Goal: Task Accomplishment & Management: Complete application form

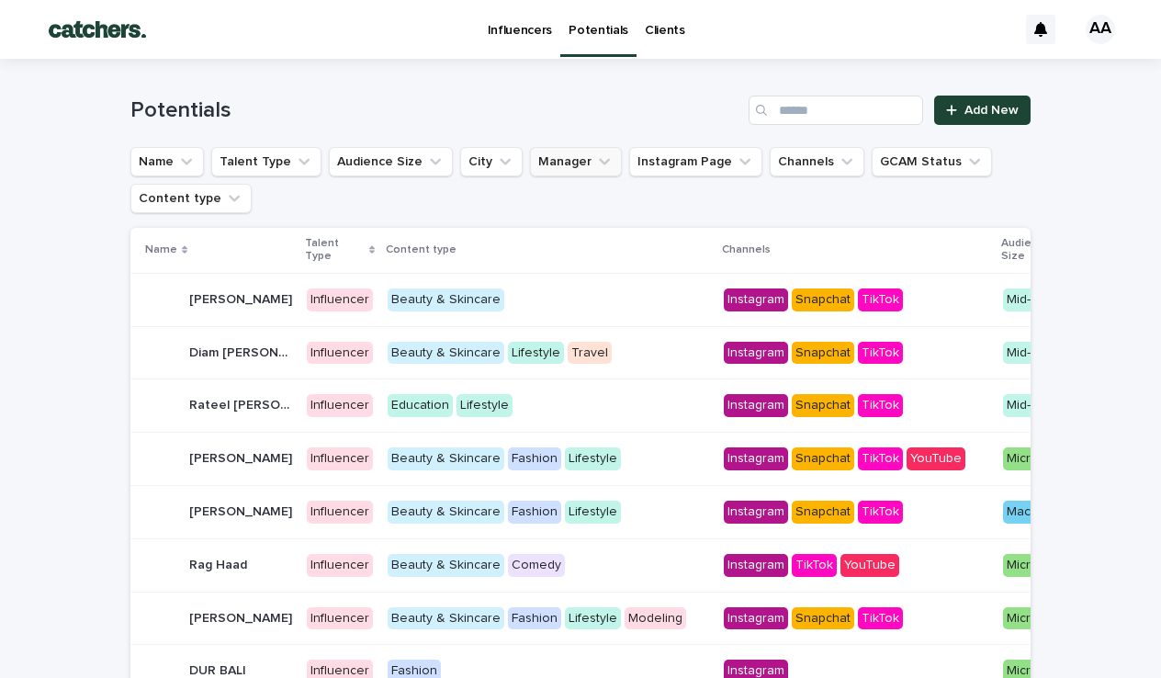
click at [595, 168] on icon "Manager" at bounding box center [604, 161] width 18 height 18
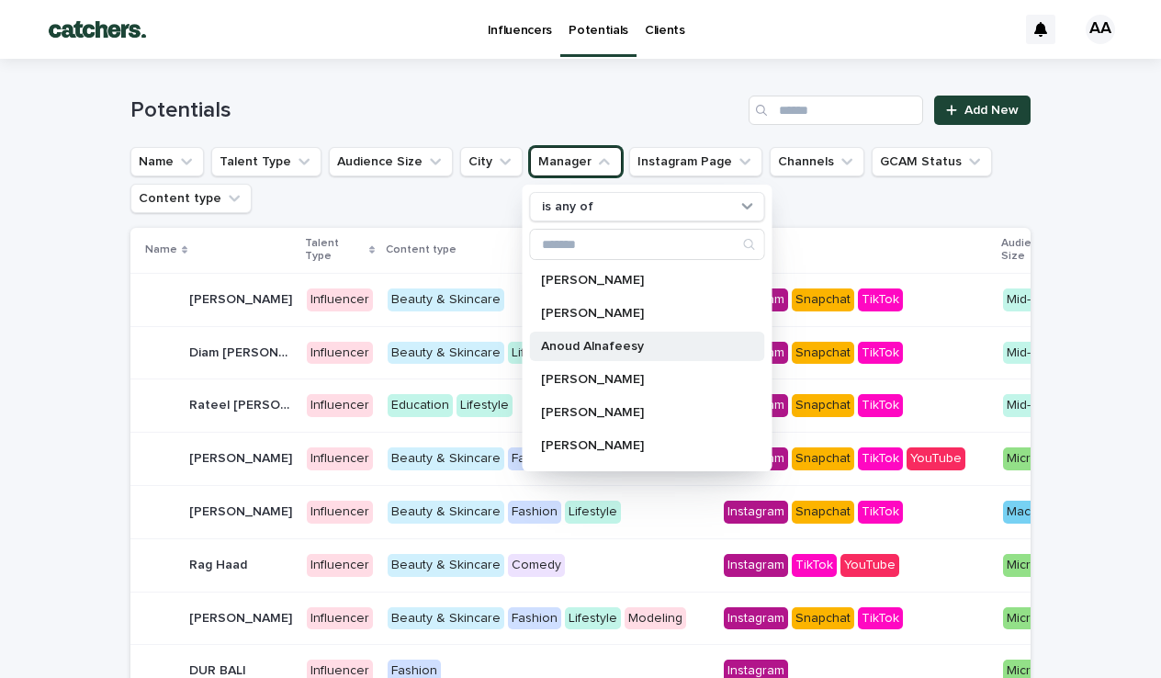
click at [566, 341] on p "Anoud Alnafeesy" at bounding box center [638, 346] width 195 height 13
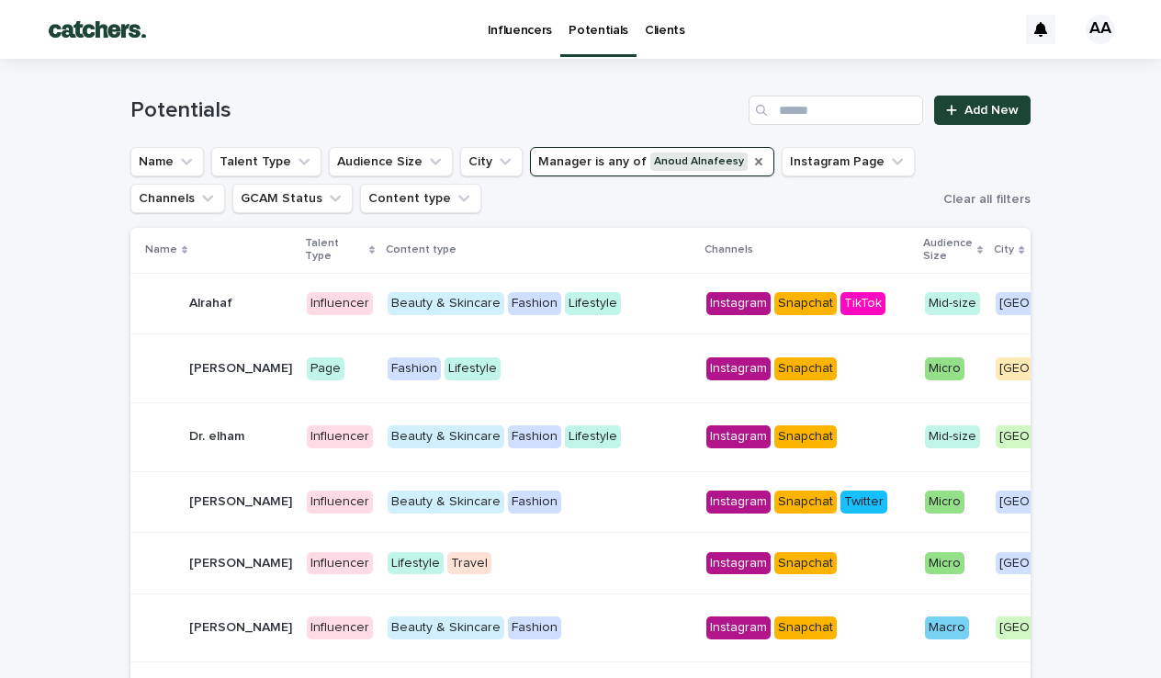
click at [751, 161] on icon "Manager" at bounding box center [758, 161] width 15 height 15
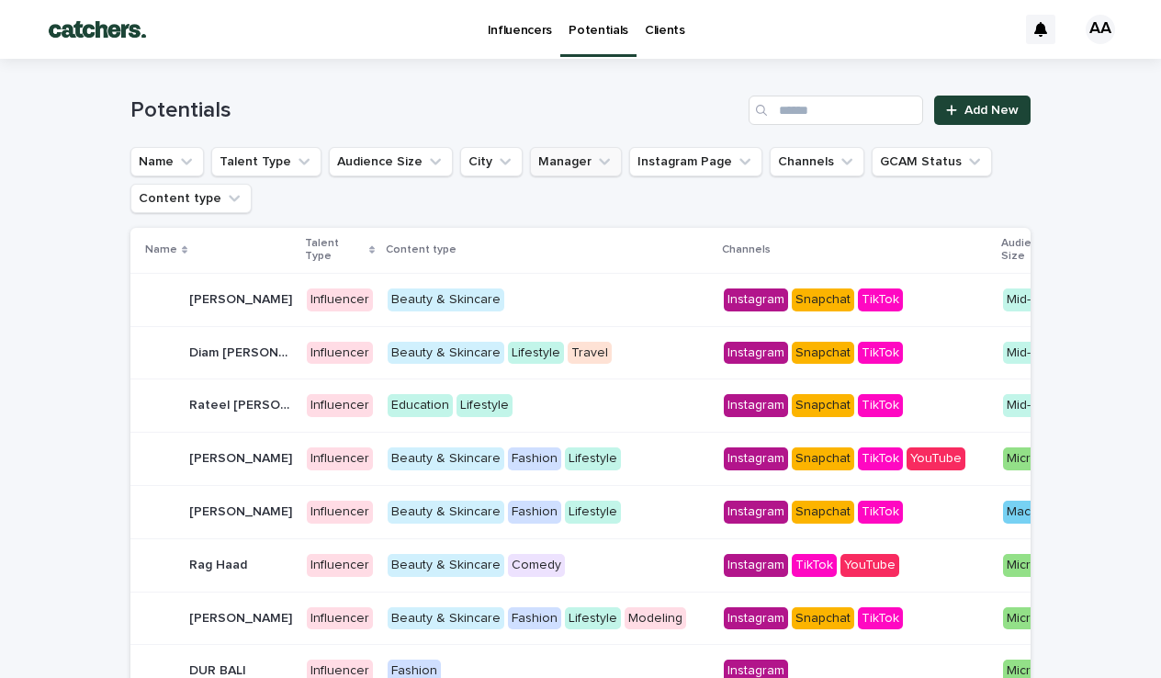
click at [551, 170] on button "Manager" at bounding box center [576, 161] width 92 height 29
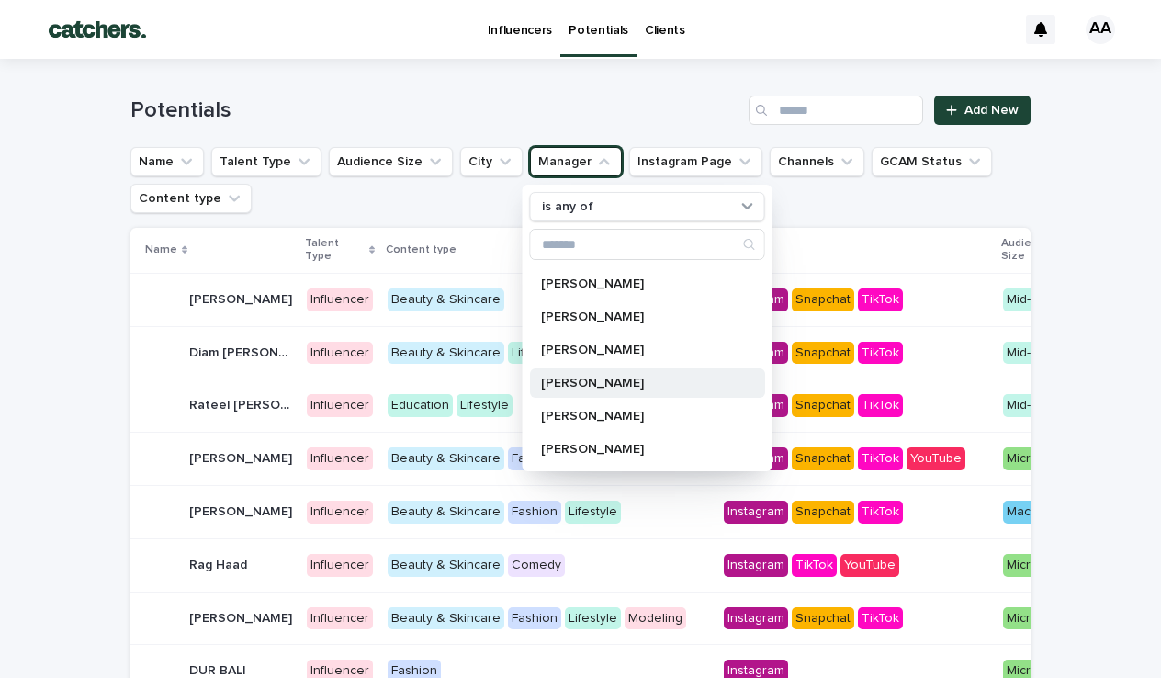
scroll to position [591, 0]
click at [598, 167] on icon "Manager" at bounding box center [604, 161] width 18 height 18
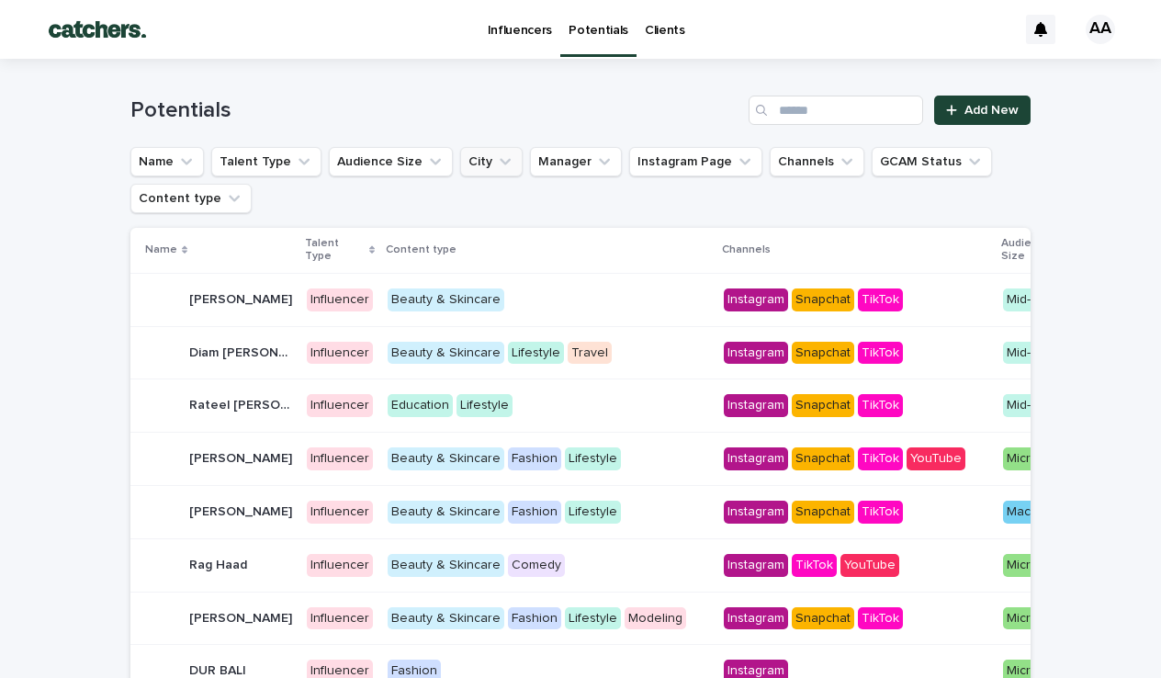
click at [496, 162] on icon "City" at bounding box center [505, 161] width 18 height 18
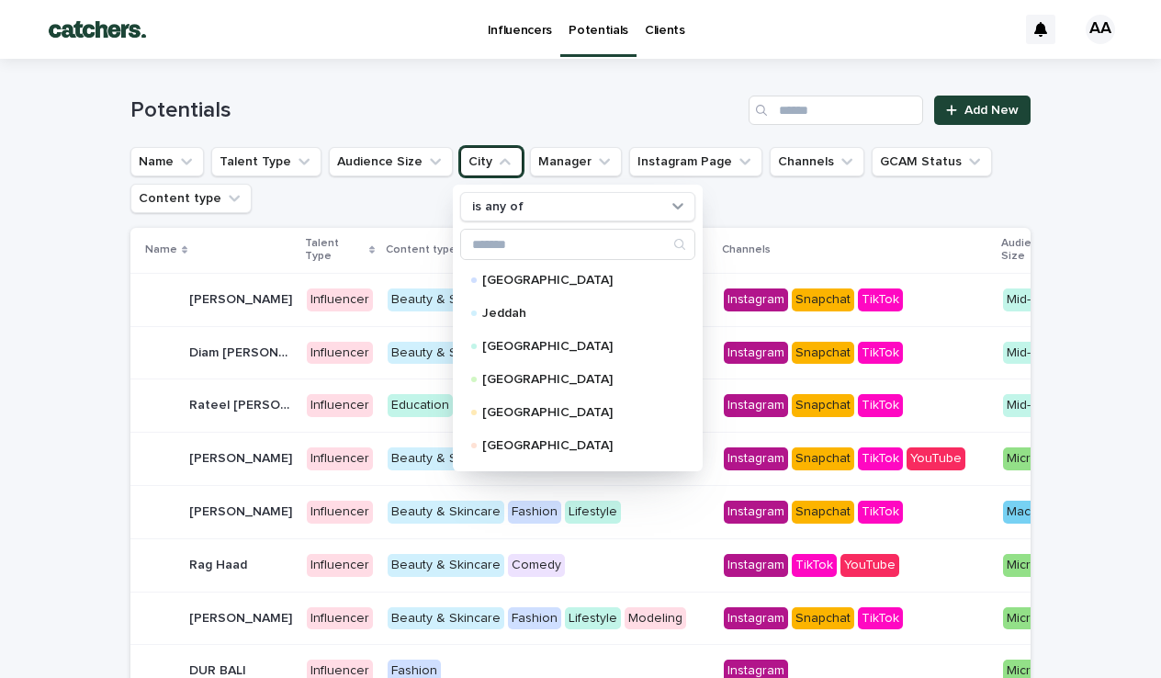
click at [496, 162] on icon "City" at bounding box center [505, 161] width 18 height 18
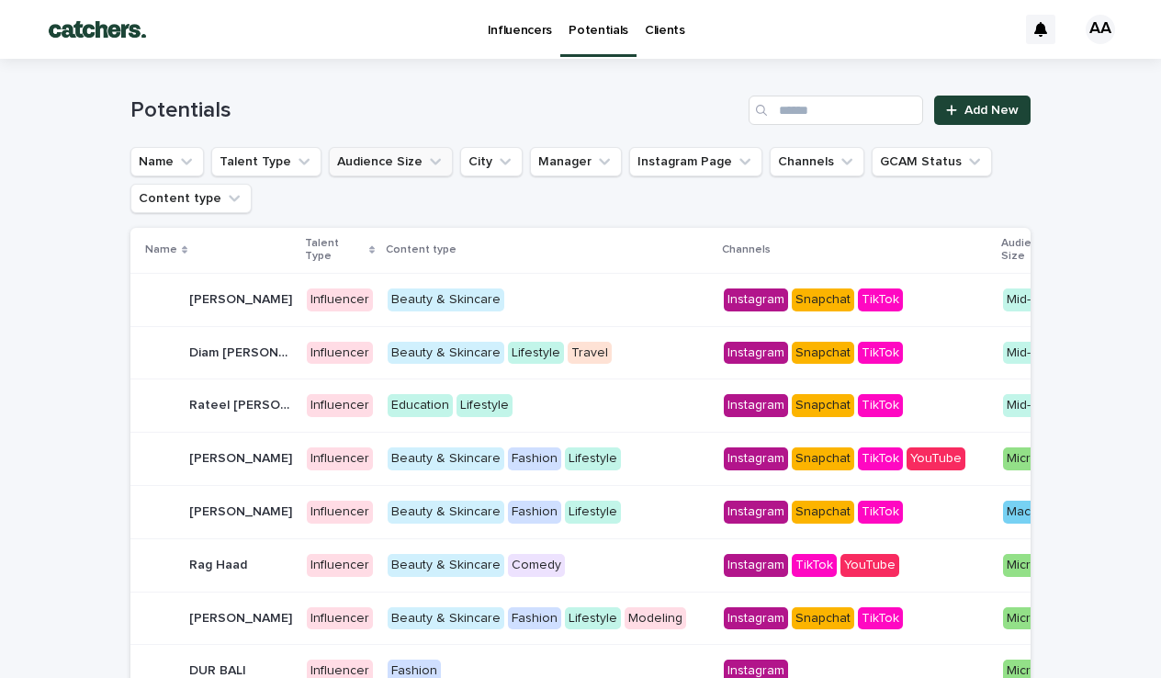
click at [398, 162] on button "Audience Size" at bounding box center [391, 161] width 124 height 29
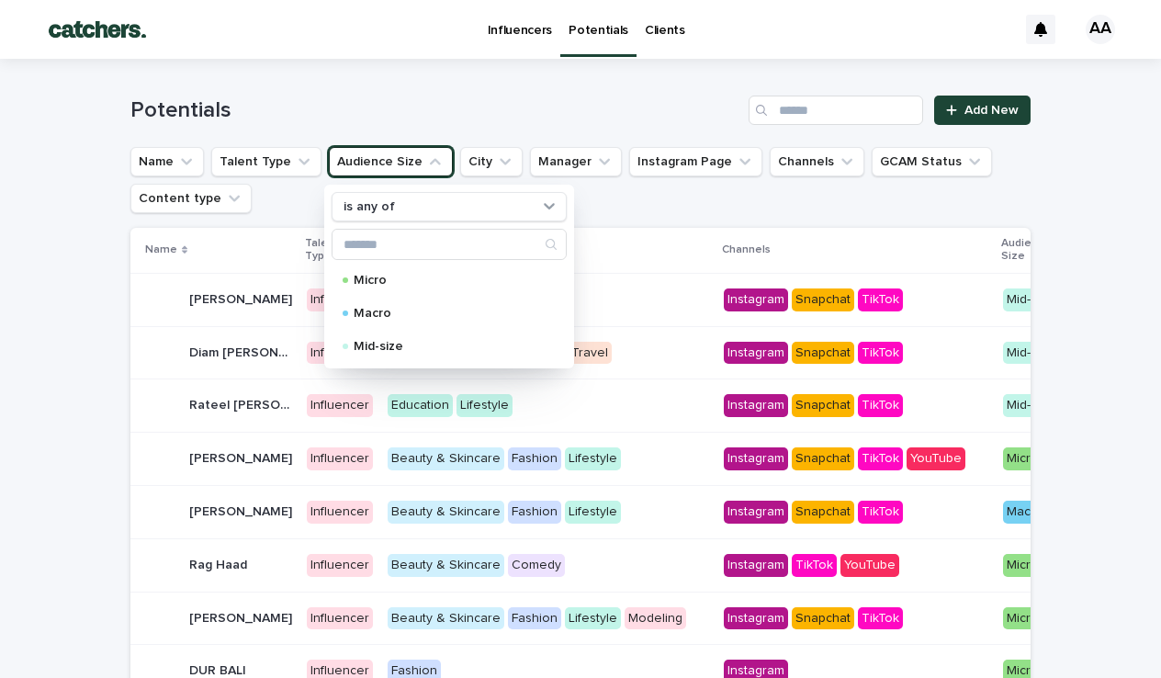
click at [398, 162] on button "Audience Size" at bounding box center [391, 161] width 124 height 29
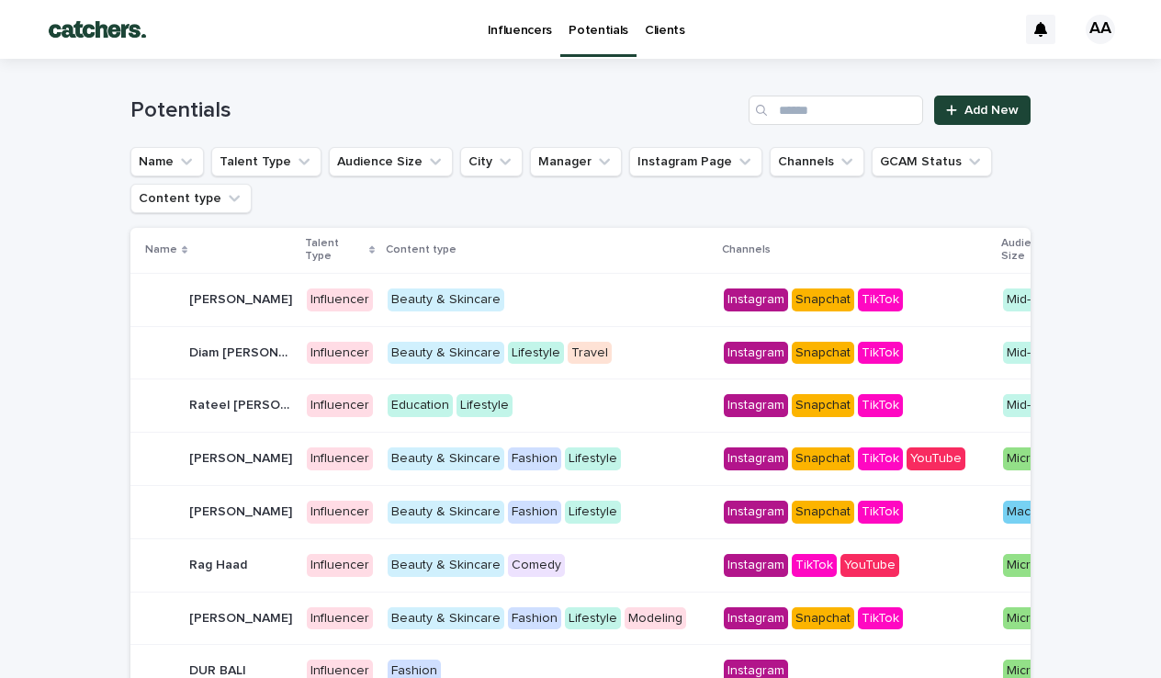
click at [531, 41] on link "Influencers" at bounding box center [520, 28] width 82 height 57
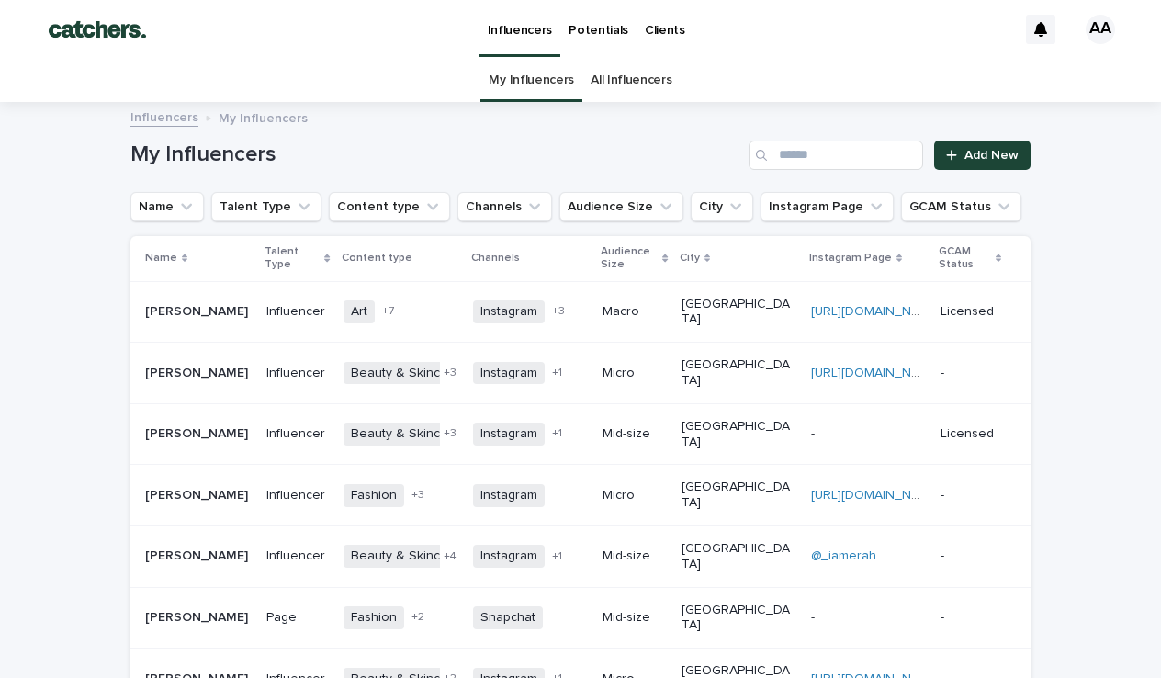
click at [589, 25] on p "Potentials" at bounding box center [598, 19] width 60 height 39
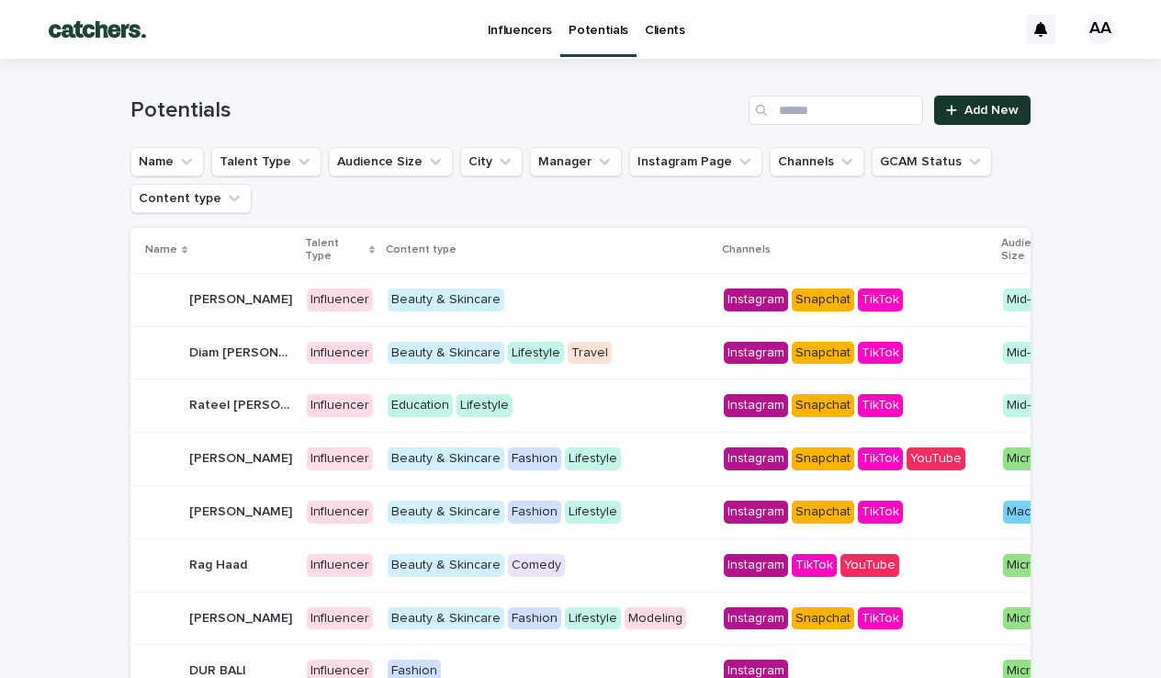
click at [981, 107] on span "Add New" at bounding box center [991, 110] width 54 height 13
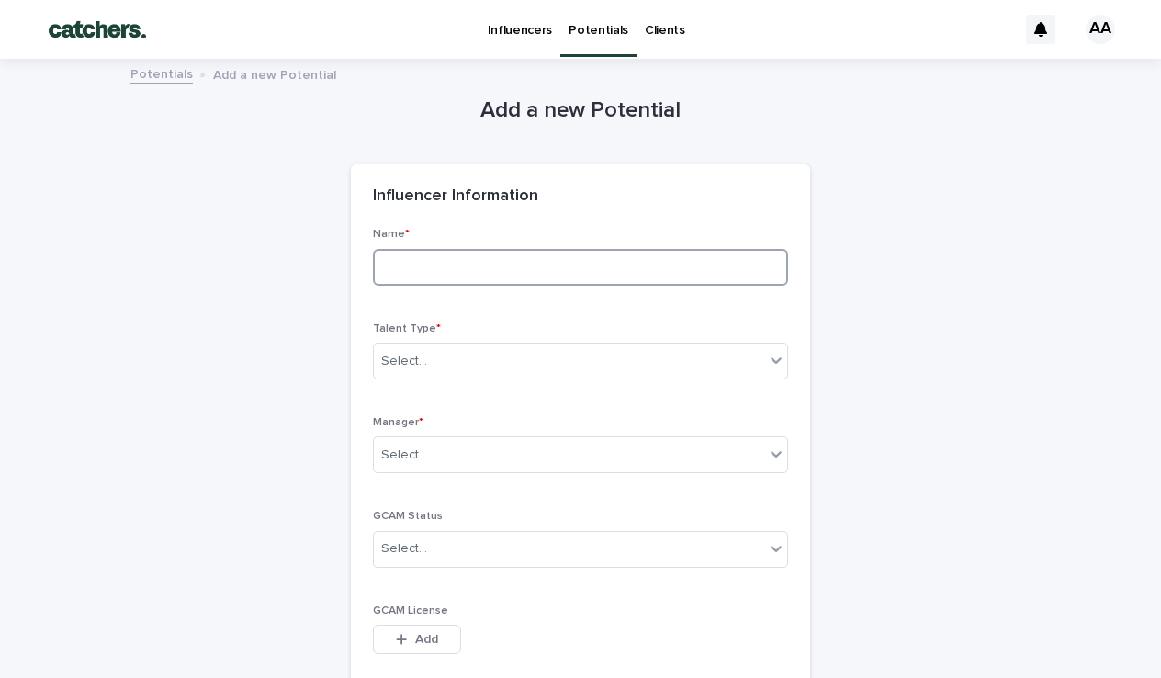
paste input "******"
type input "******"
click at [467, 348] on div "Select..." at bounding box center [569, 361] width 390 height 30
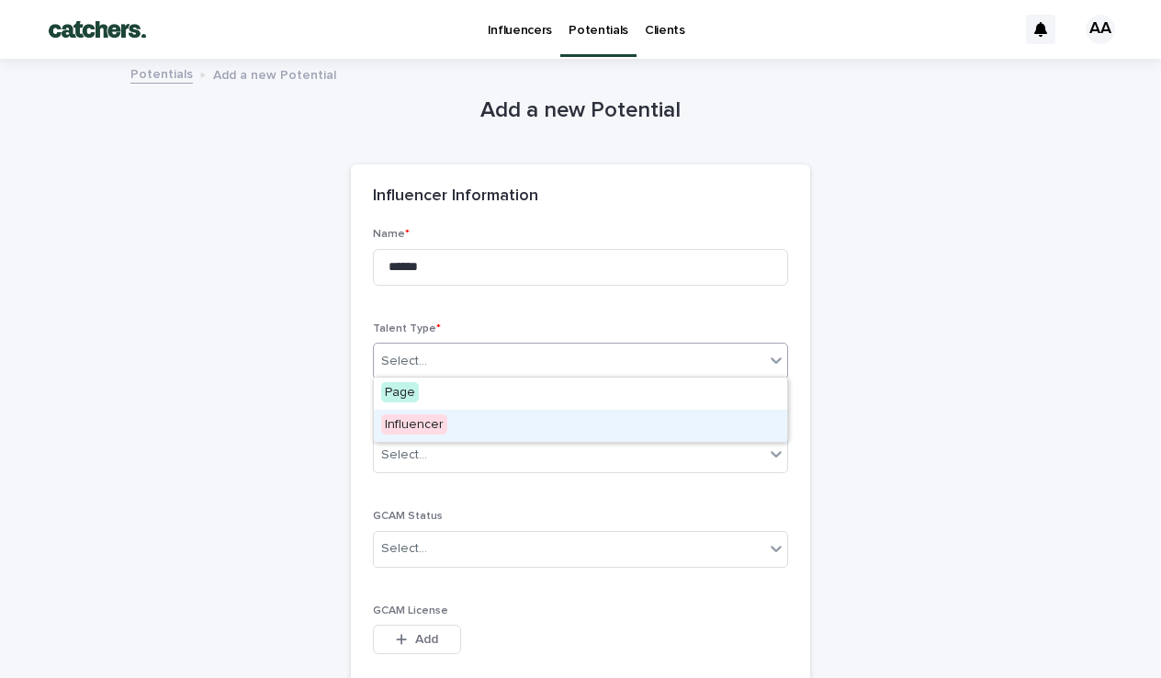
click at [433, 423] on span "Influencer" at bounding box center [414, 424] width 66 height 20
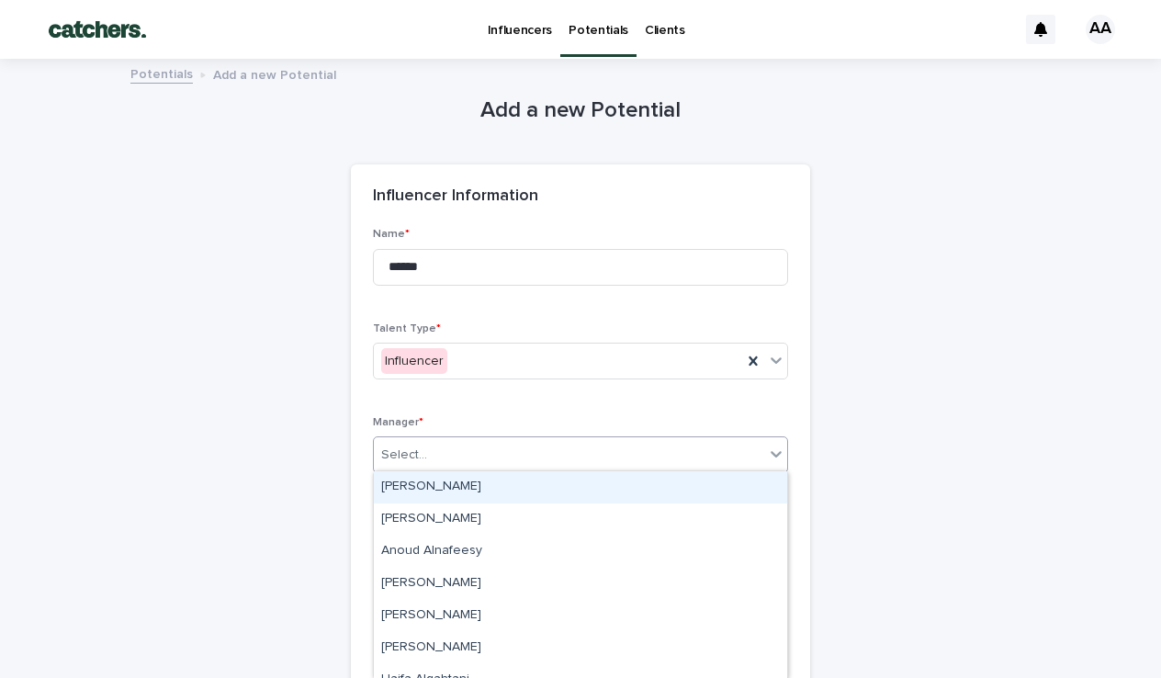
click at [430, 447] on div "Select..." at bounding box center [569, 455] width 390 height 30
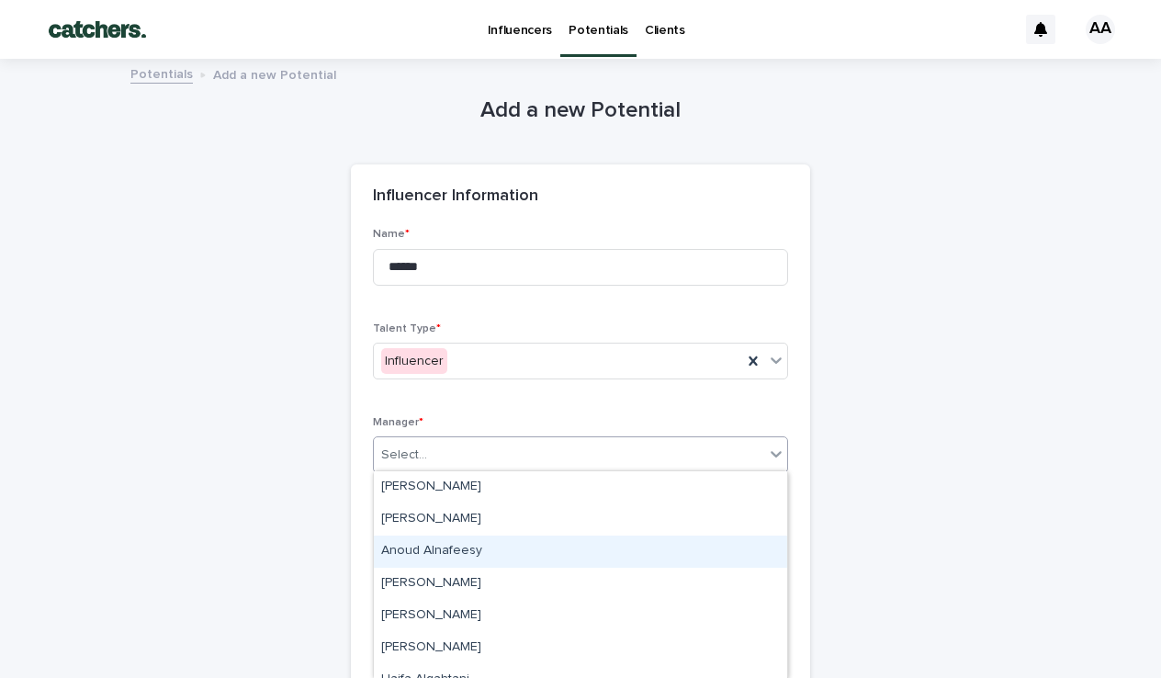
click at [418, 559] on div "Anoud Alnafeesy" at bounding box center [580, 551] width 413 height 32
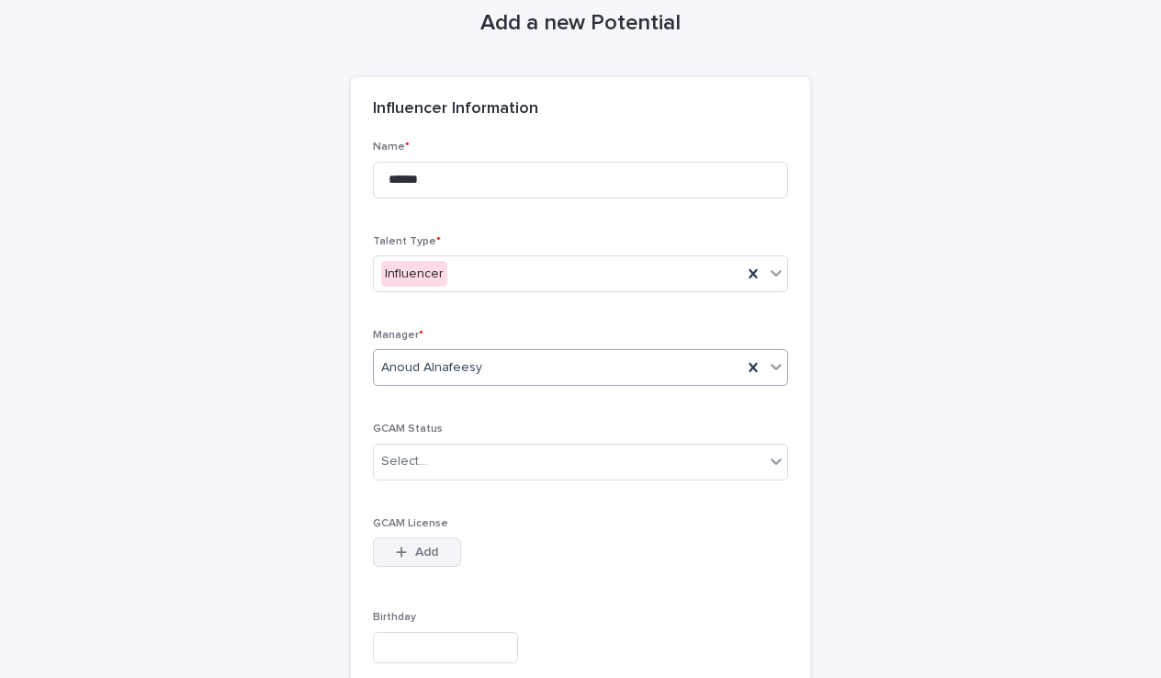
scroll to position [88, 0]
click at [478, 468] on div "Select..." at bounding box center [569, 460] width 390 height 30
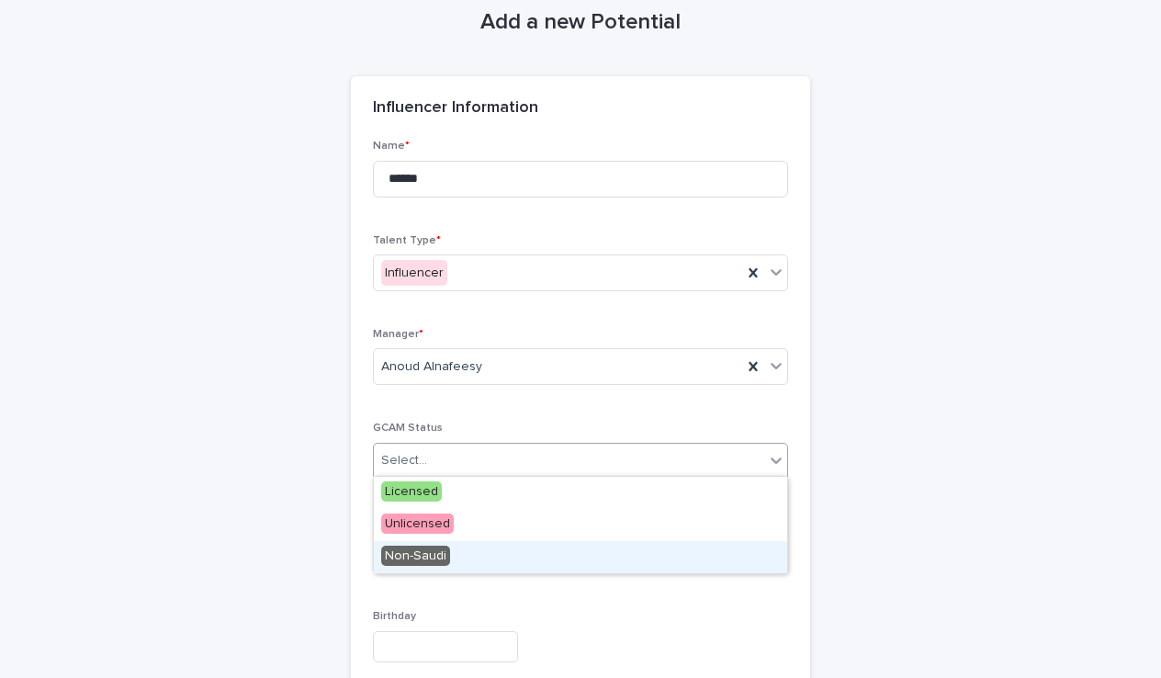
click at [432, 559] on span "Non-Saudi" at bounding box center [415, 555] width 69 height 20
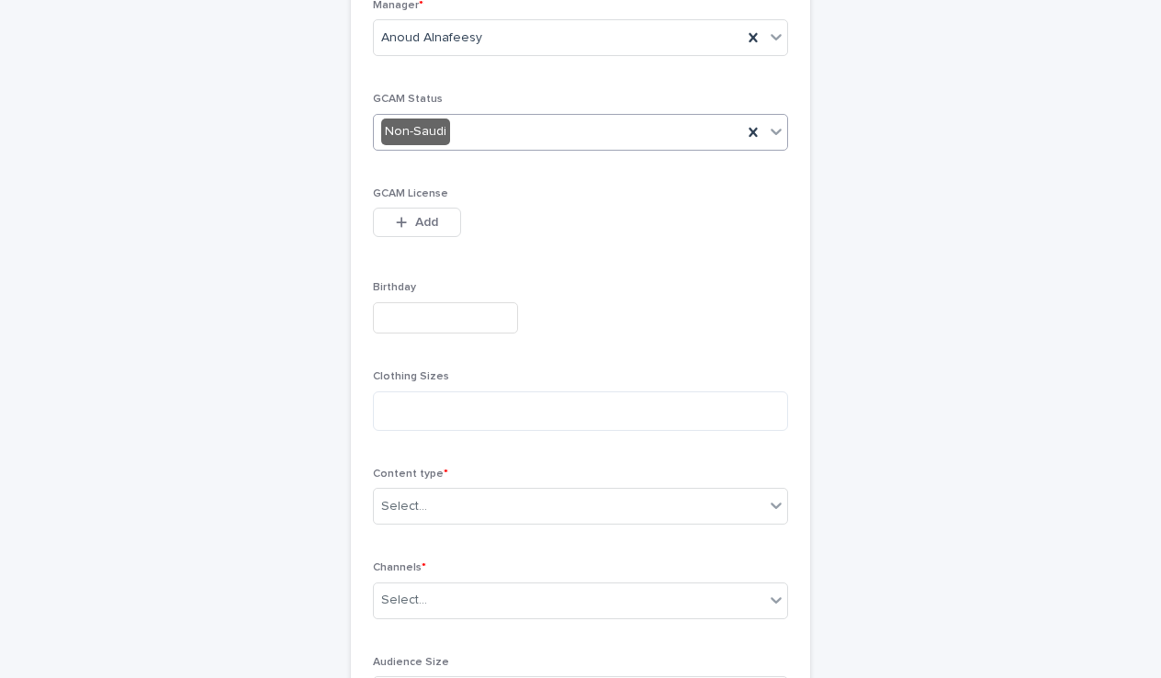
scroll to position [426, 0]
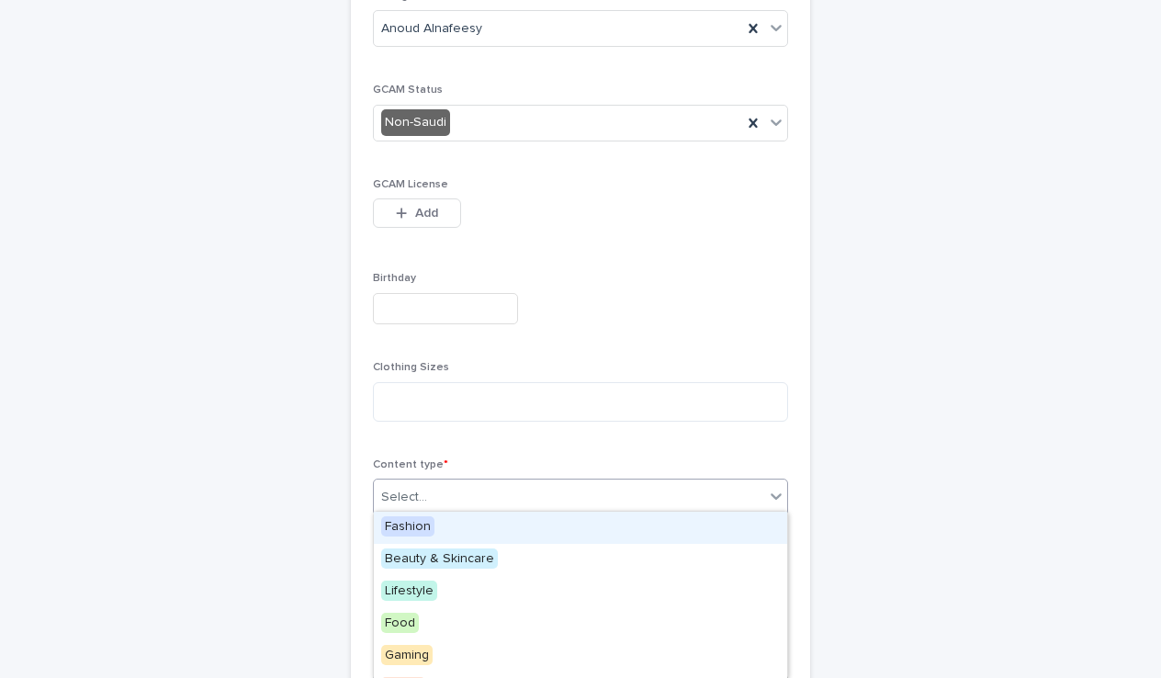
click at [491, 500] on div "Select..." at bounding box center [569, 497] width 390 height 30
click at [444, 524] on div "Fashion" at bounding box center [580, 527] width 413 height 32
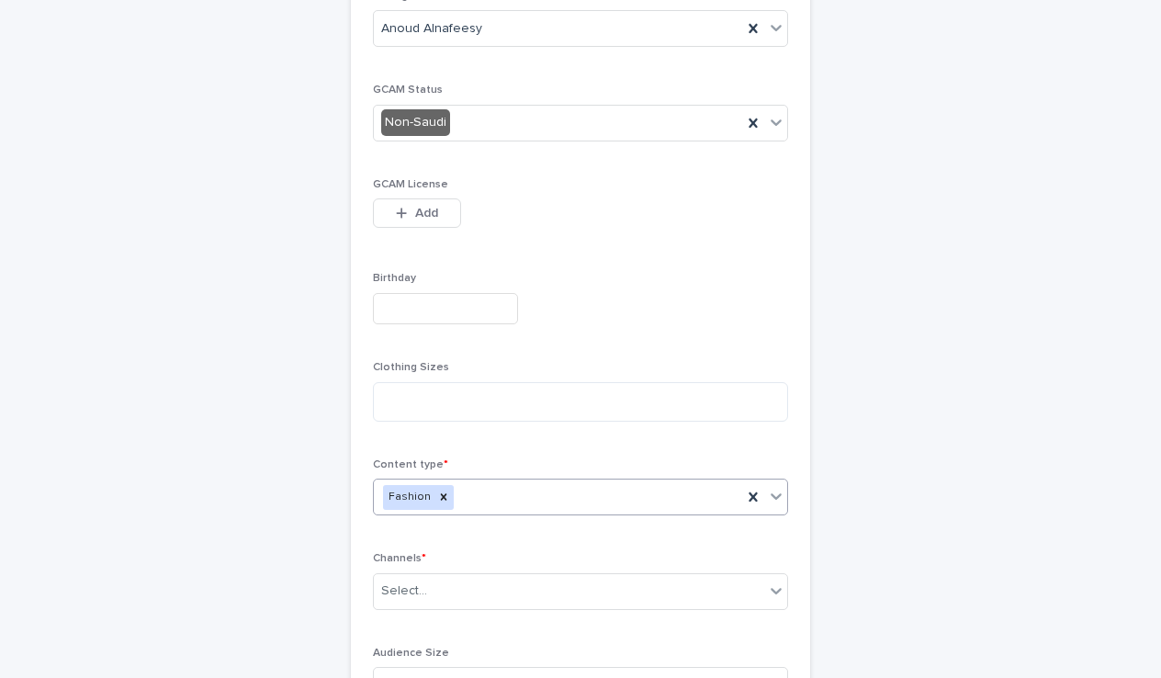
click at [499, 484] on div "Fashion" at bounding box center [558, 497] width 368 height 32
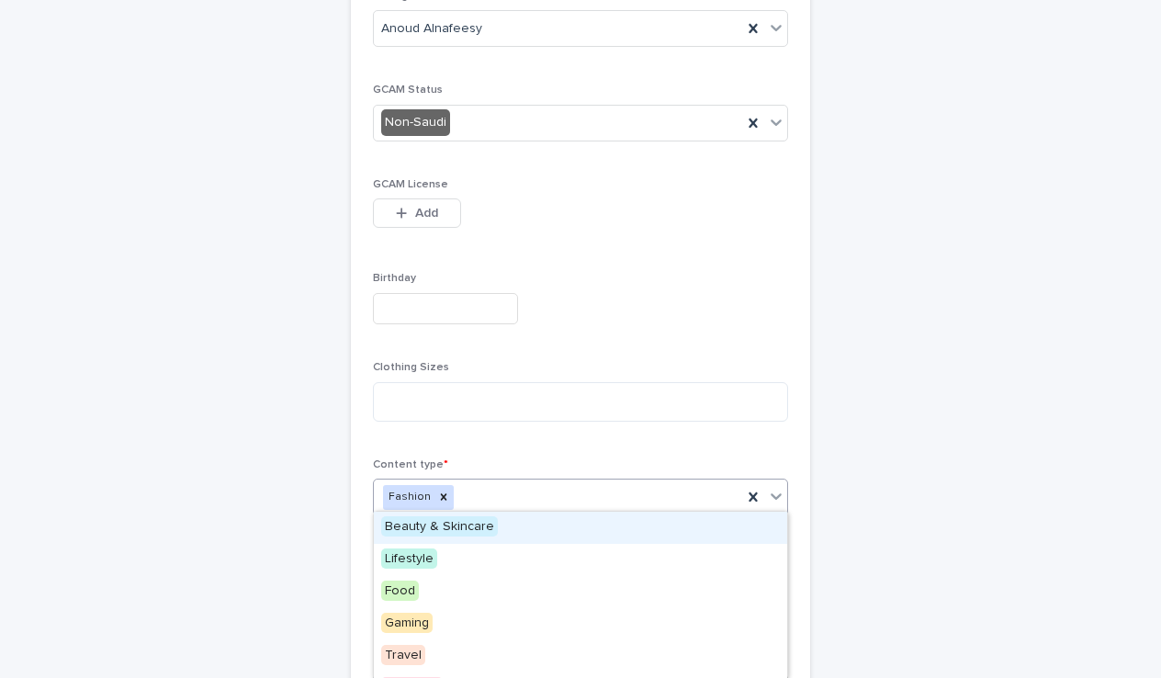
click at [439, 521] on span "Beauty & Skincare" at bounding box center [439, 526] width 117 height 20
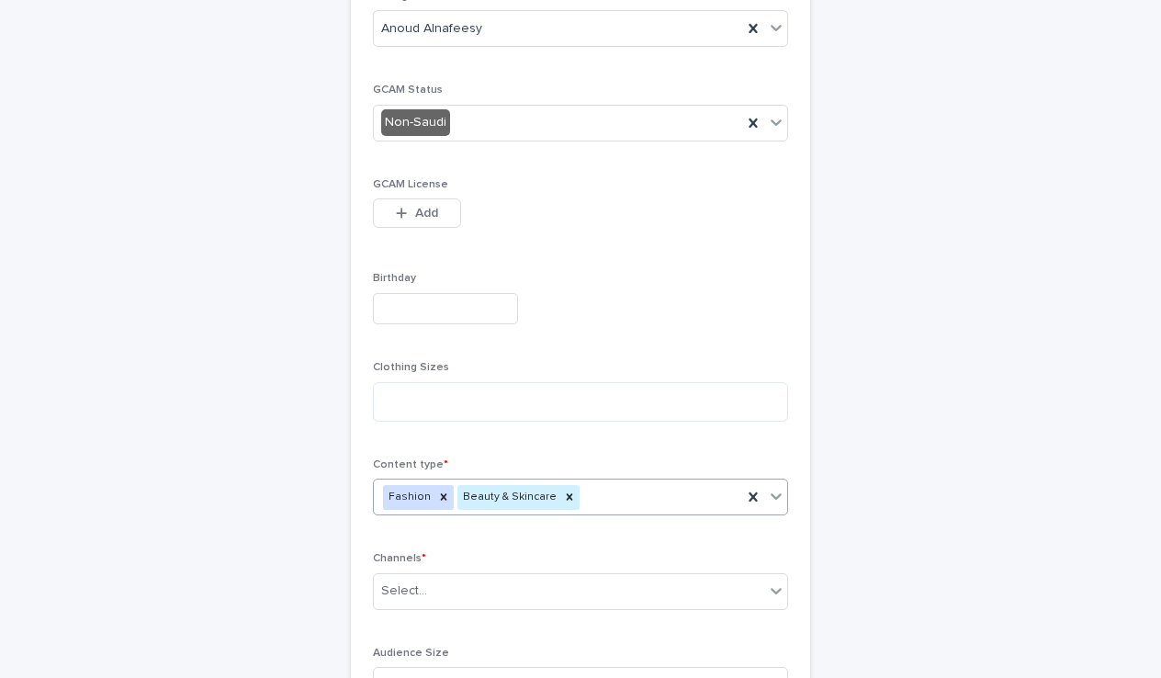
click at [598, 502] on div "Fashion Beauty & Skincare" at bounding box center [558, 497] width 368 height 32
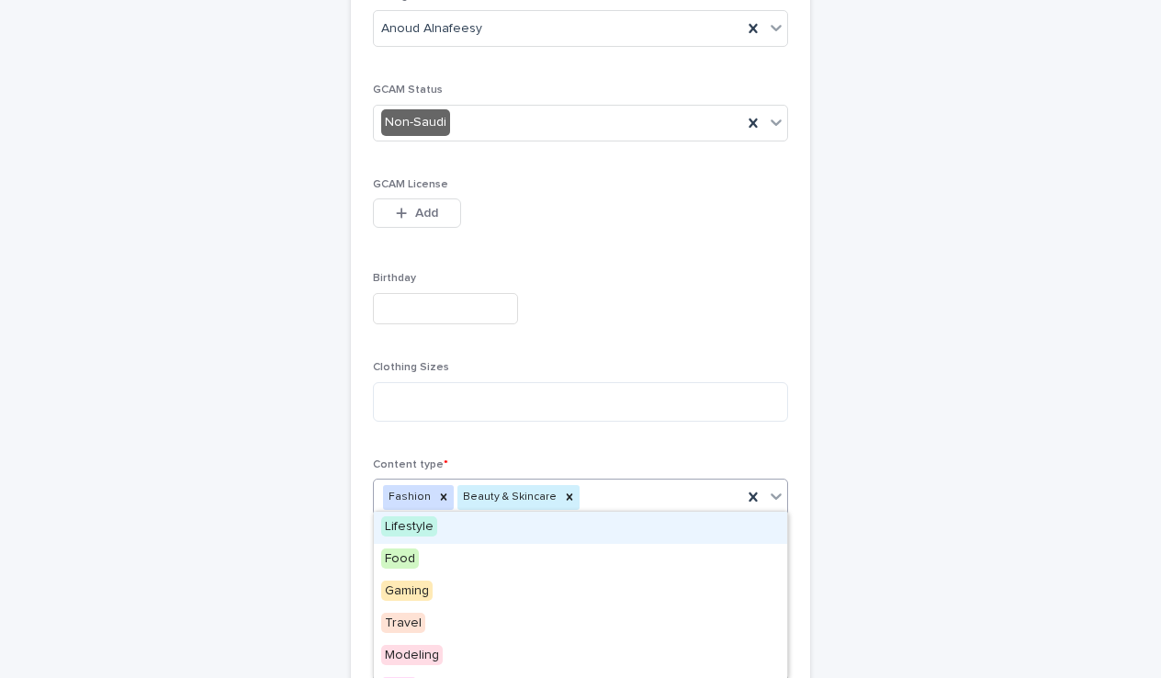
click at [485, 531] on div "Lifestyle" at bounding box center [580, 527] width 413 height 32
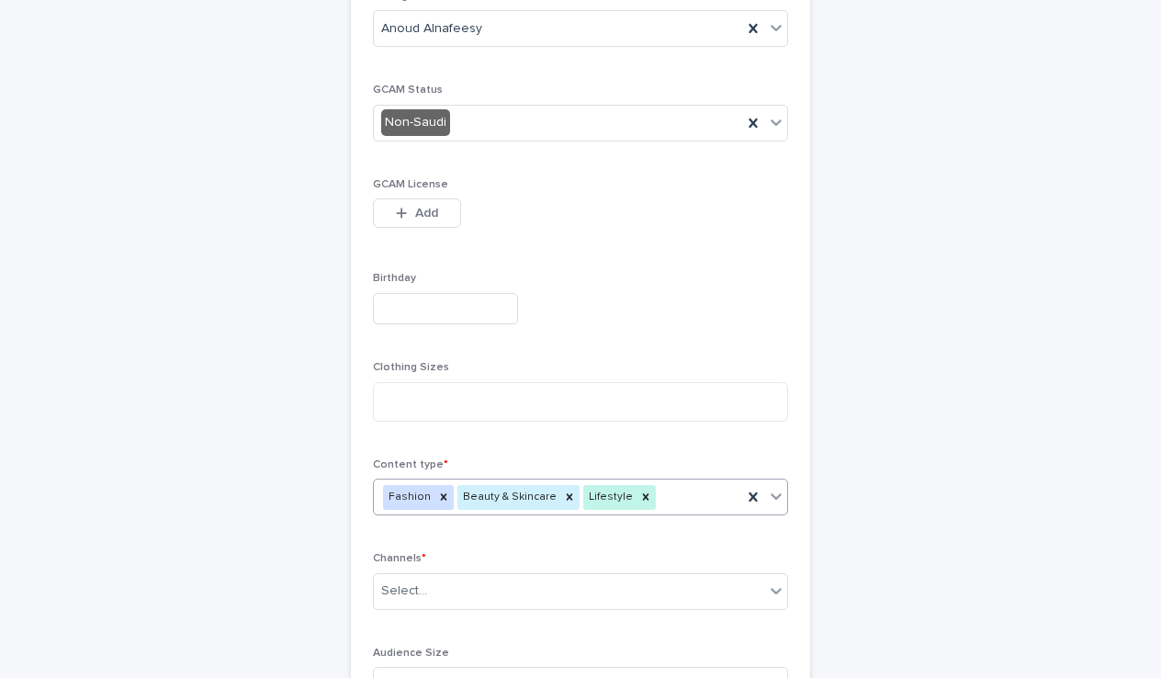
click at [667, 502] on div "Fashion Beauty & Skincare Lifestyle" at bounding box center [558, 497] width 368 height 32
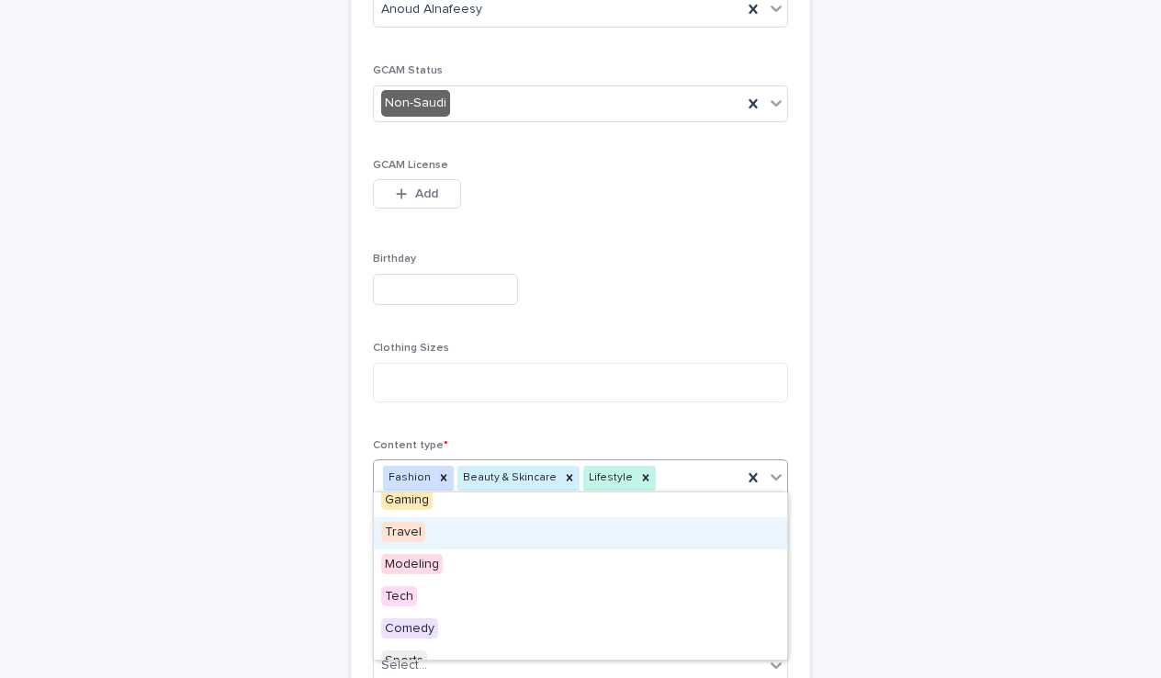
scroll to position [31, 0]
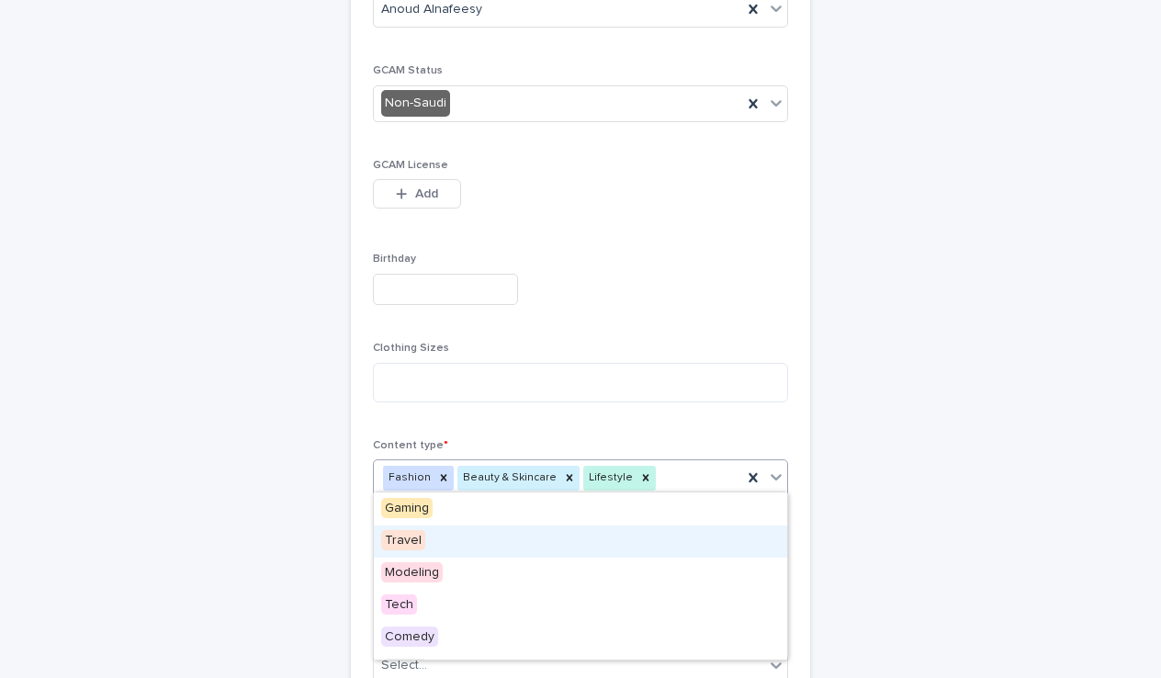
click at [449, 546] on div "Travel" at bounding box center [580, 541] width 413 height 32
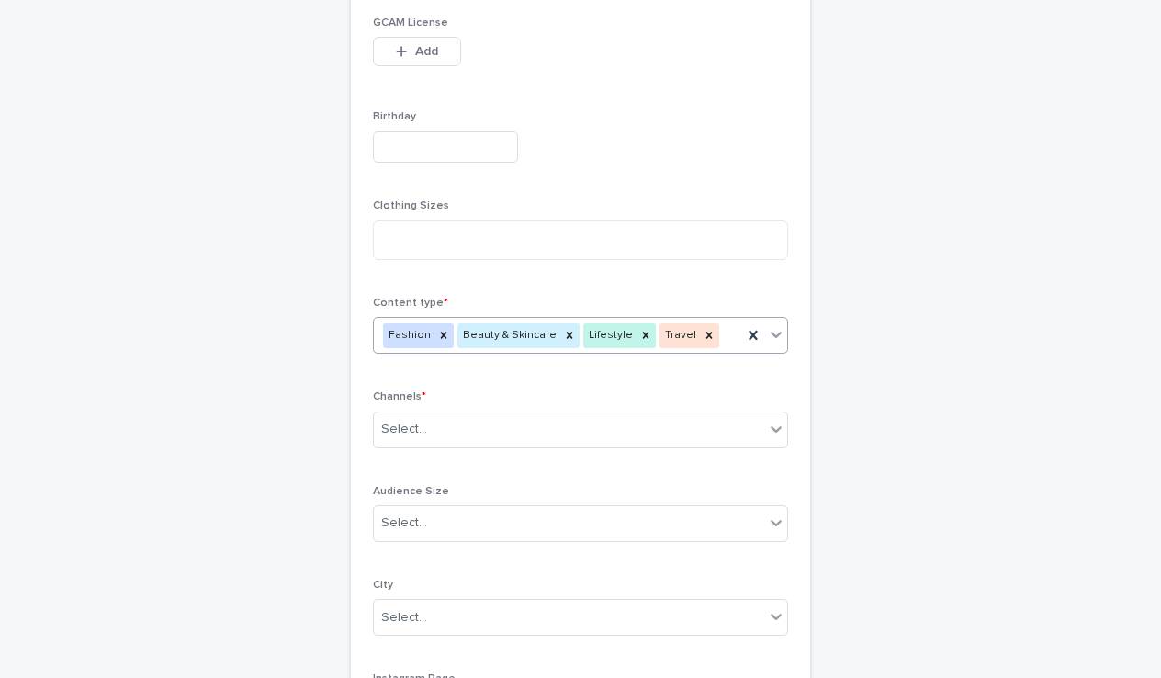
scroll to position [621, 0]
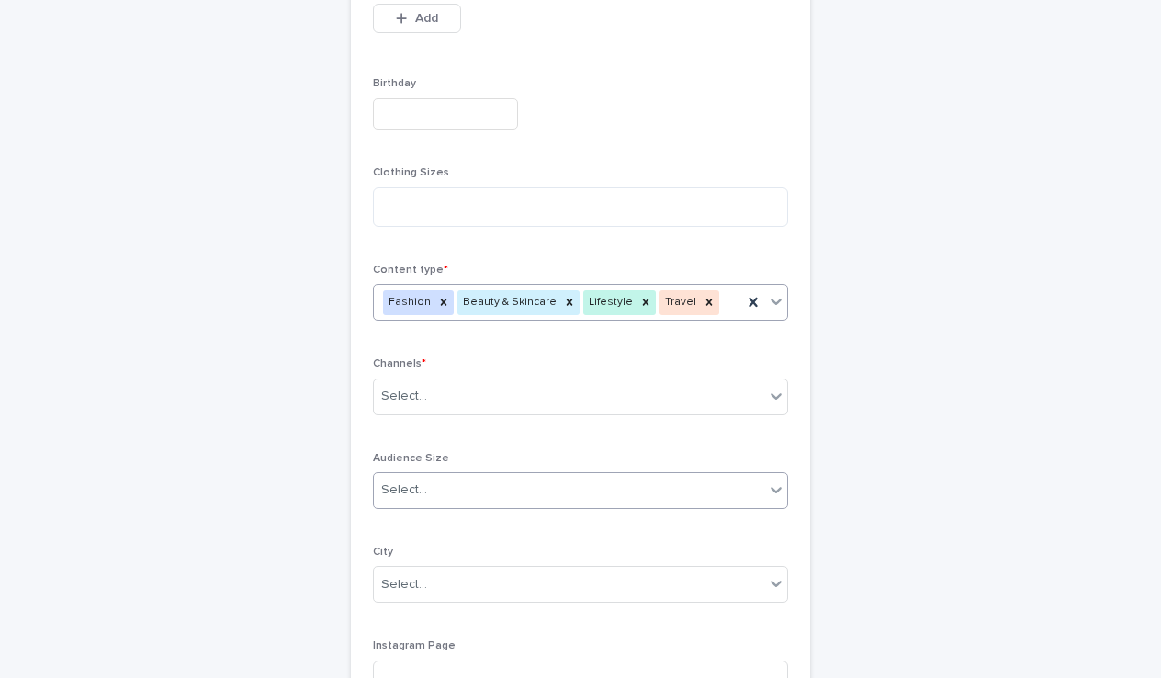
click at [481, 498] on div "Select..." at bounding box center [569, 490] width 390 height 30
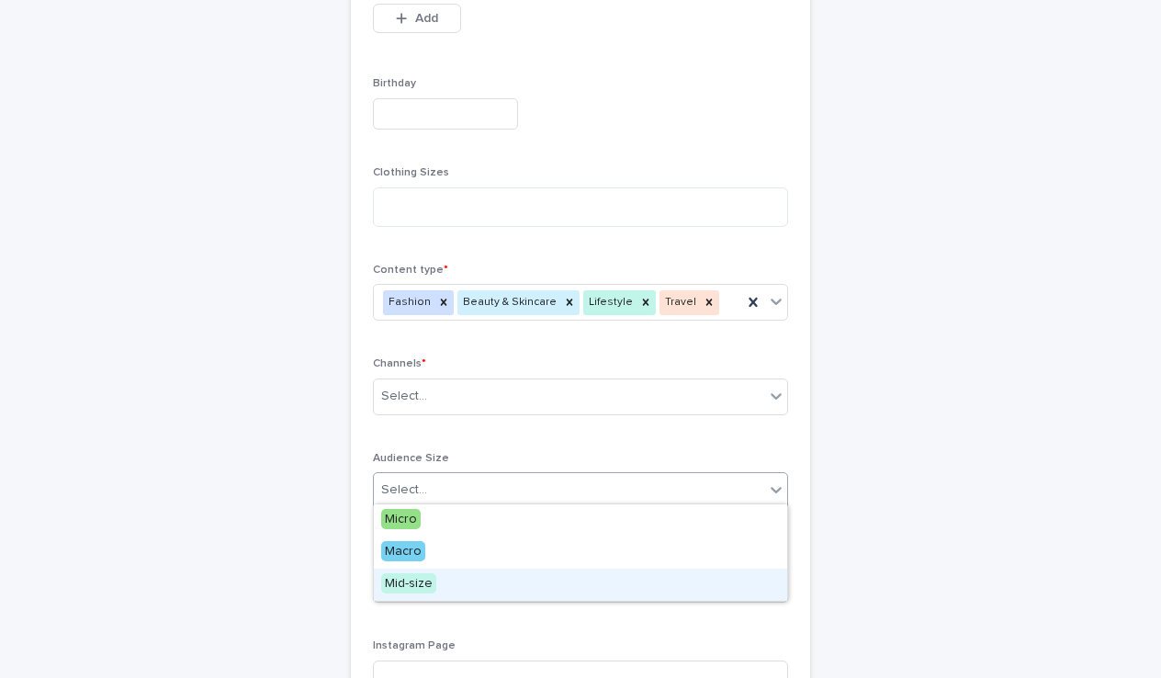
click at [421, 582] on span "Mid-size" at bounding box center [408, 583] width 55 height 20
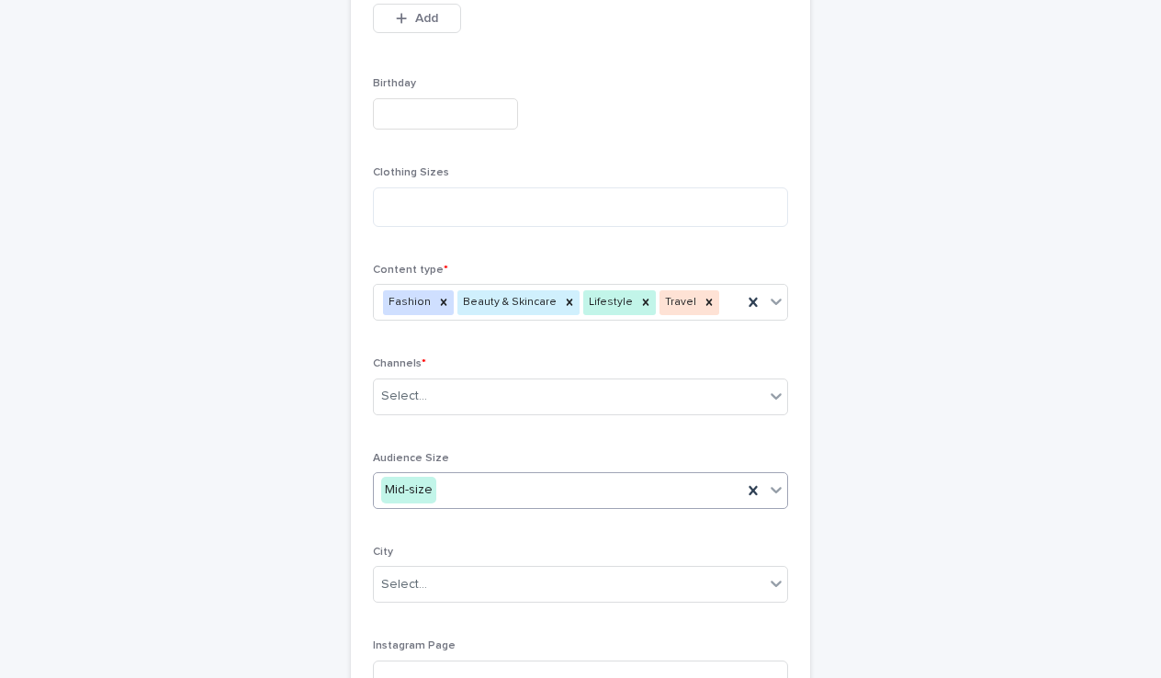
scroll to position [663, 0]
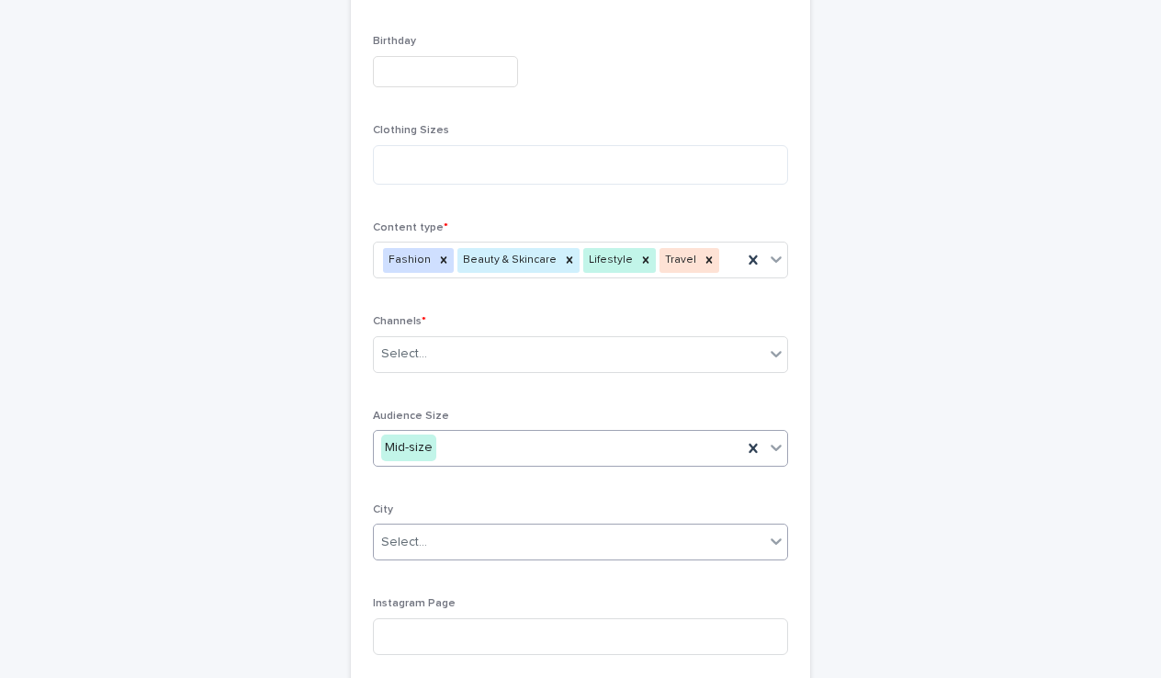
click at [498, 527] on div "Select..." at bounding box center [569, 542] width 390 height 30
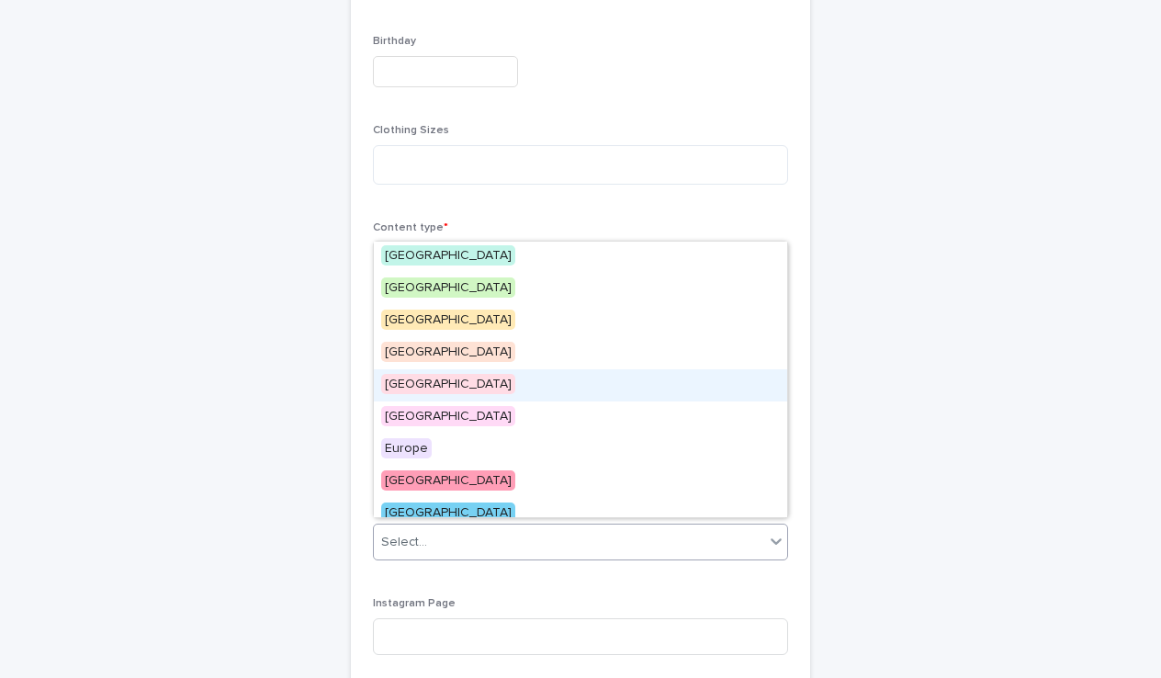
scroll to position [72, 0]
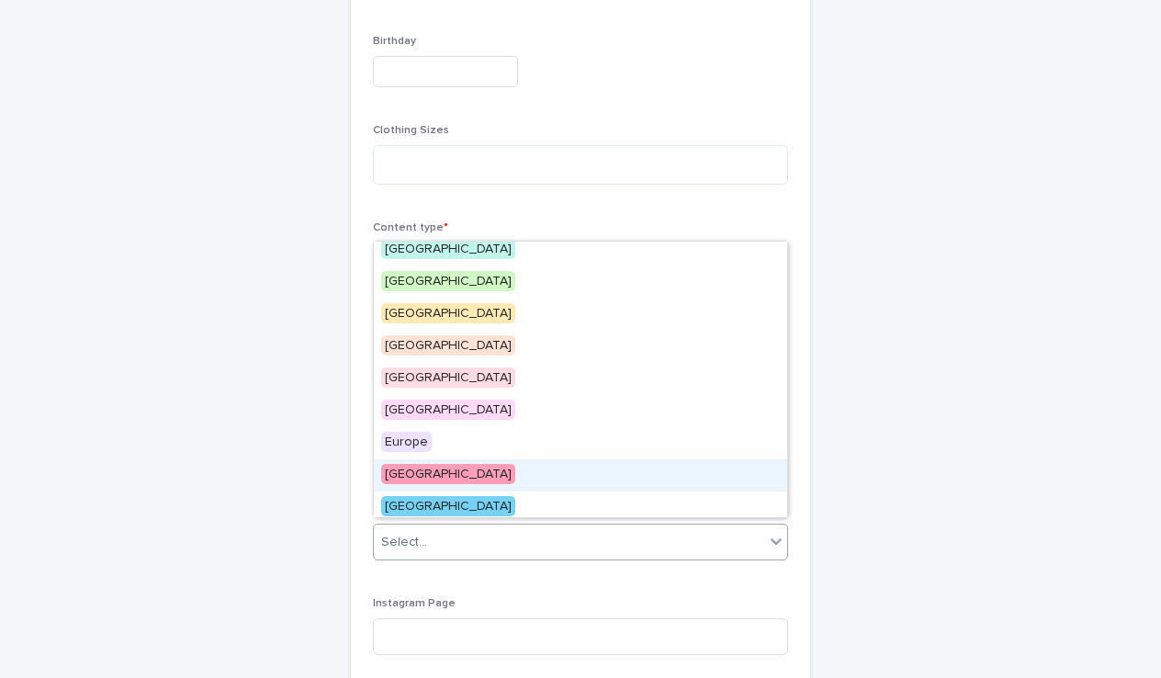
click at [481, 466] on div "[GEOGRAPHIC_DATA]" at bounding box center [580, 475] width 413 height 32
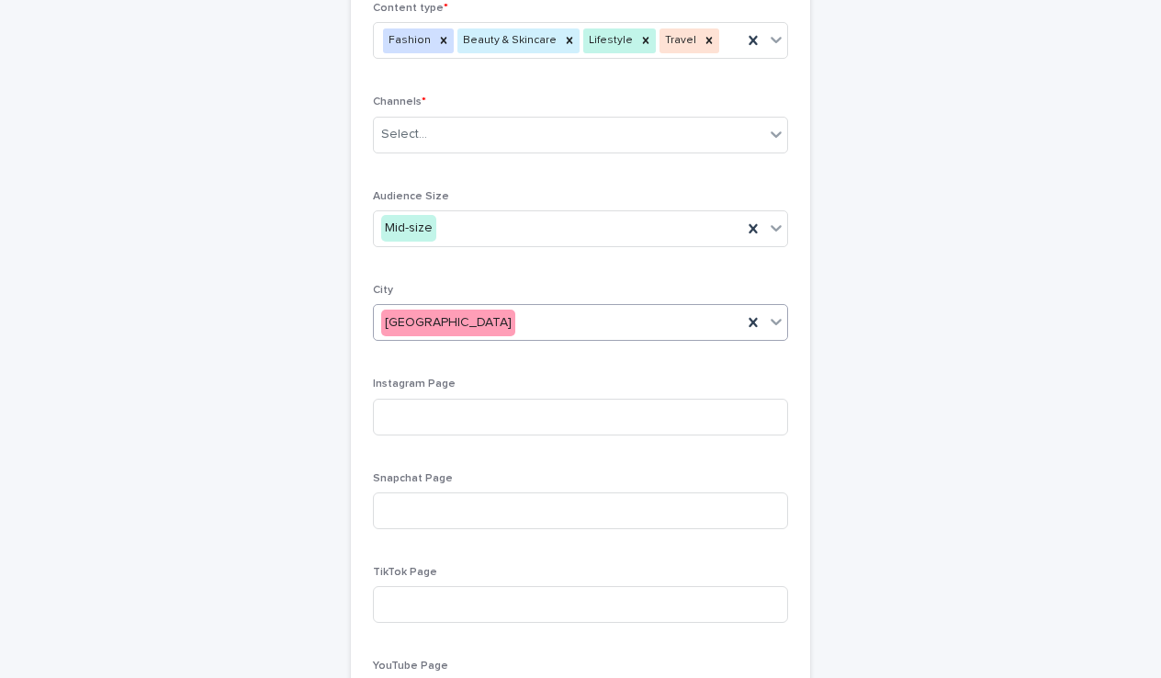
scroll to position [884, 0]
click at [416, 397] on input at bounding box center [580, 415] width 415 height 37
paste input "**********"
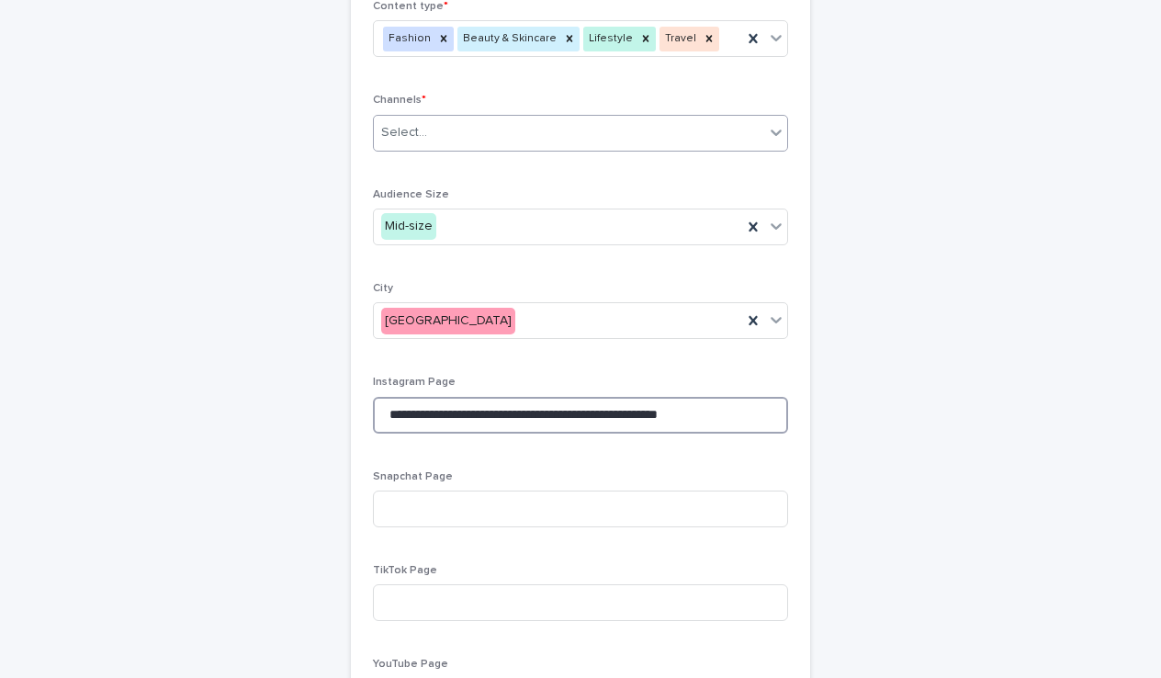
type input "**********"
click at [490, 130] on div "Select..." at bounding box center [569, 133] width 390 height 30
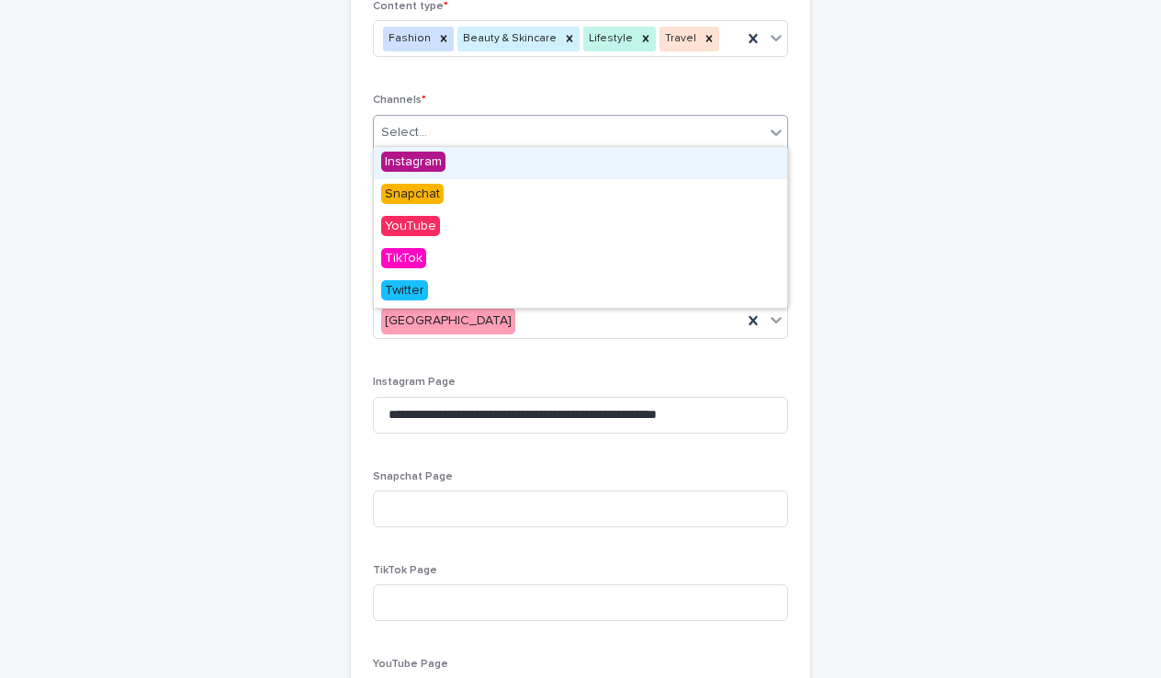
click at [414, 160] on span "Instagram" at bounding box center [413, 161] width 64 height 20
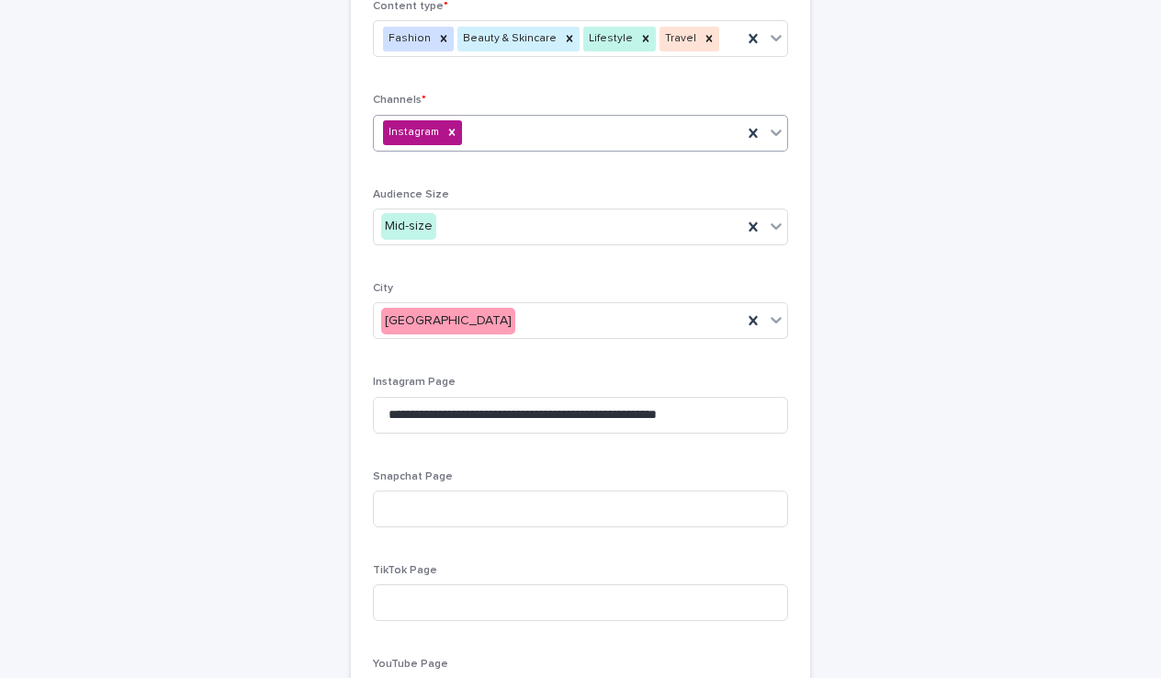
click at [493, 133] on div "Instagram" at bounding box center [558, 133] width 368 height 32
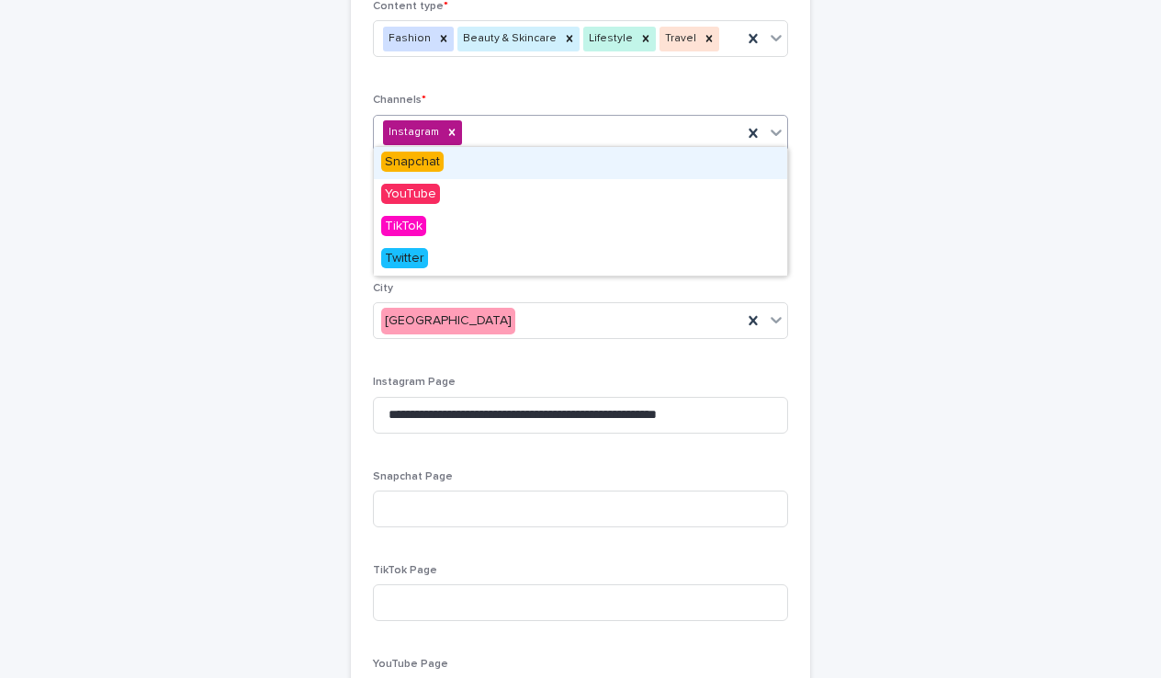
click at [428, 166] on span "Snapchat" at bounding box center [412, 161] width 62 height 20
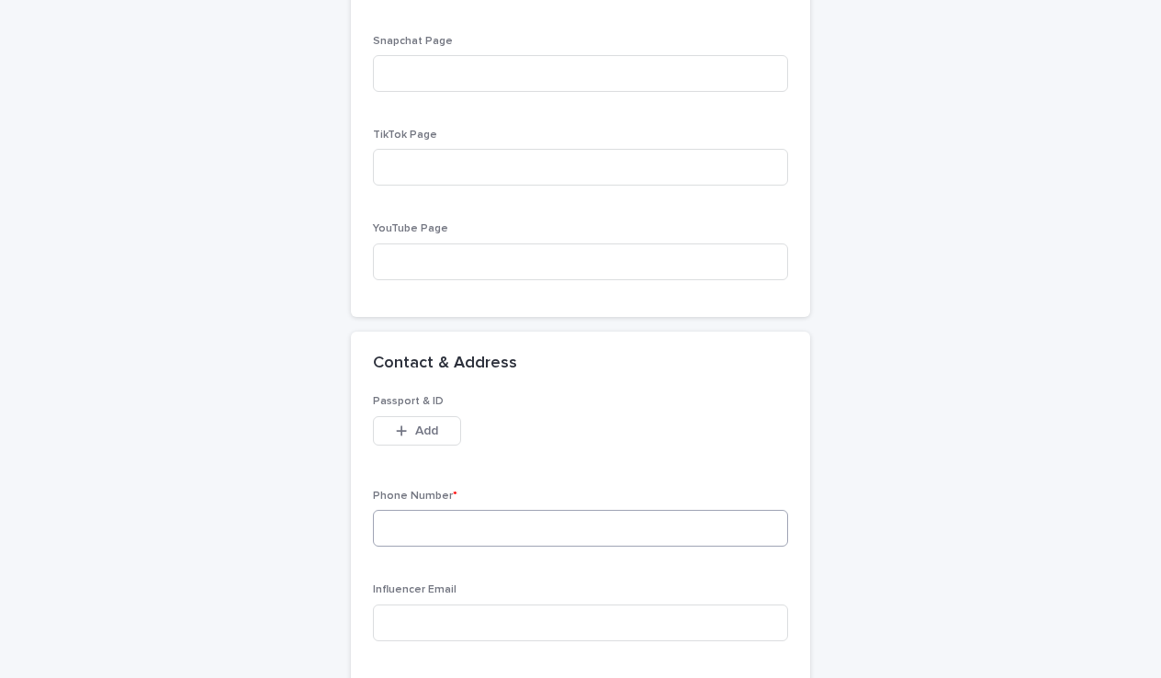
scroll to position [1320, 0]
paste input "**********"
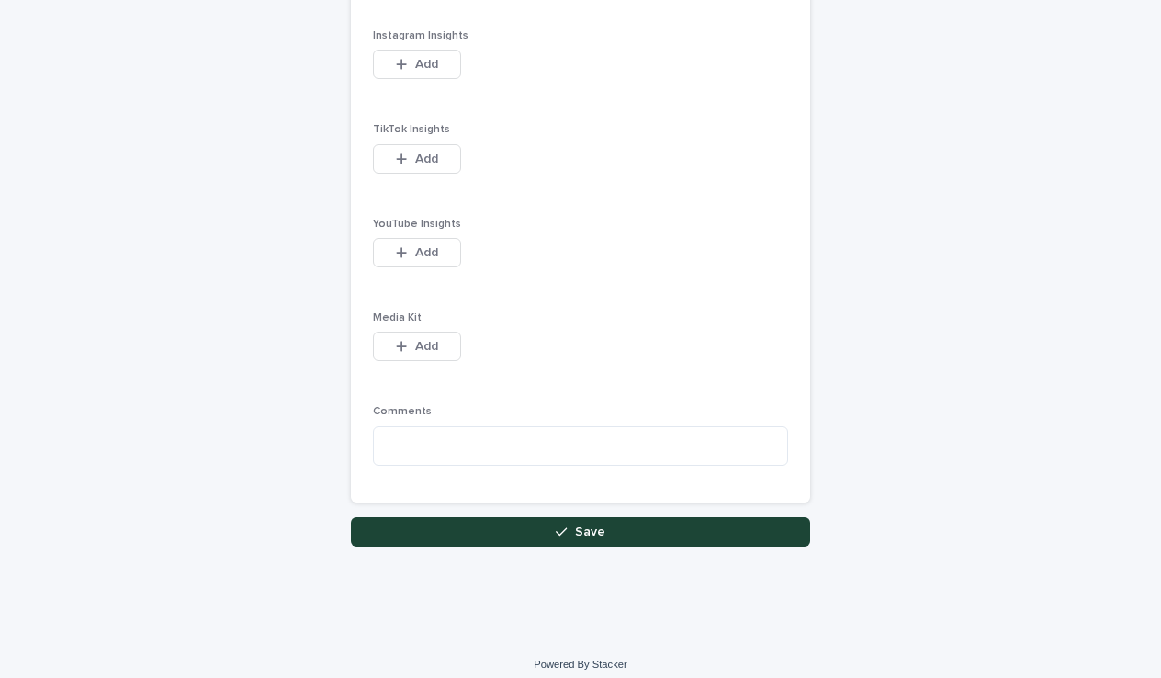
scroll to position [2424, 0]
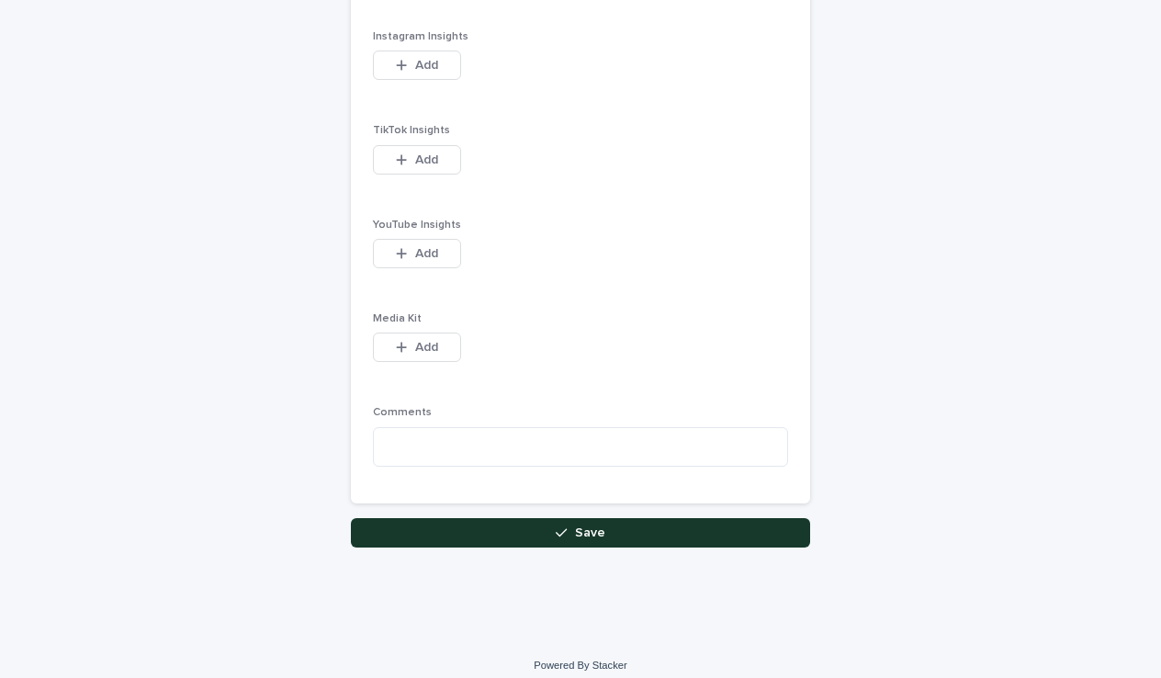
type input "**********"
click at [514, 518] on button "Save" at bounding box center [580, 532] width 459 height 29
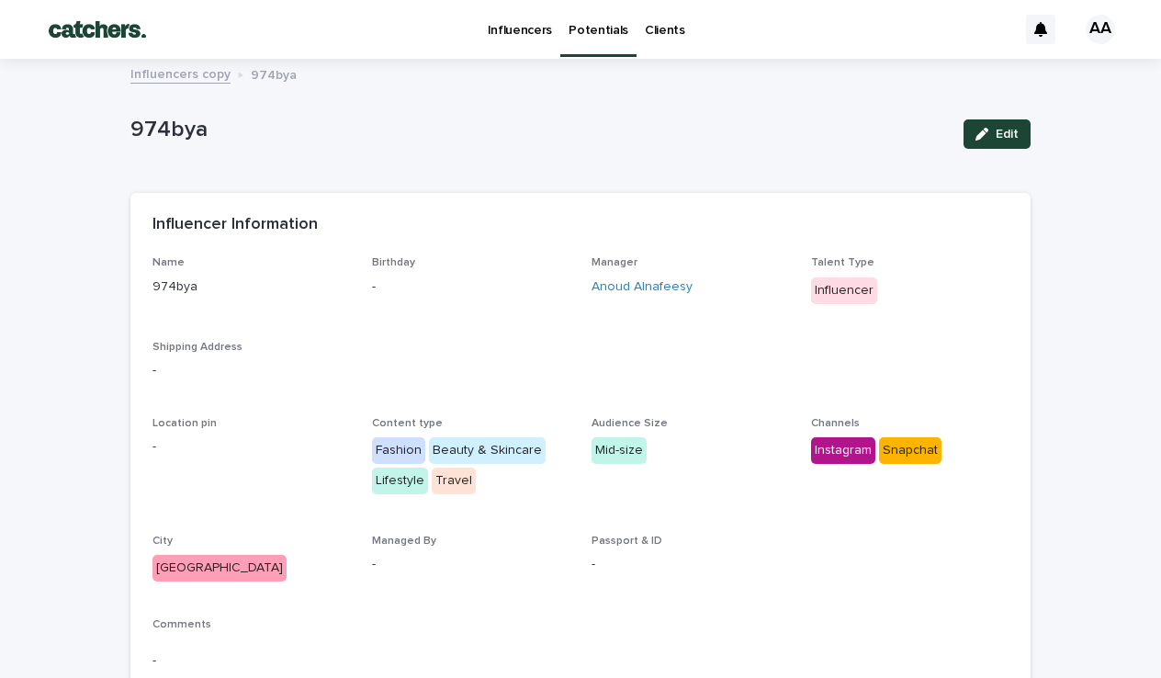
click at [587, 44] on link "Potentials" at bounding box center [598, 27] width 76 height 54
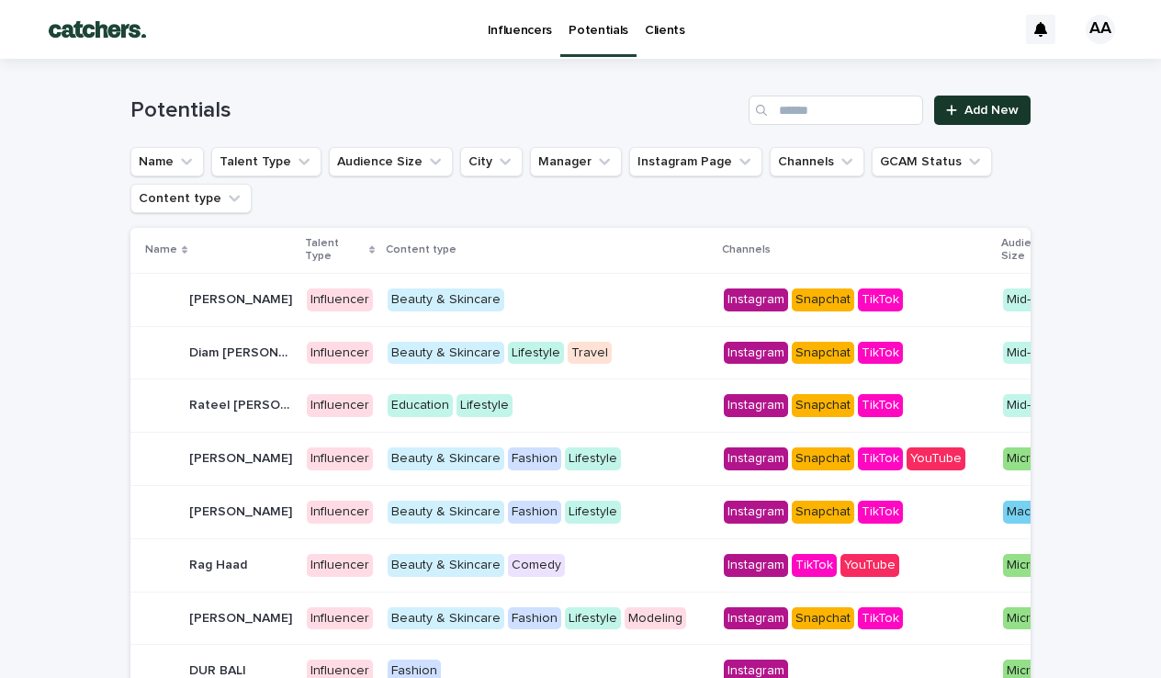
click at [986, 102] on link "Add New" at bounding box center [982, 109] width 96 height 29
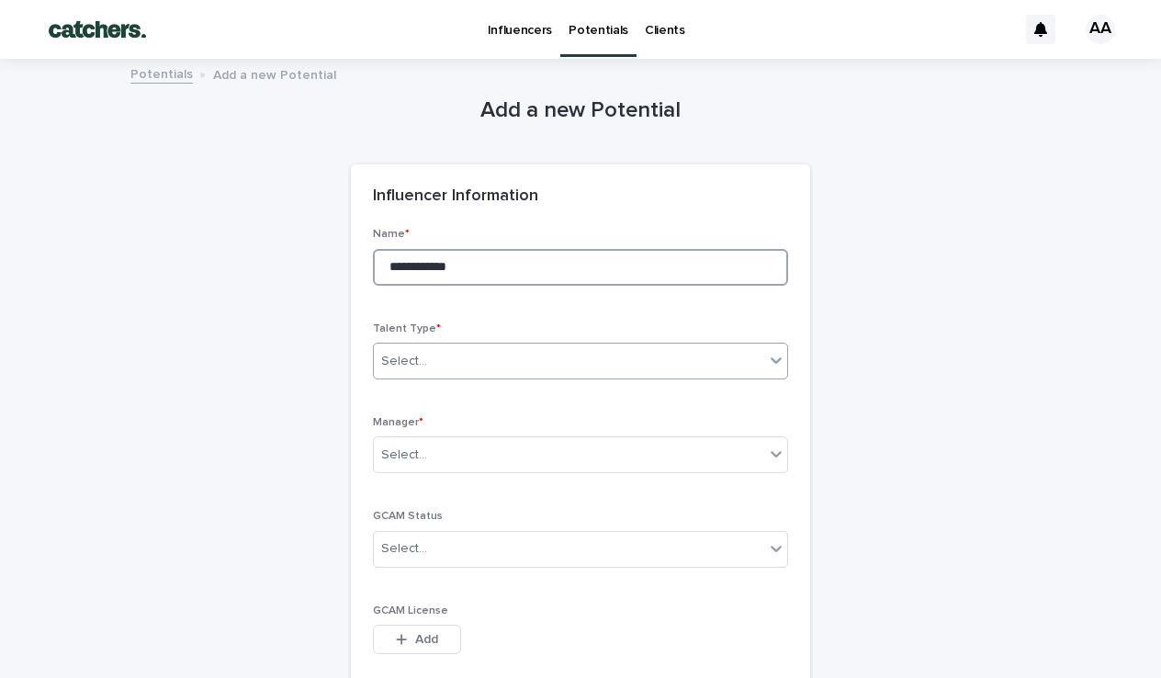
type input "**********"
click at [519, 362] on div "Select..." at bounding box center [580, 360] width 415 height 37
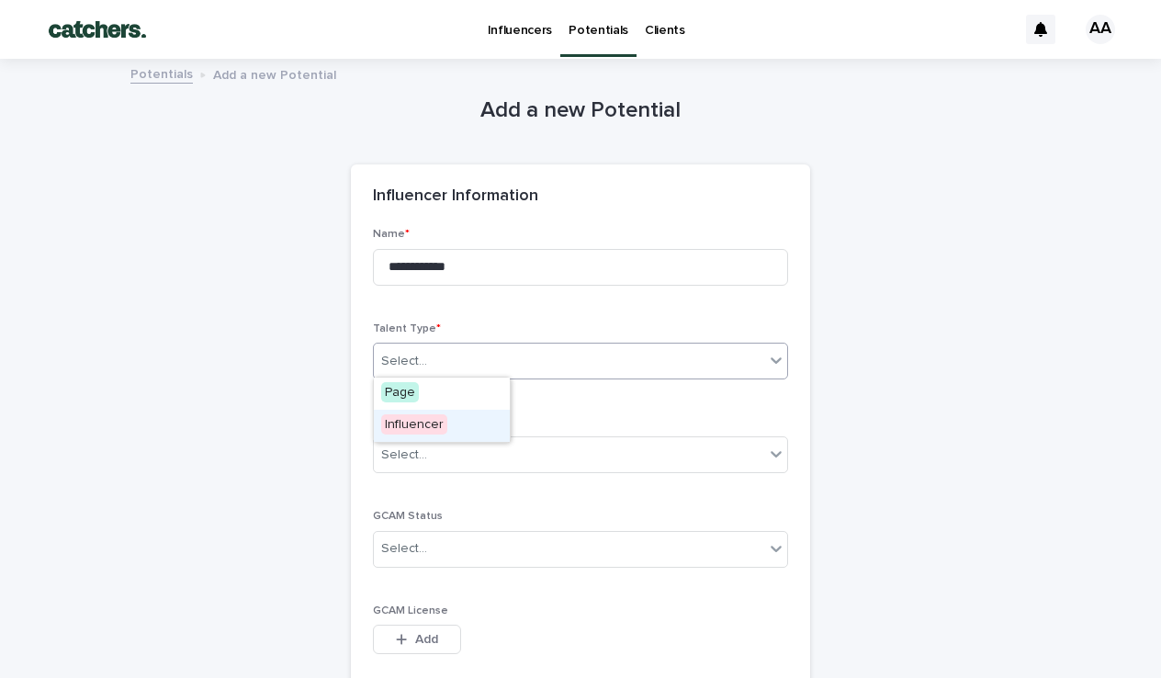
click at [412, 423] on span "Influencer" at bounding box center [414, 424] width 66 height 20
click at [419, 454] on div "Select..." at bounding box center [404, 454] width 46 height 19
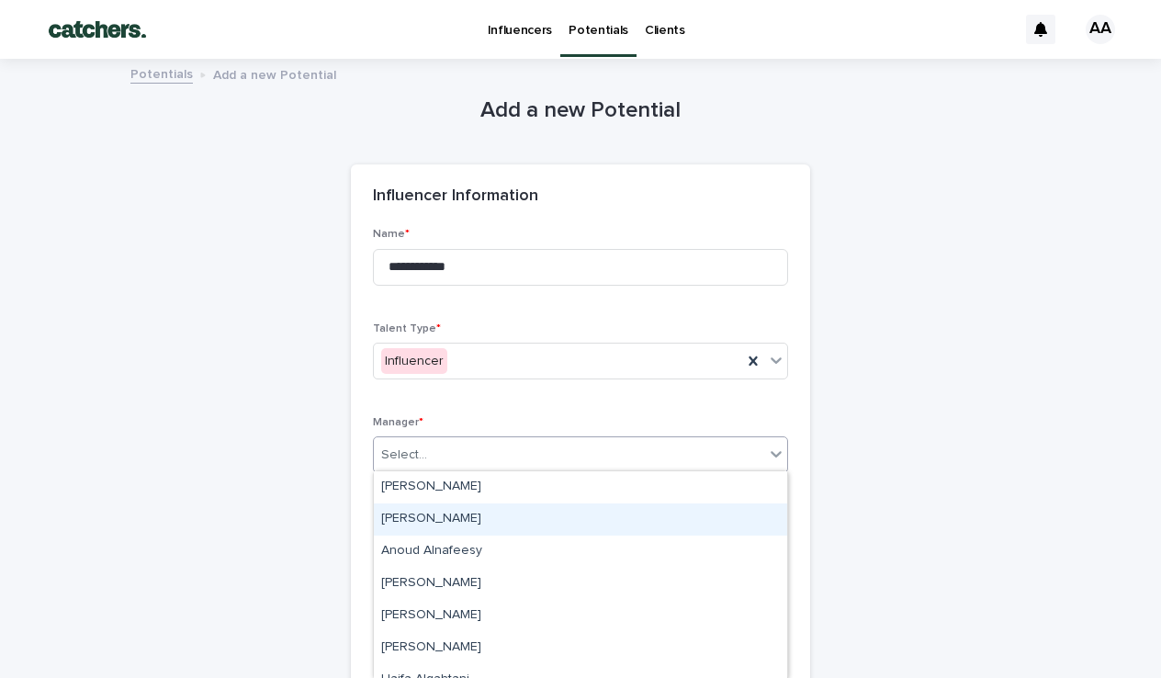
click at [425, 510] on div "[PERSON_NAME]" at bounding box center [580, 519] width 413 height 32
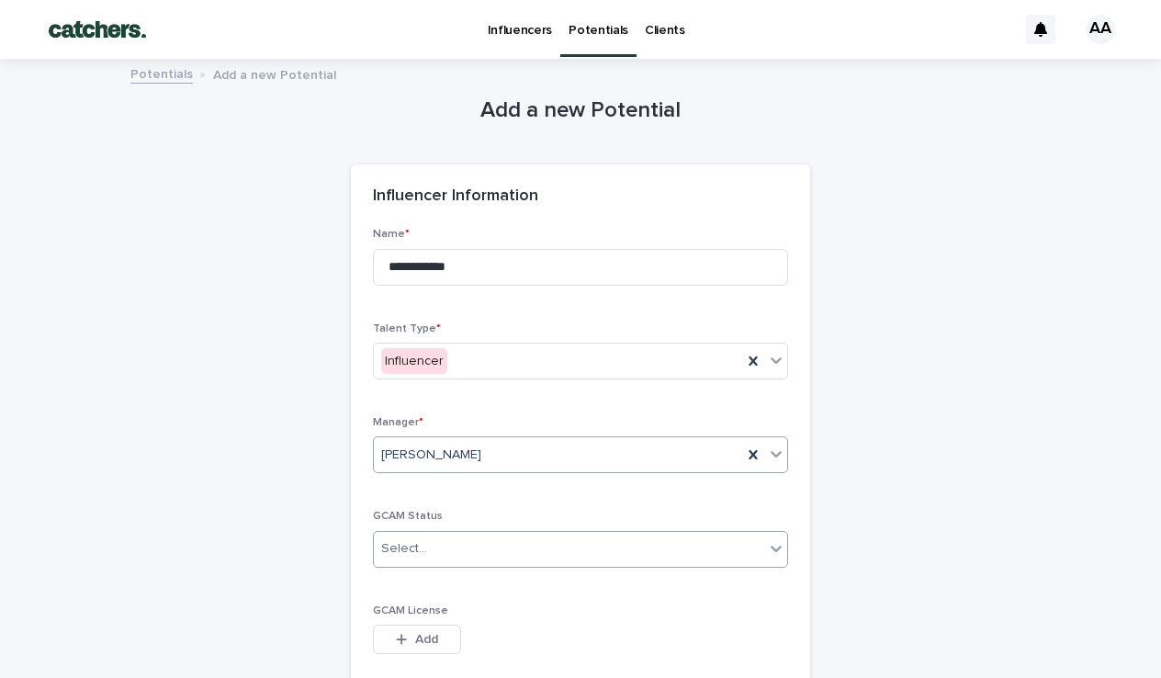
click at [430, 548] on div "Select..." at bounding box center [569, 548] width 390 height 30
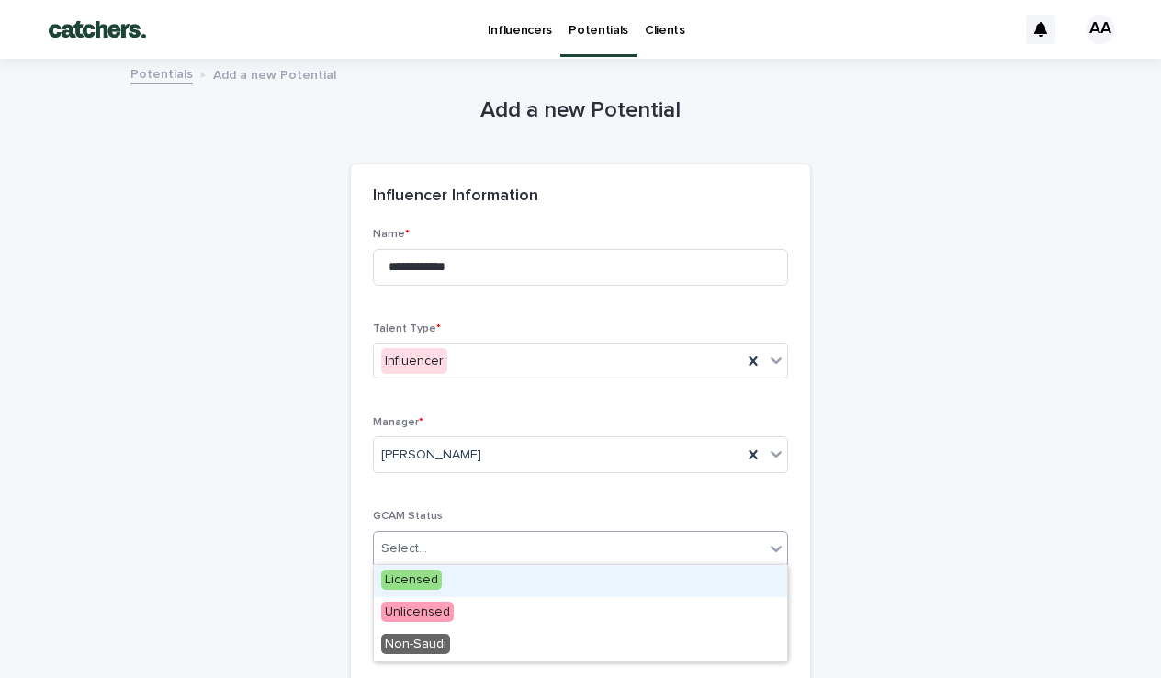
click at [418, 578] on span "Licensed" at bounding box center [411, 579] width 61 height 20
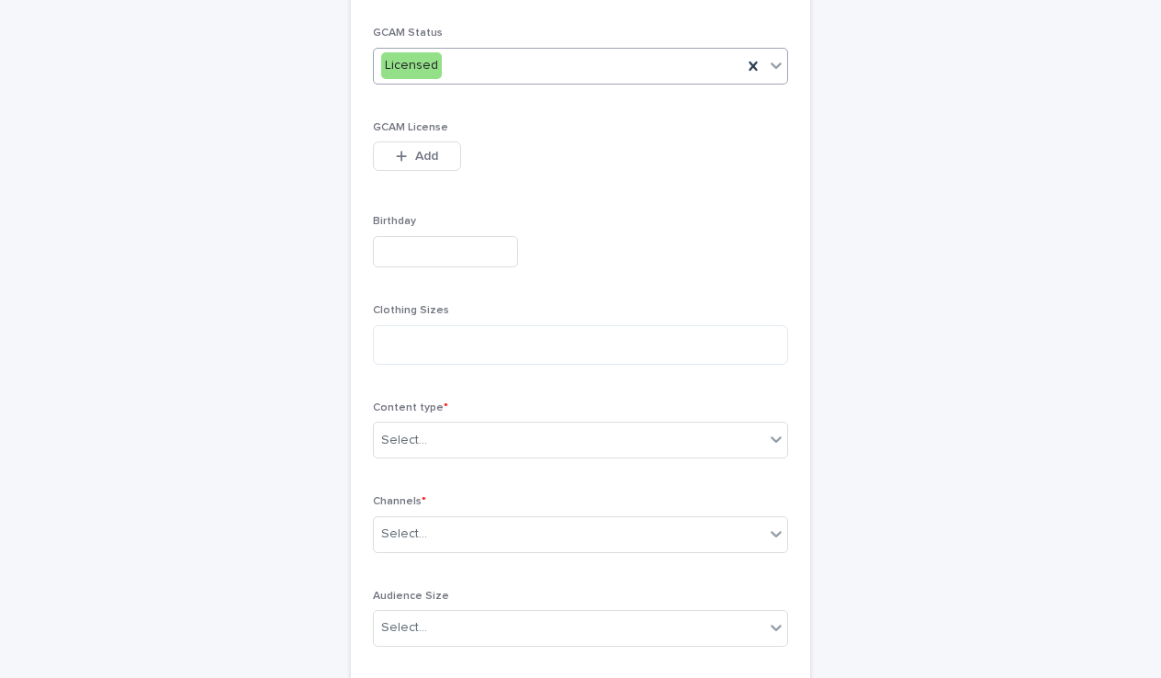
scroll to position [499, 0]
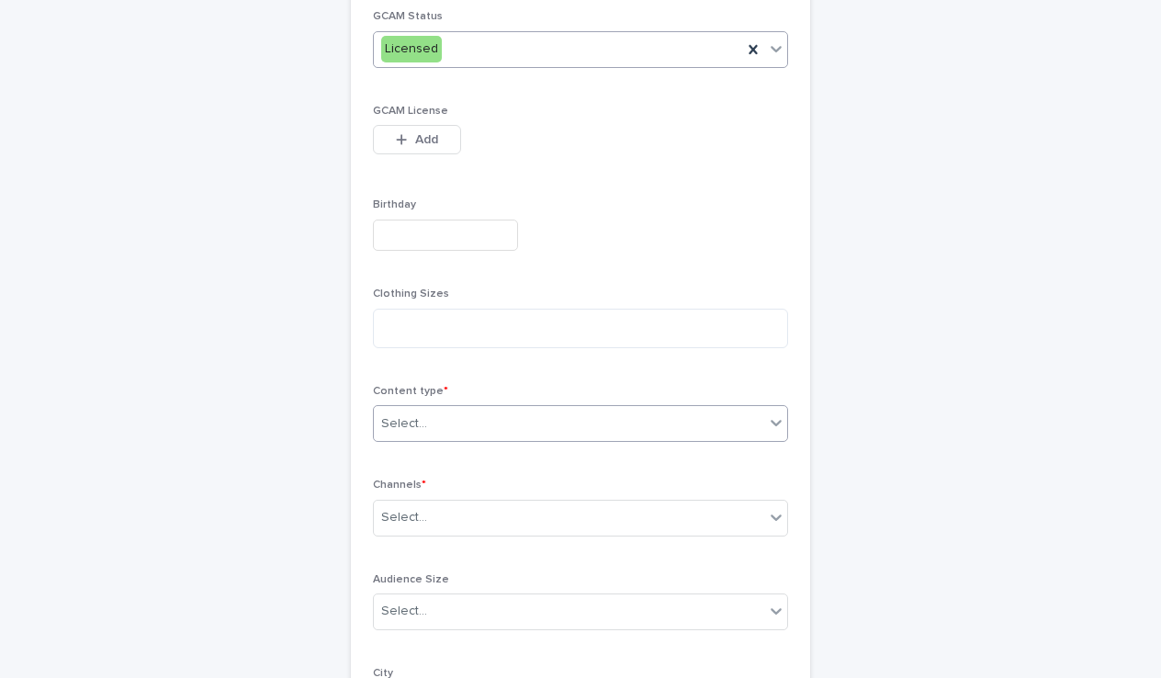
click at [437, 419] on div "Select..." at bounding box center [569, 424] width 390 height 30
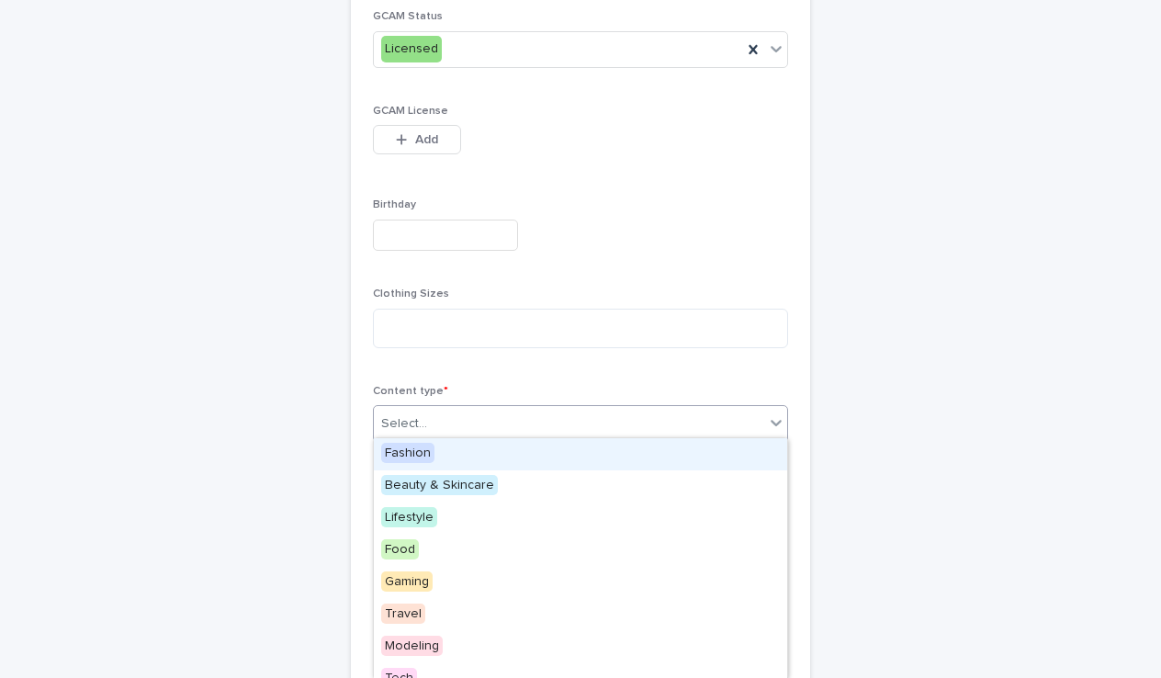
click at [421, 453] on span "Fashion" at bounding box center [407, 453] width 53 height 20
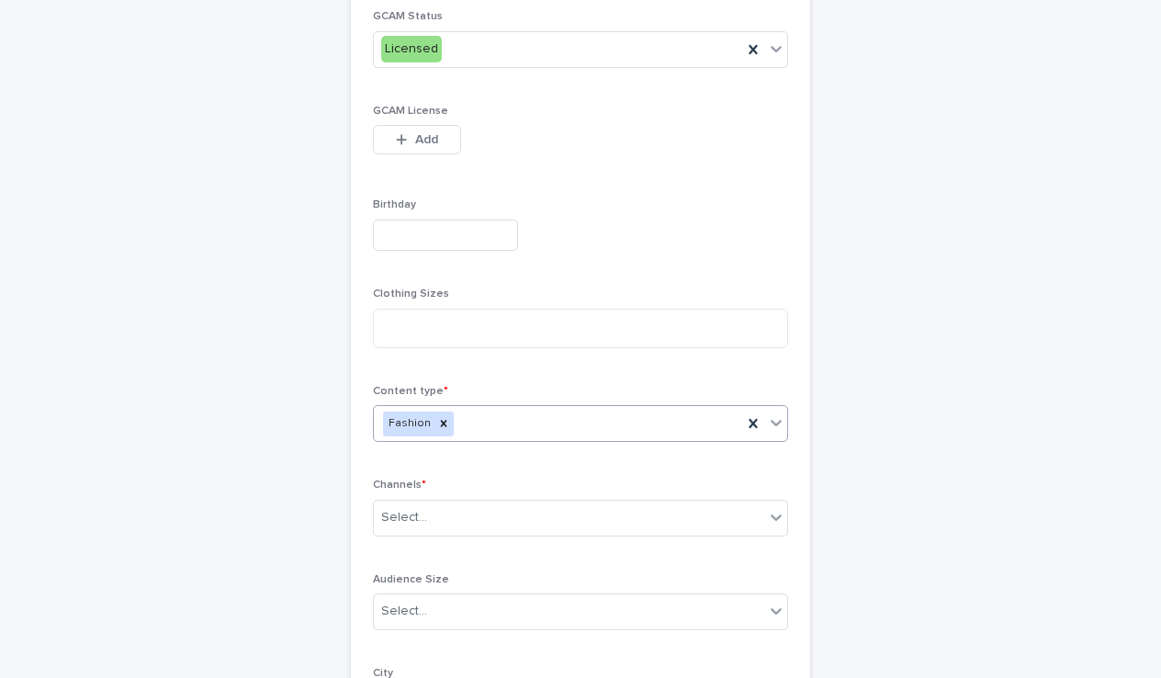
click at [562, 429] on div "Fashion" at bounding box center [558, 424] width 368 height 32
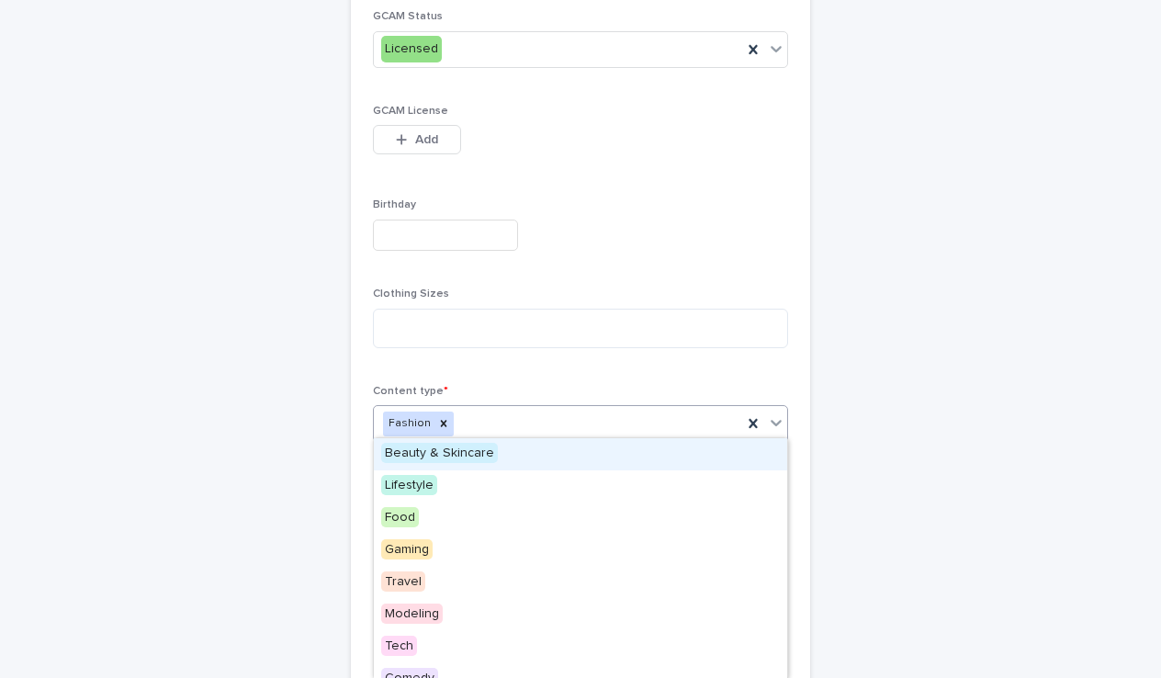
click at [478, 447] on span "Beauty & Skincare" at bounding box center [439, 453] width 117 height 20
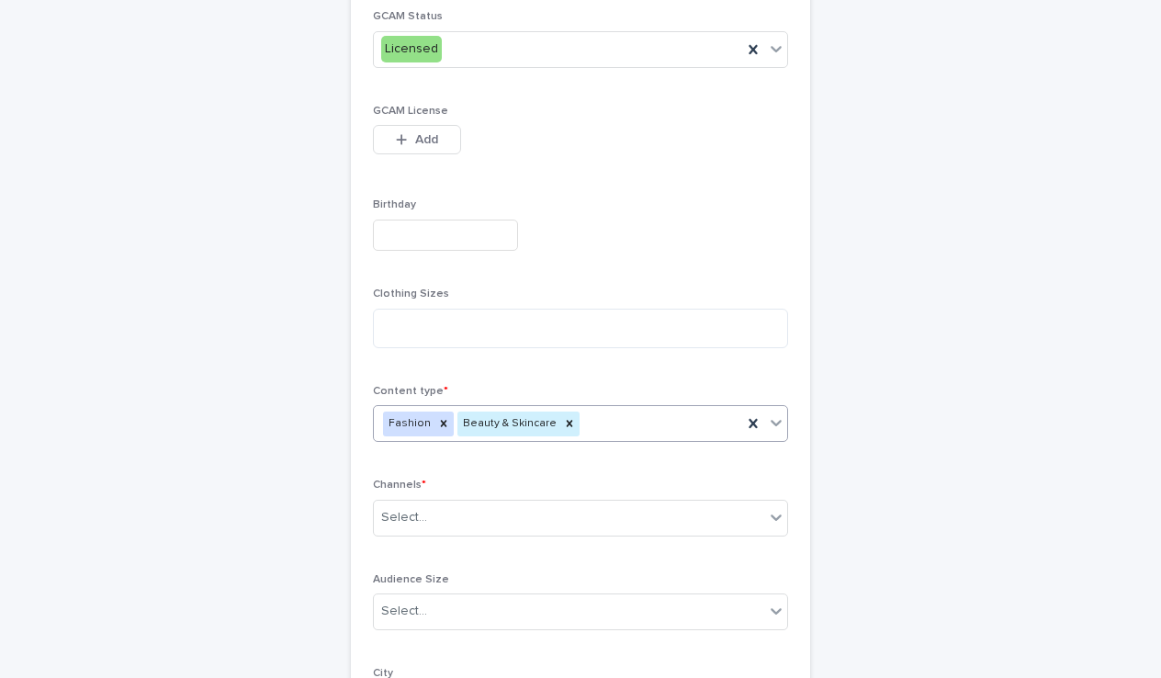
click at [600, 414] on div "Fashion Beauty & Skincare" at bounding box center [558, 424] width 368 height 32
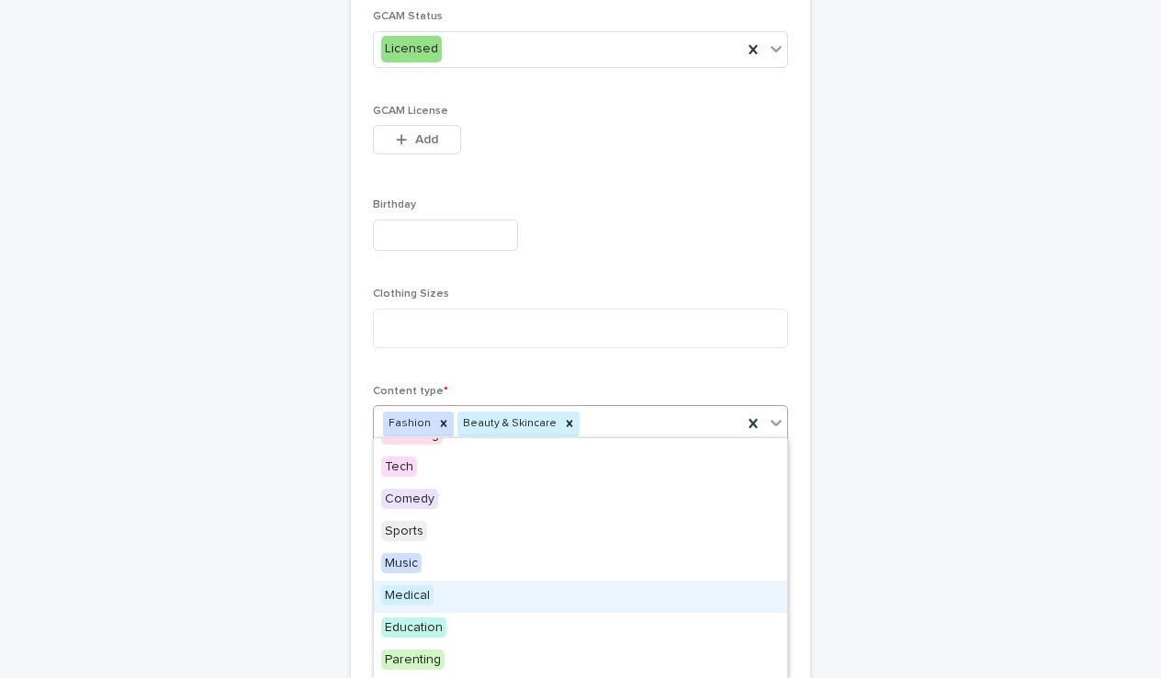
scroll to position [0, 0]
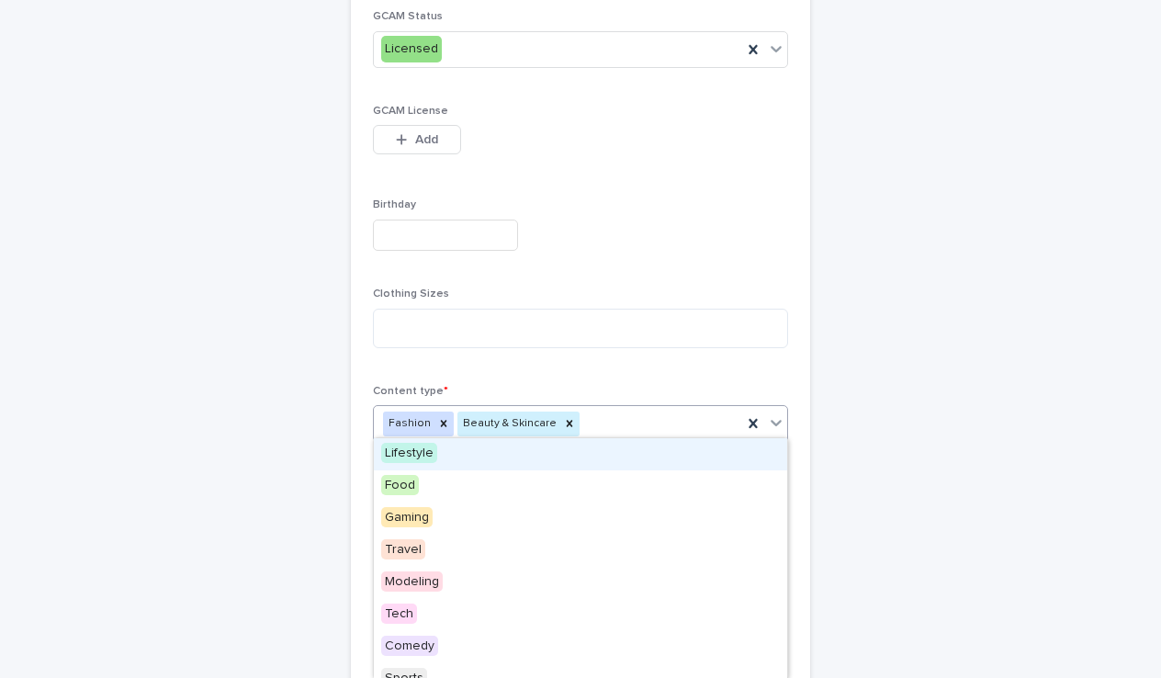
click at [427, 445] on span "Lifestyle" at bounding box center [409, 453] width 56 height 20
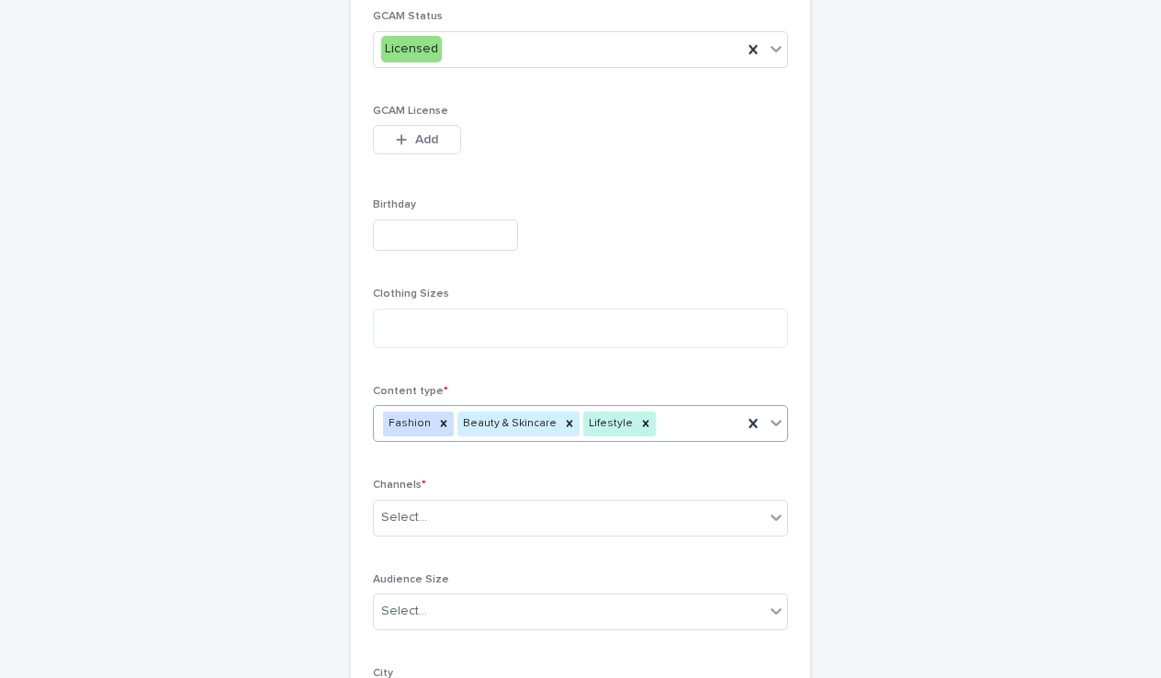
click at [457, 533] on div "Channels * Select..." at bounding box center [580, 514] width 415 height 72
click at [465, 516] on div "Select..." at bounding box center [569, 517] width 390 height 30
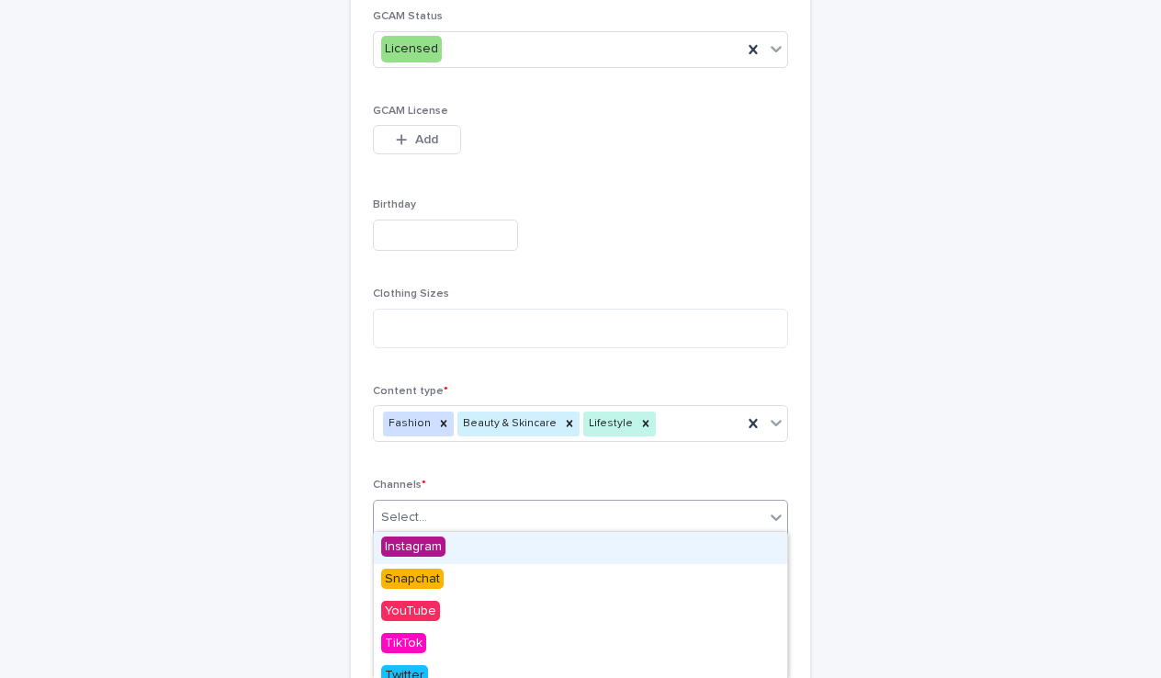
click at [437, 549] on span "Instagram" at bounding box center [413, 546] width 64 height 20
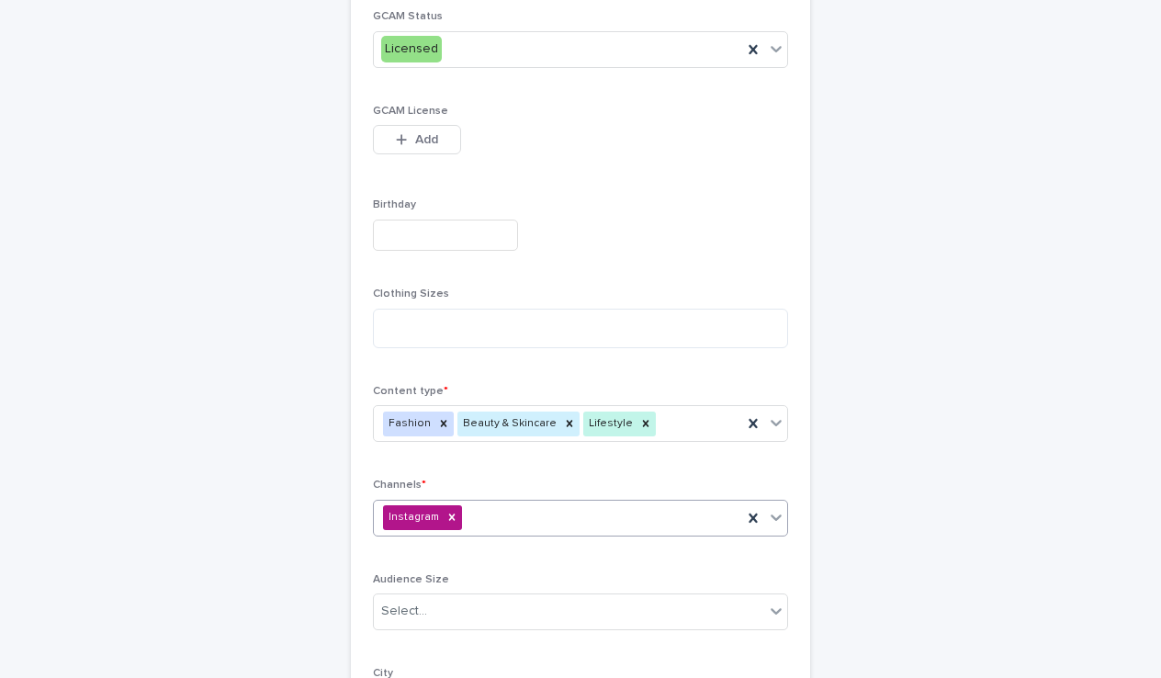
click at [520, 520] on div "Instagram" at bounding box center [558, 517] width 368 height 32
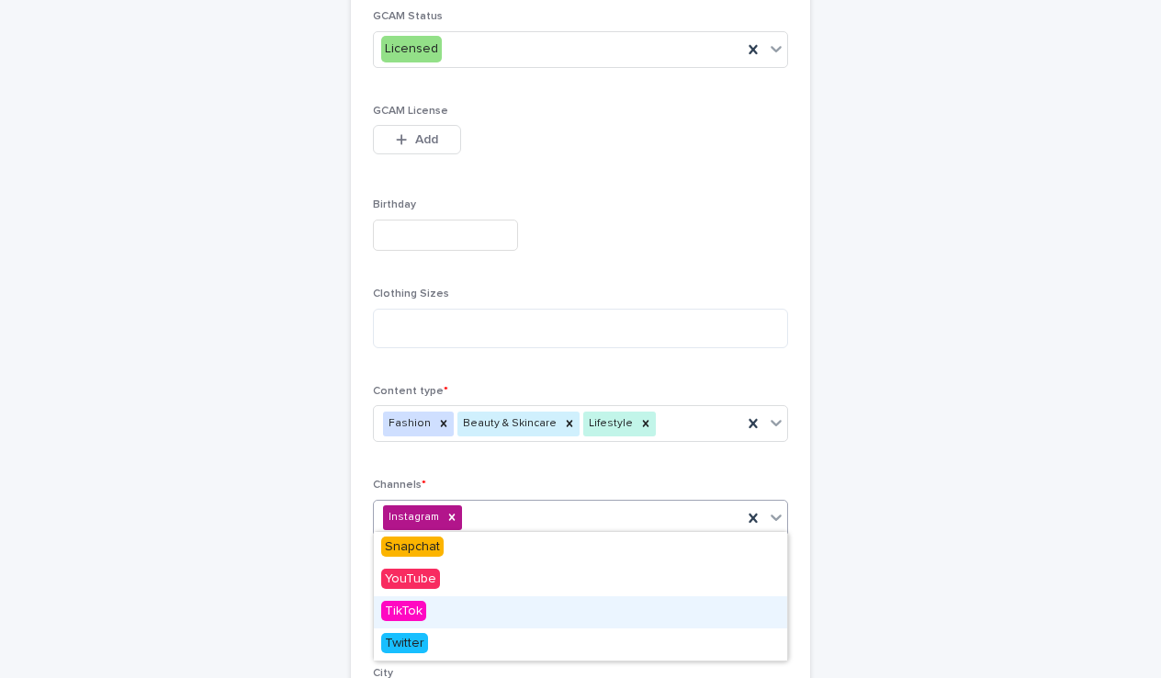
click at [430, 618] on div "TikTok" at bounding box center [580, 612] width 413 height 32
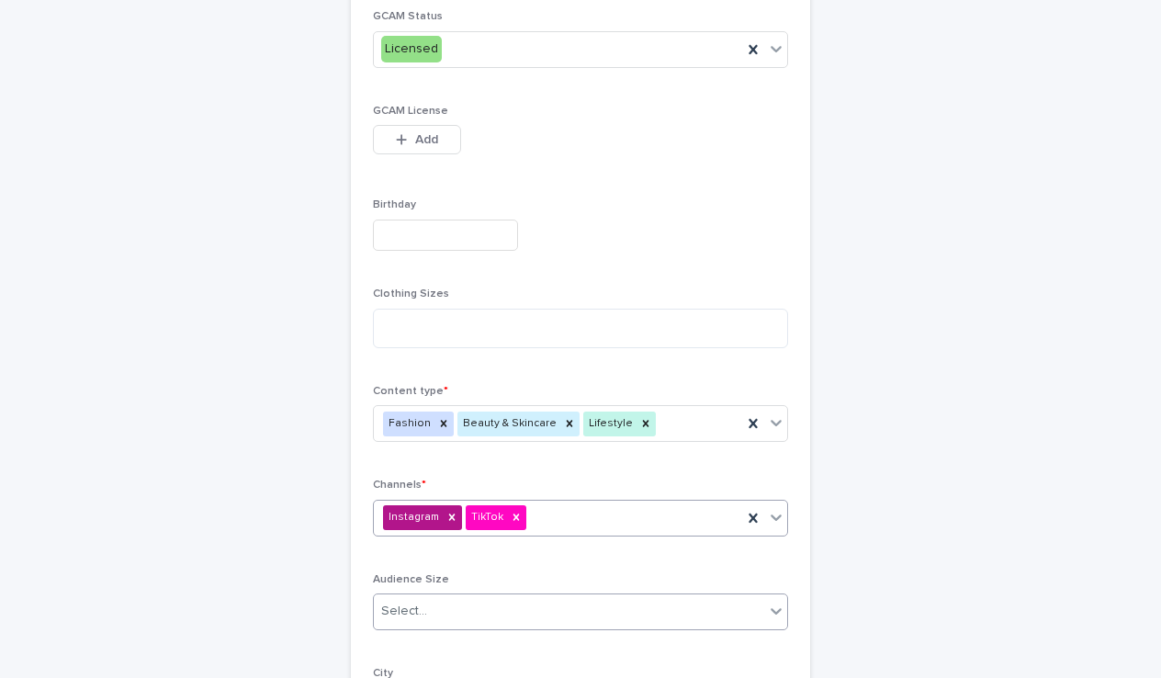
click at [456, 606] on div "Select..." at bounding box center [569, 611] width 390 height 30
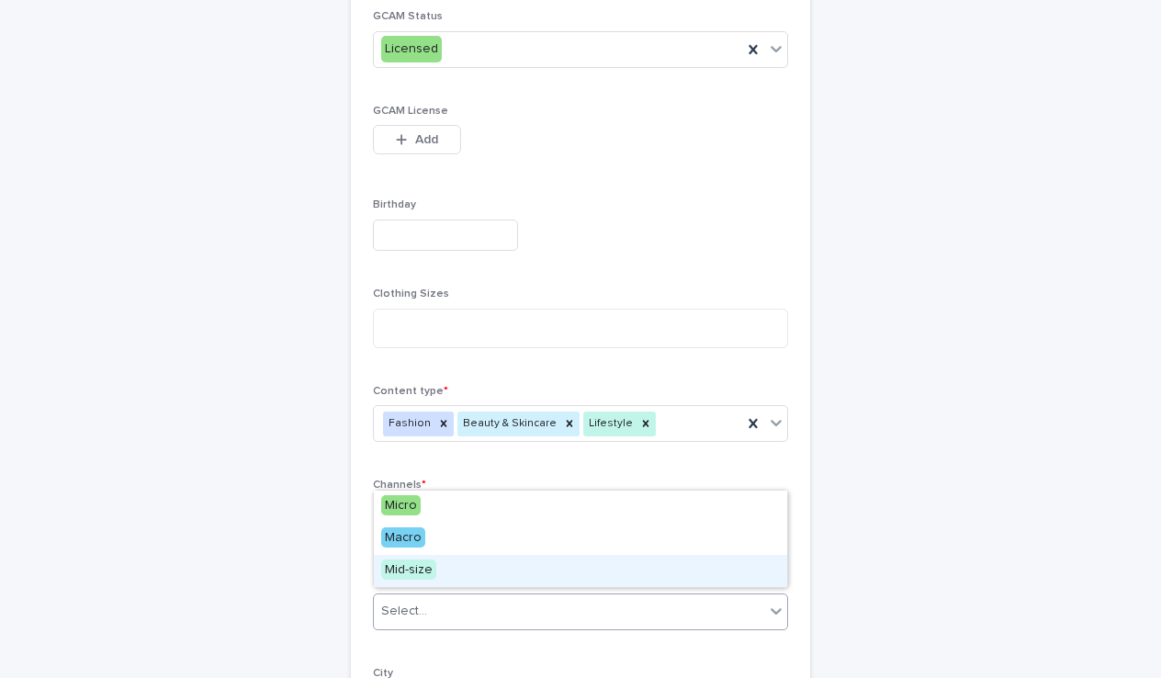
click at [424, 570] on span "Mid-size" at bounding box center [408, 569] width 55 height 20
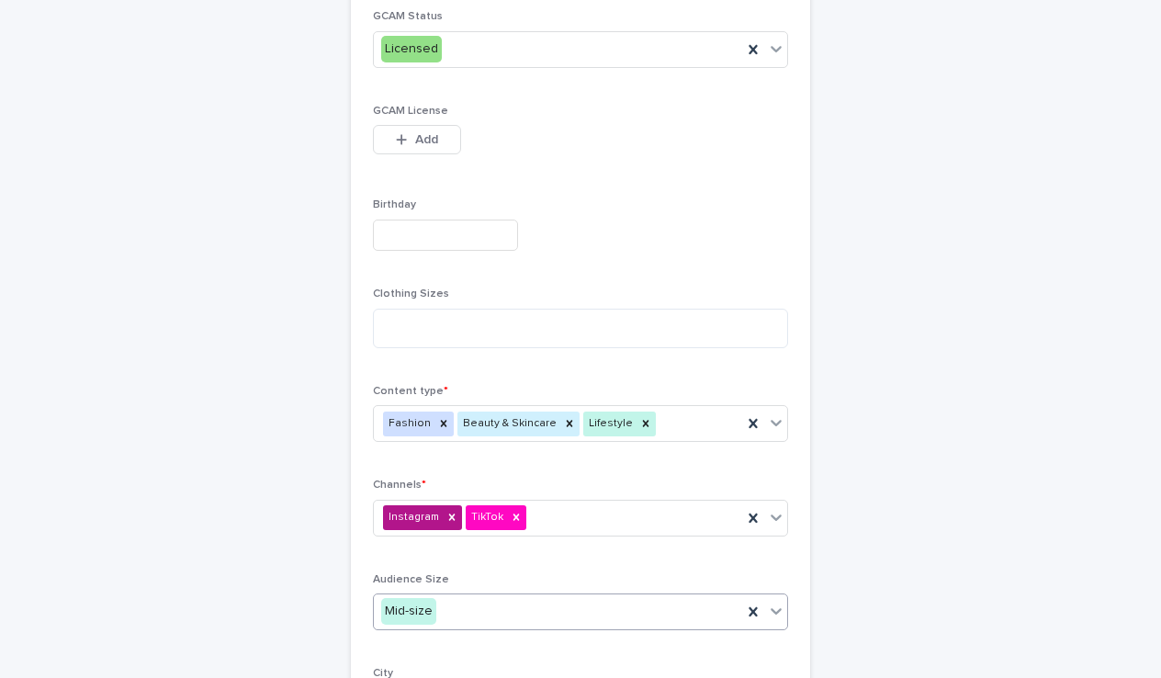
scroll to position [705, 0]
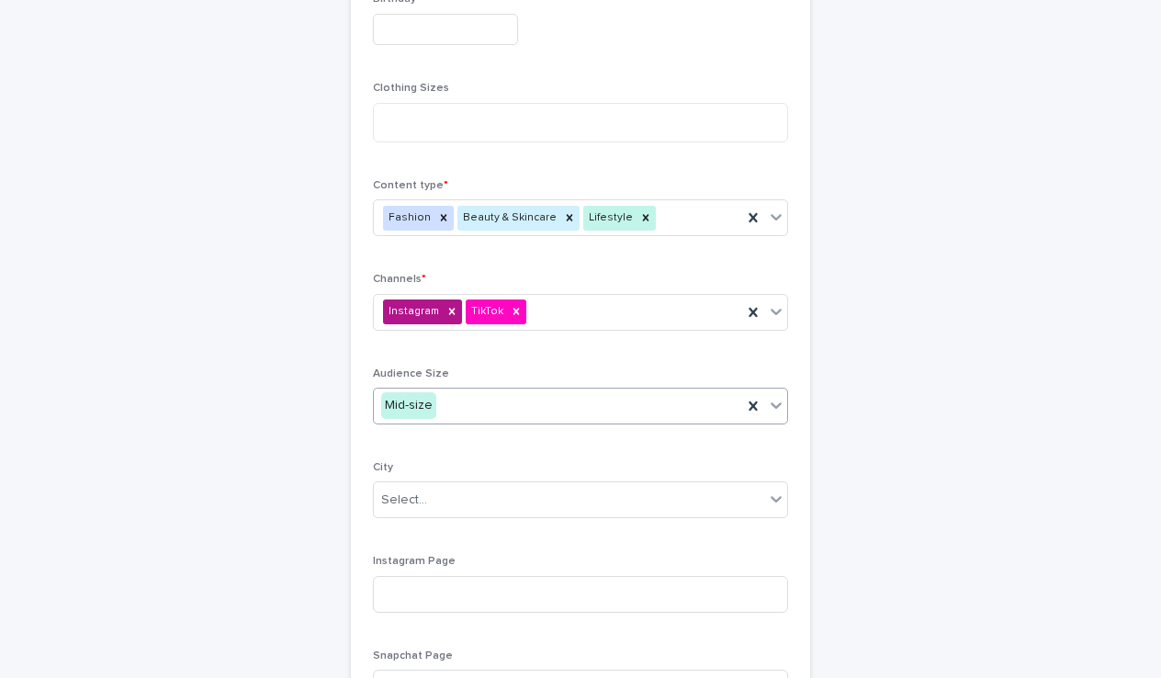
click at [445, 513] on div "City Select..." at bounding box center [580, 497] width 415 height 72
click at [429, 495] on input "text" at bounding box center [430, 500] width 2 height 16
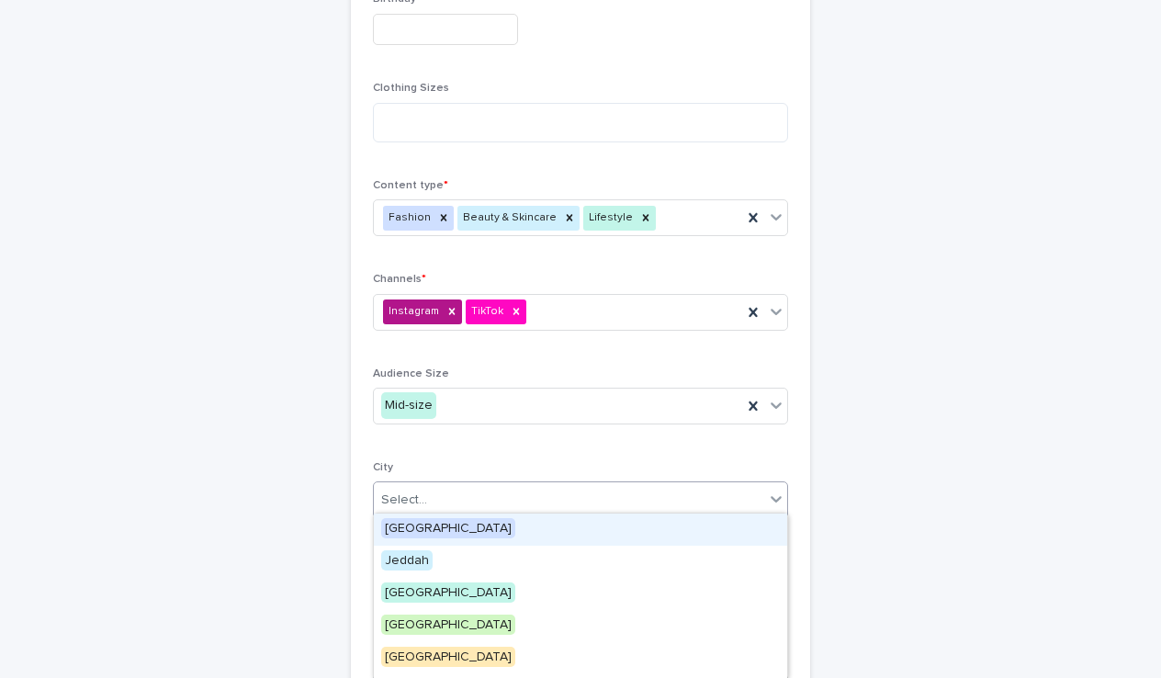
click at [422, 527] on span "[GEOGRAPHIC_DATA]" at bounding box center [448, 528] width 134 height 20
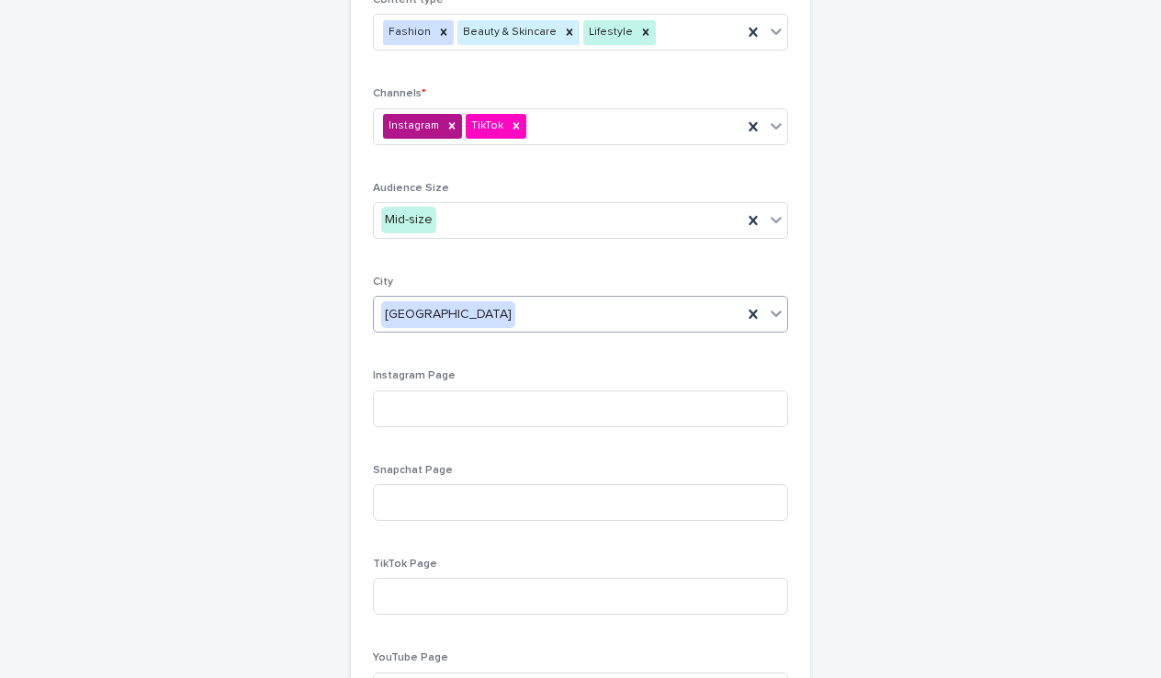
scroll to position [892, 0]
click at [457, 409] on input at bounding box center [580, 406] width 415 height 37
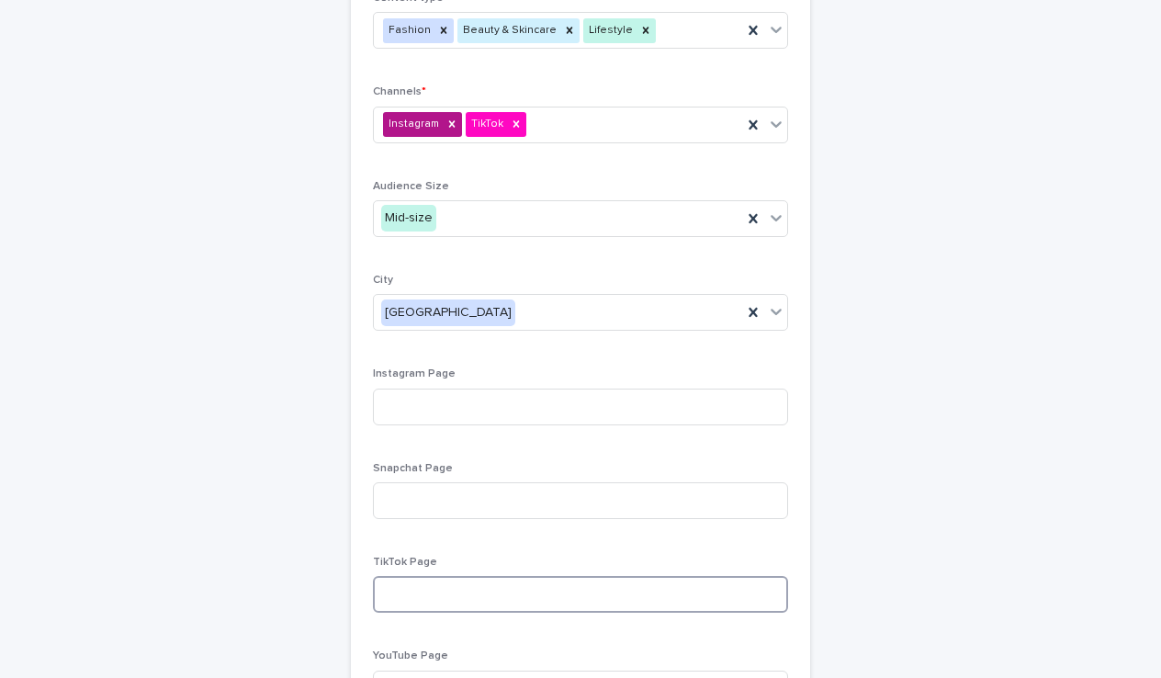
click at [425, 594] on input at bounding box center [580, 594] width 415 height 37
paste input "**********"
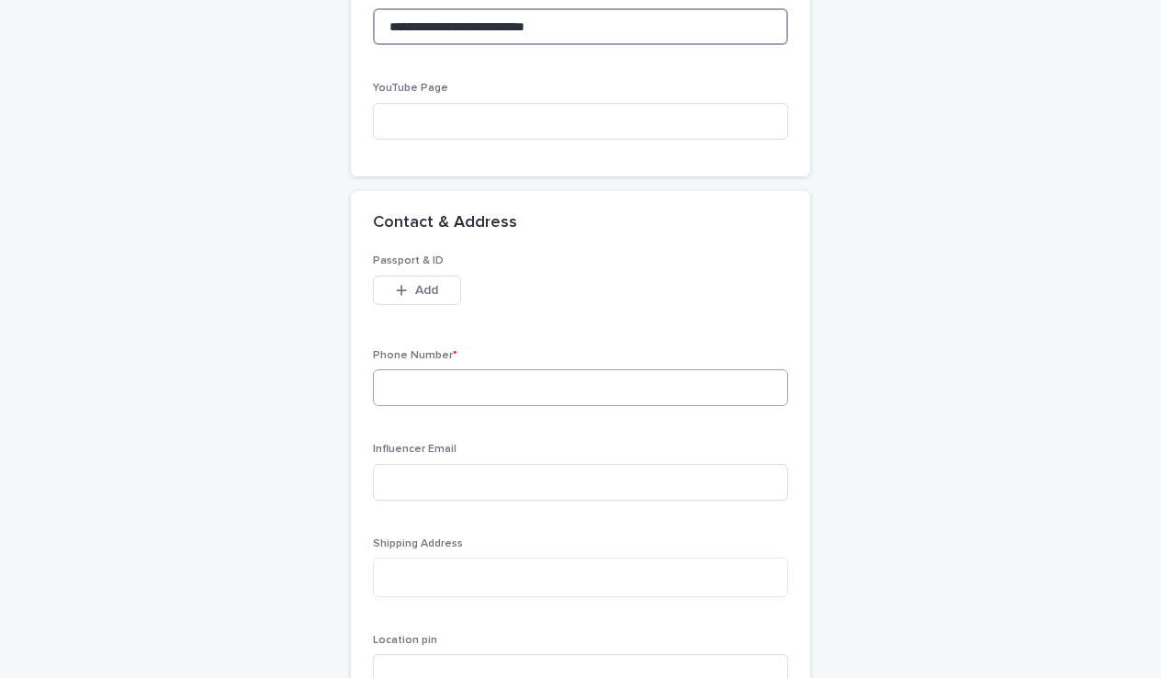
scroll to position [1464, 0]
type input "**********"
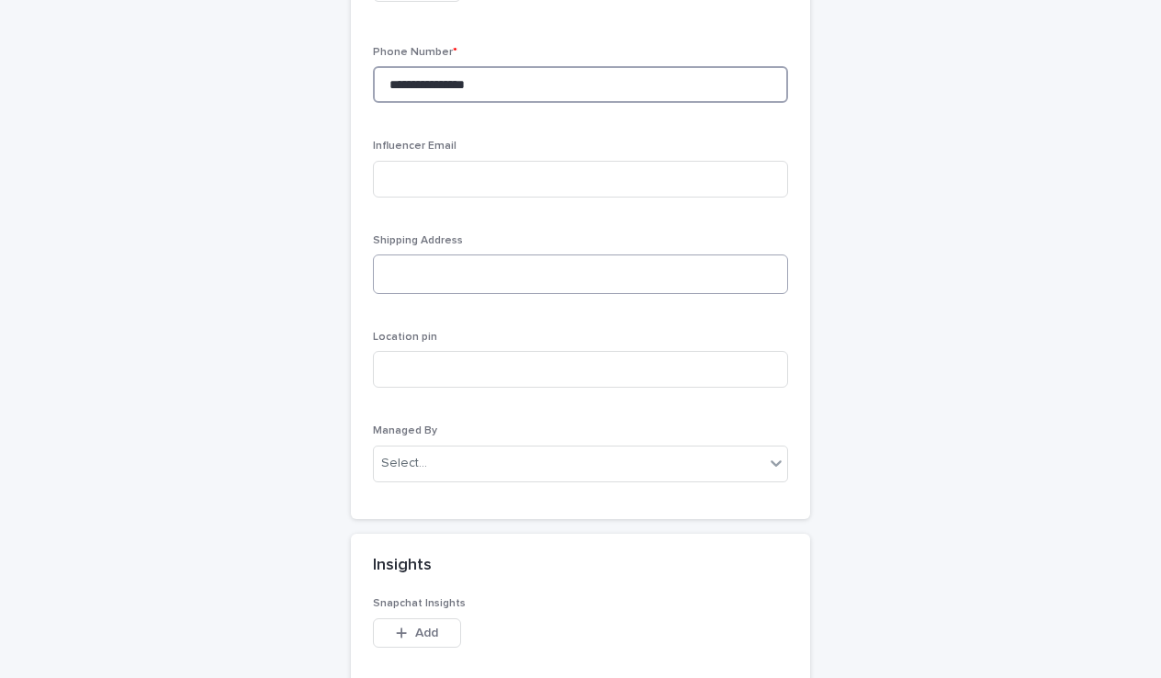
scroll to position [1766, 0]
type input "**********"
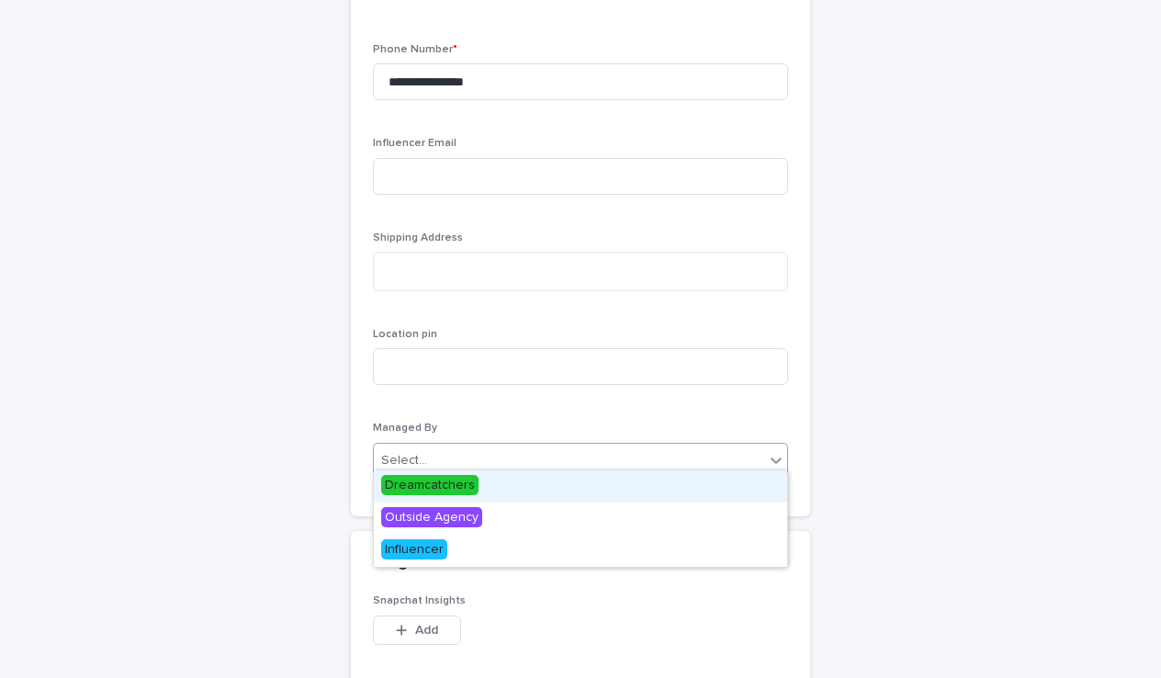
click at [493, 445] on div "Select..." at bounding box center [569, 460] width 390 height 30
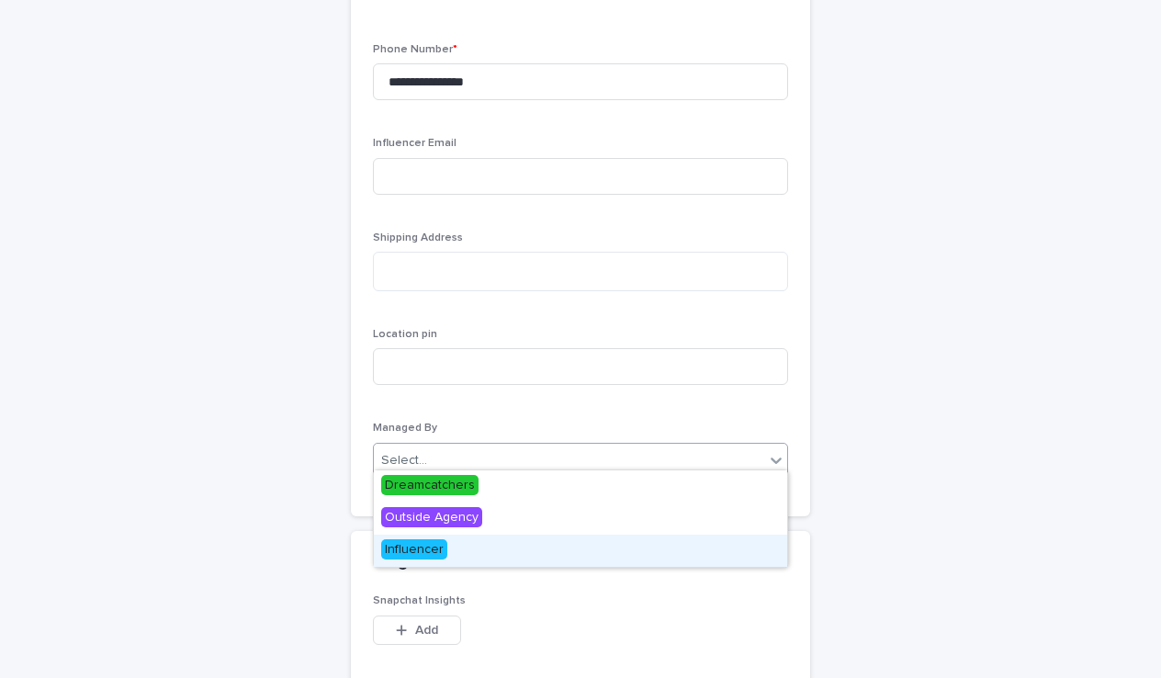
click at [428, 551] on span "Influencer" at bounding box center [414, 549] width 66 height 20
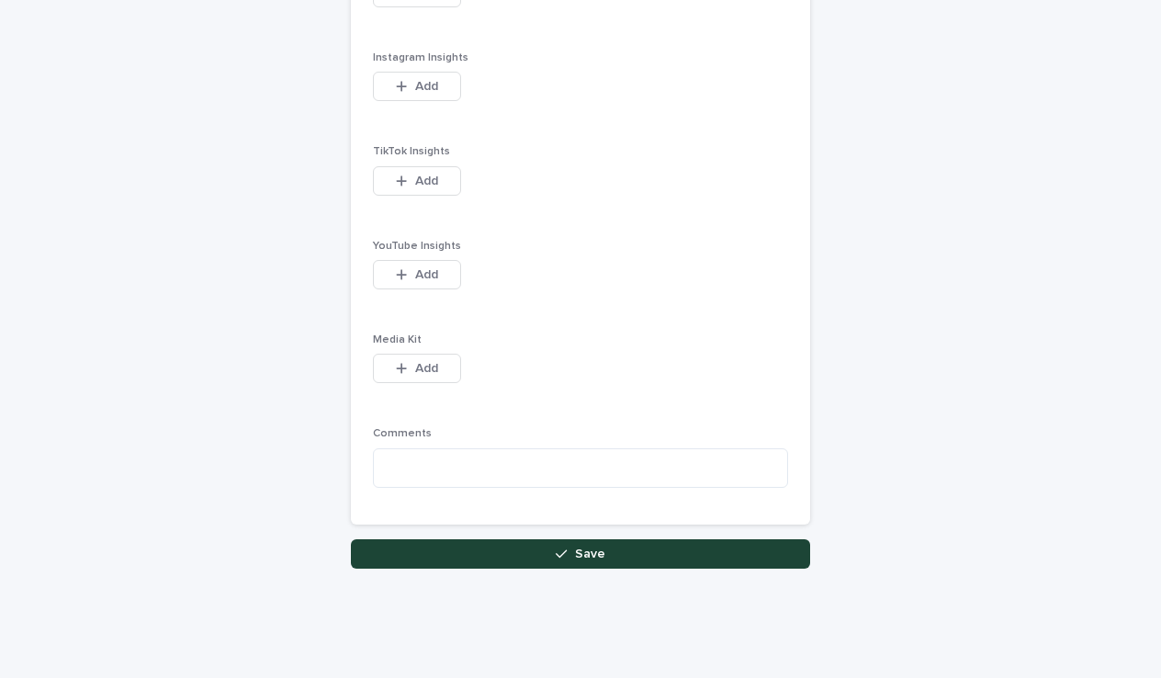
scroll to position [2418, 0]
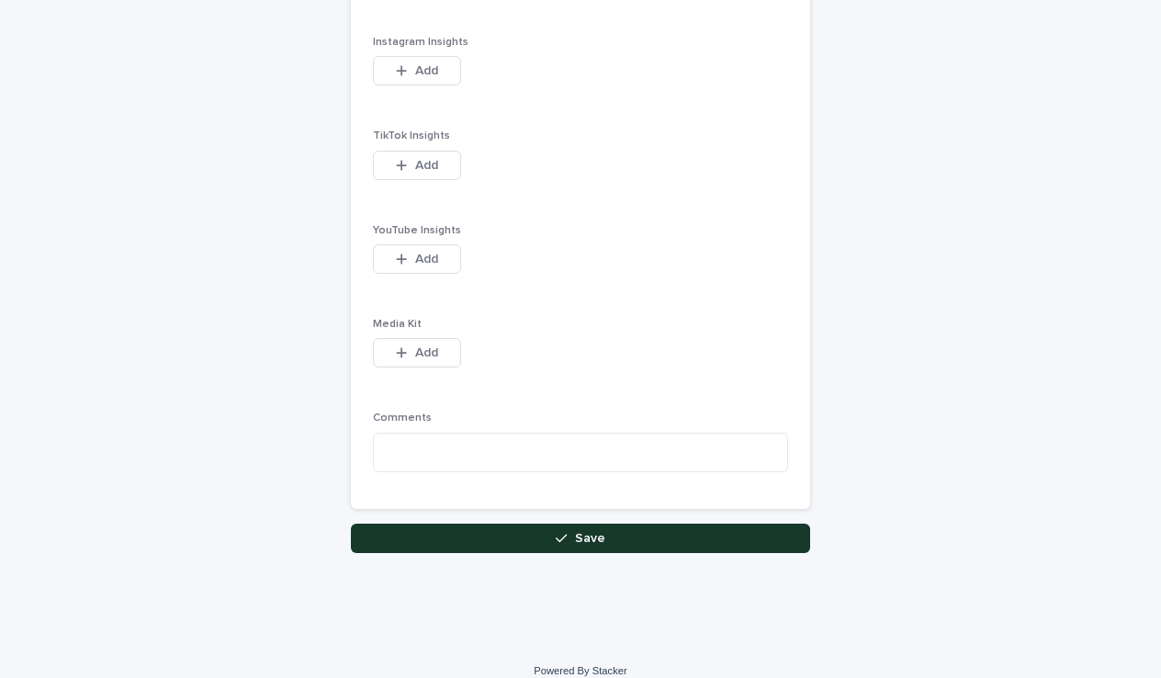
click at [482, 526] on button "Save" at bounding box center [580, 537] width 459 height 29
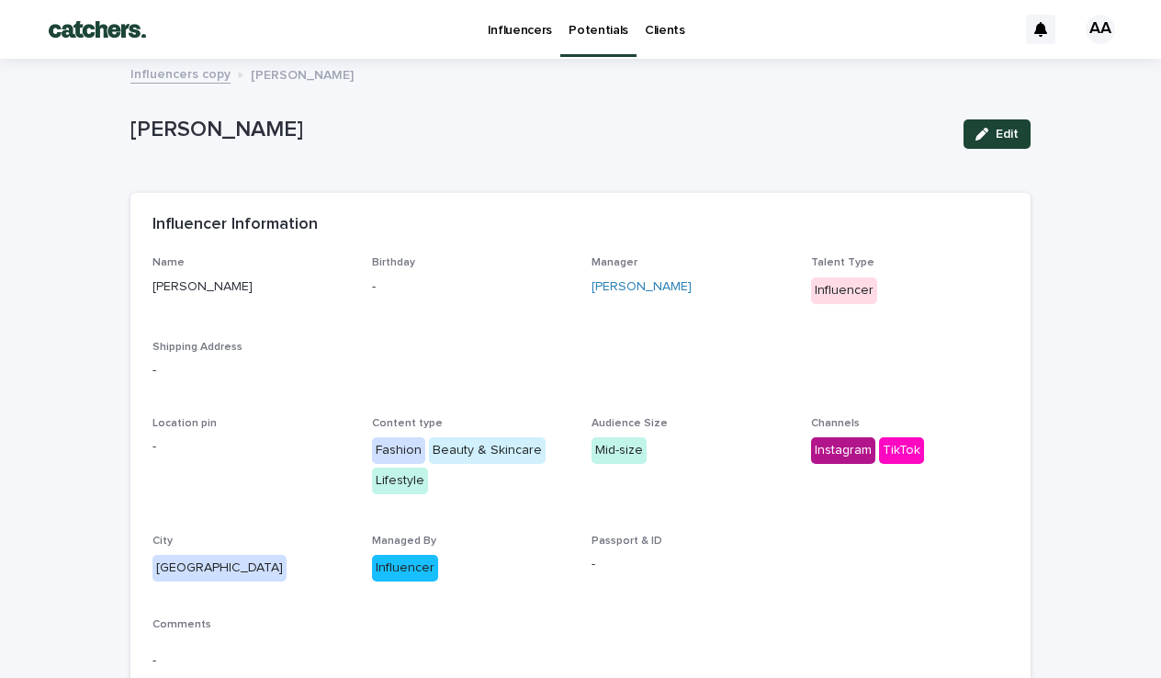
click at [1004, 149] on div "Edit" at bounding box center [993, 133] width 74 height 73
click at [985, 126] on button "Edit" at bounding box center [996, 133] width 67 height 29
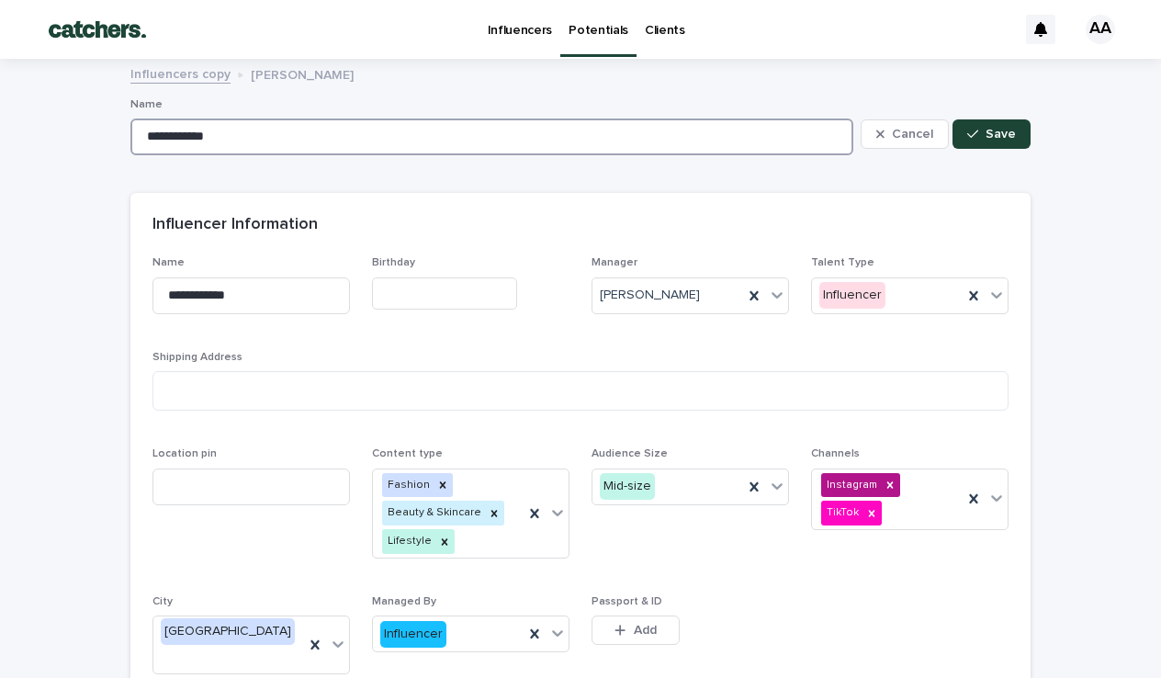
click at [223, 140] on input "**********" at bounding box center [491, 136] width 723 height 37
type input "**********"
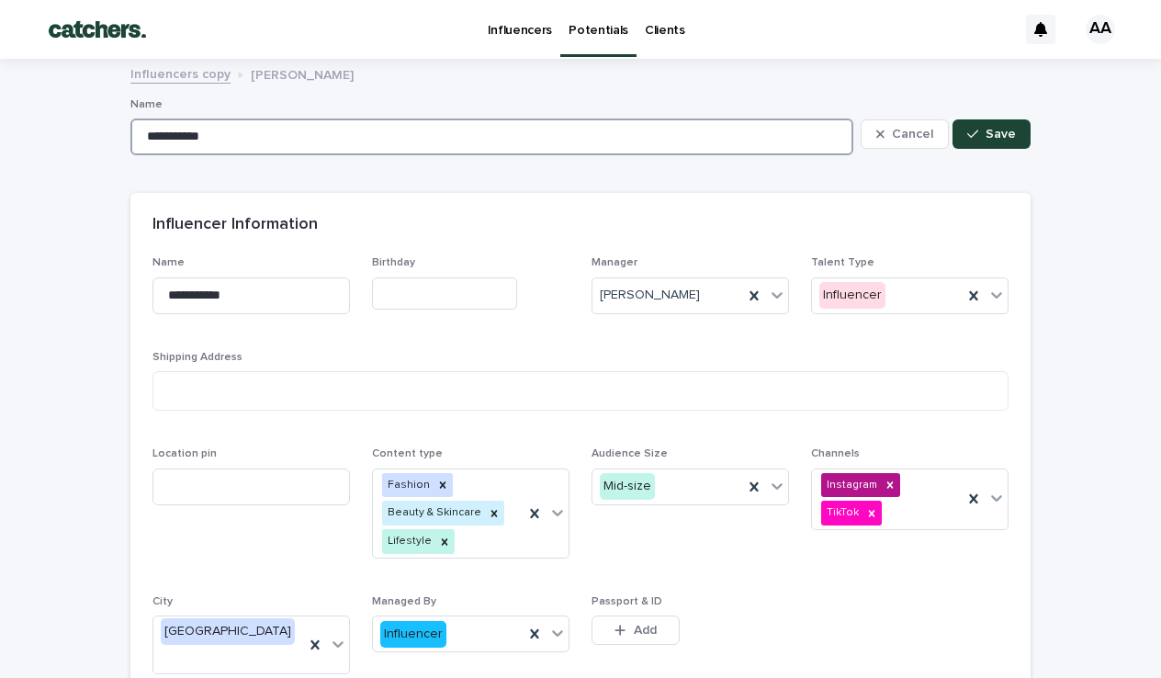
type input "**********"
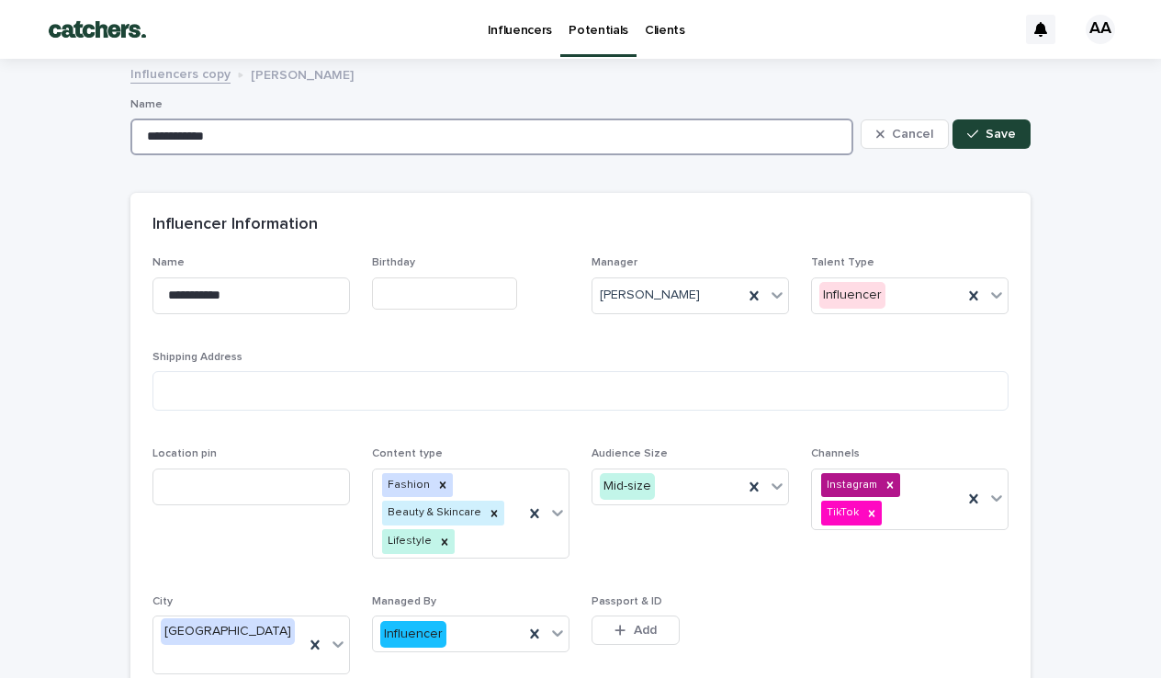
type input "**********"
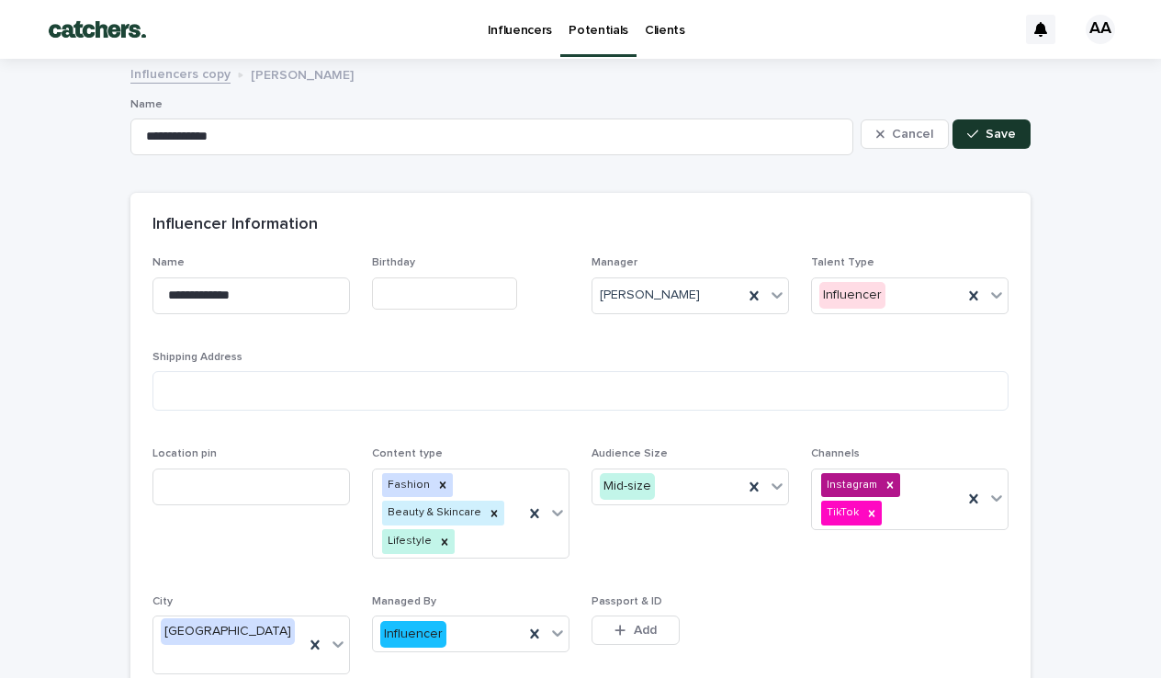
click at [1009, 119] on button "Save" at bounding box center [991, 133] width 78 height 29
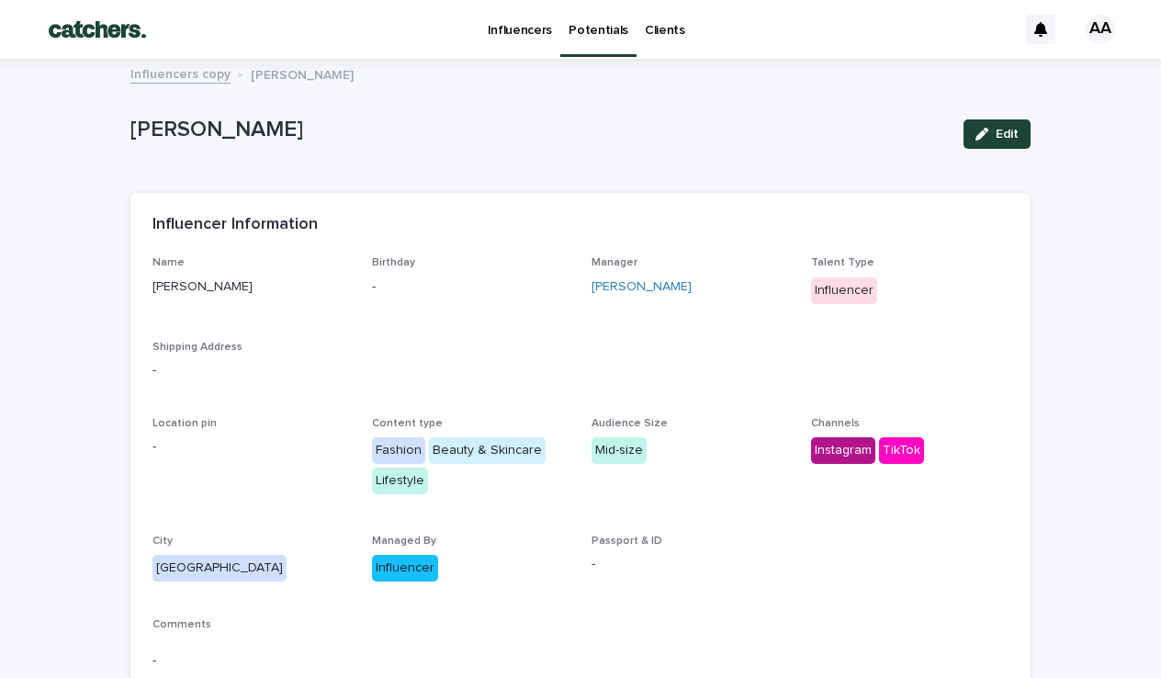
click at [991, 151] on div "Edit" at bounding box center [993, 133] width 74 height 73
click at [999, 140] on button "Edit" at bounding box center [996, 133] width 67 height 29
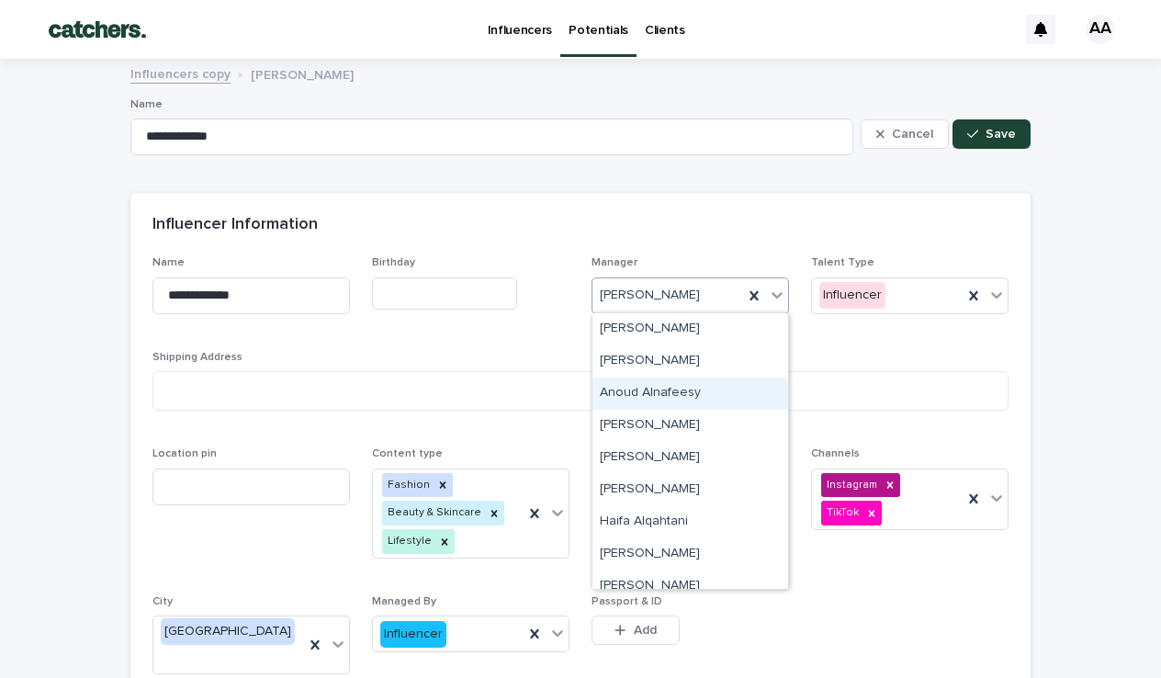
click at [662, 395] on div "Anoud Alnafeesy" at bounding box center [690, 393] width 196 height 32
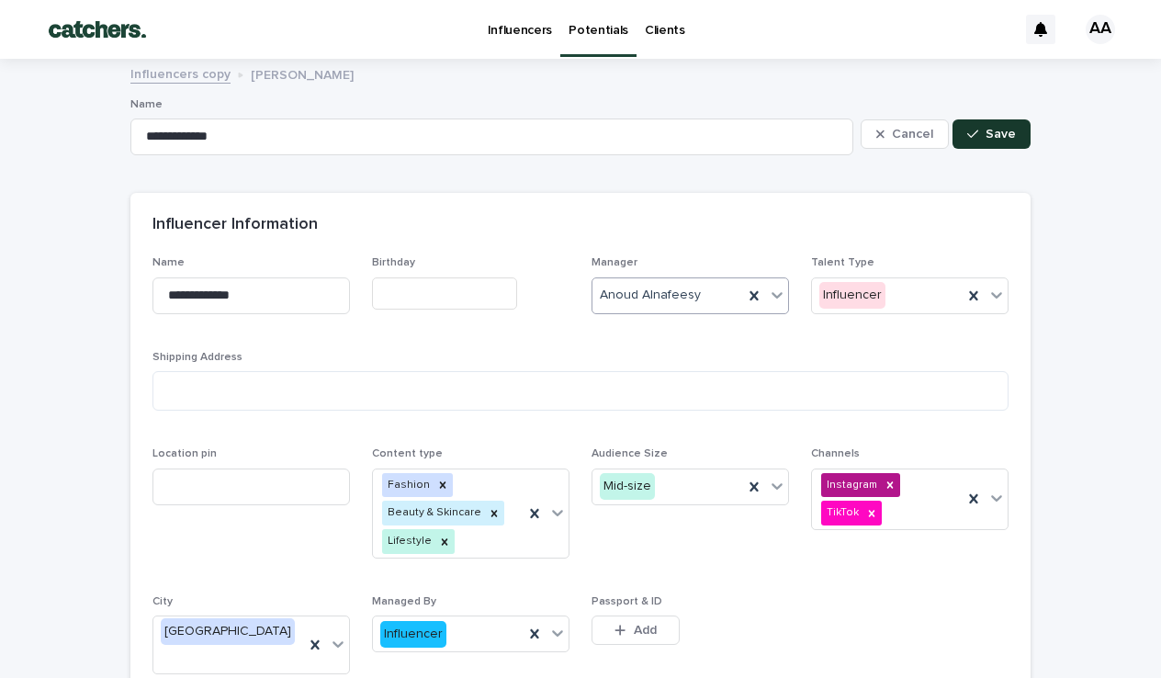
click at [1008, 132] on span "Save" at bounding box center [1000, 134] width 30 height 13
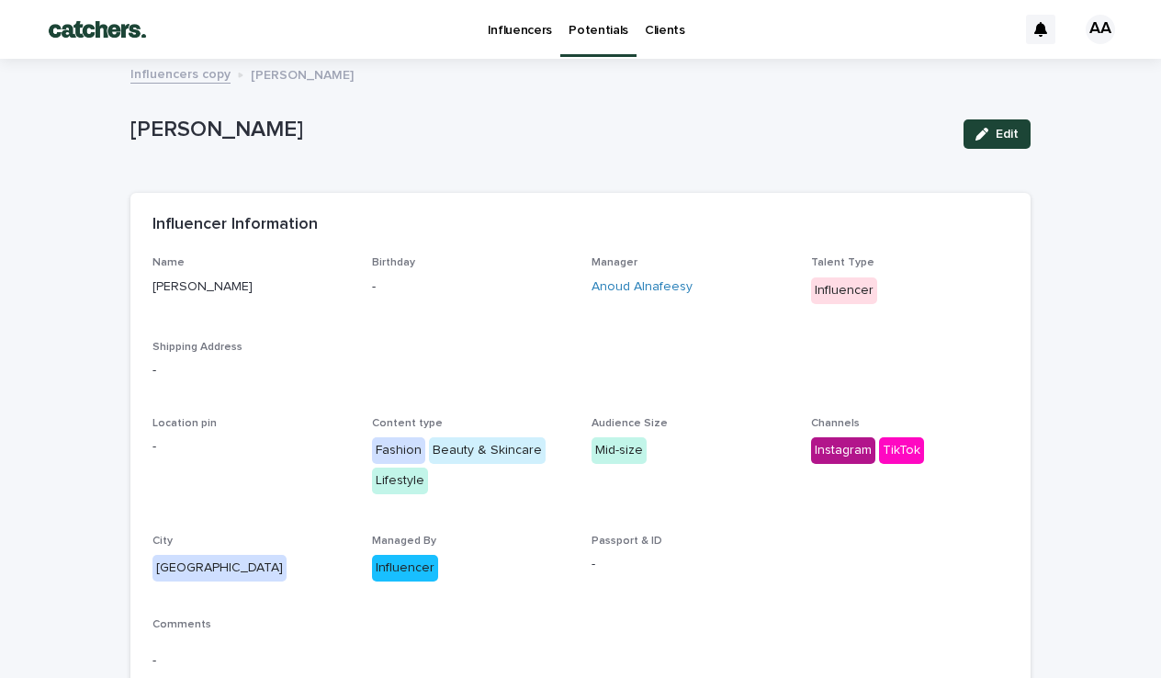
click at [604, 30] on p "Potentials" at bounding box center [598, 19] width 60 height 39
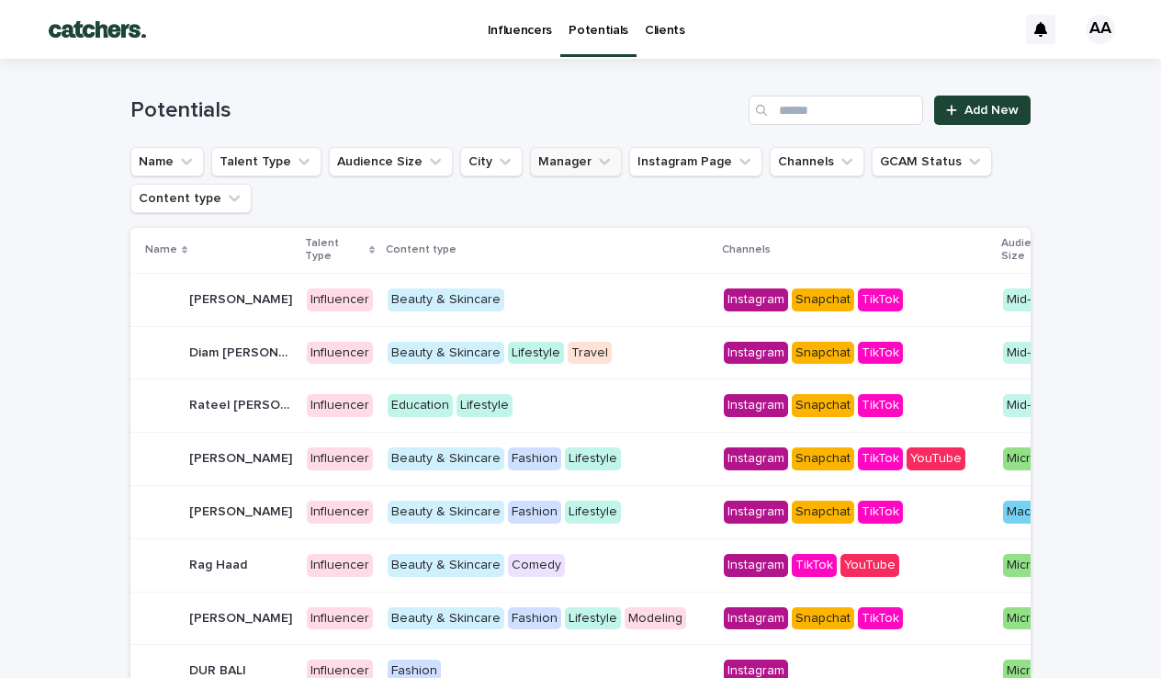
click at [578, 167] on button "Manager" at bounding box center [576, 161] width 92 height 29
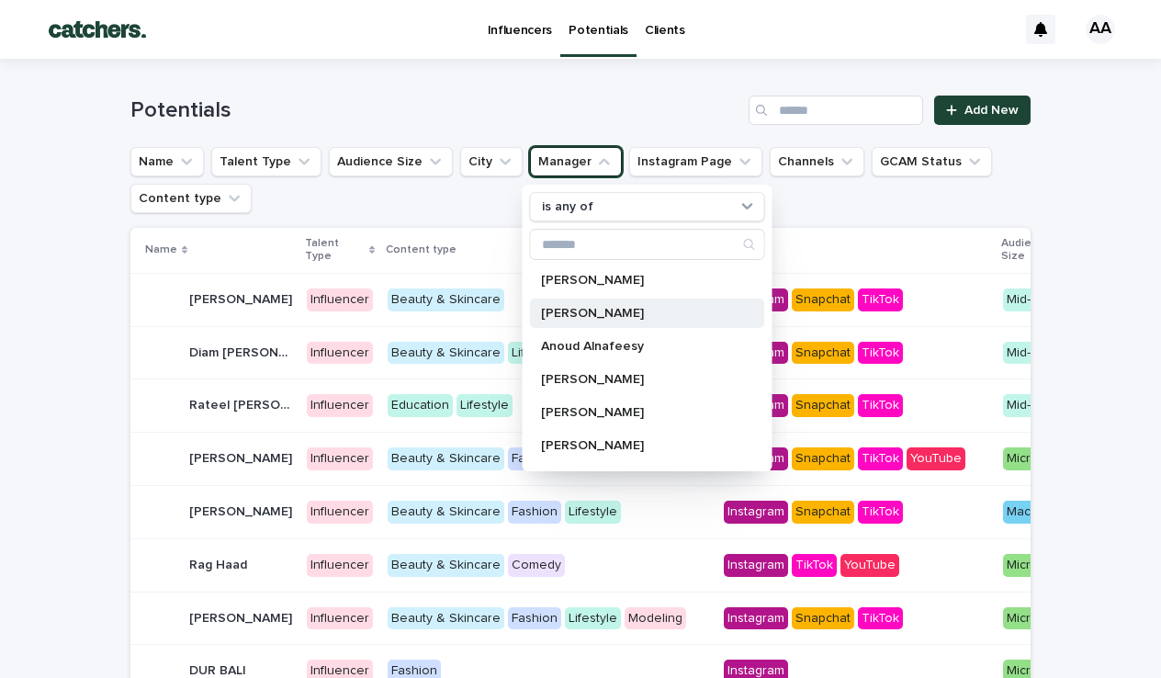
click at [590, 307] on p "[PERSON_NAME]" at bounding box center [638, 313] width 195 height 13
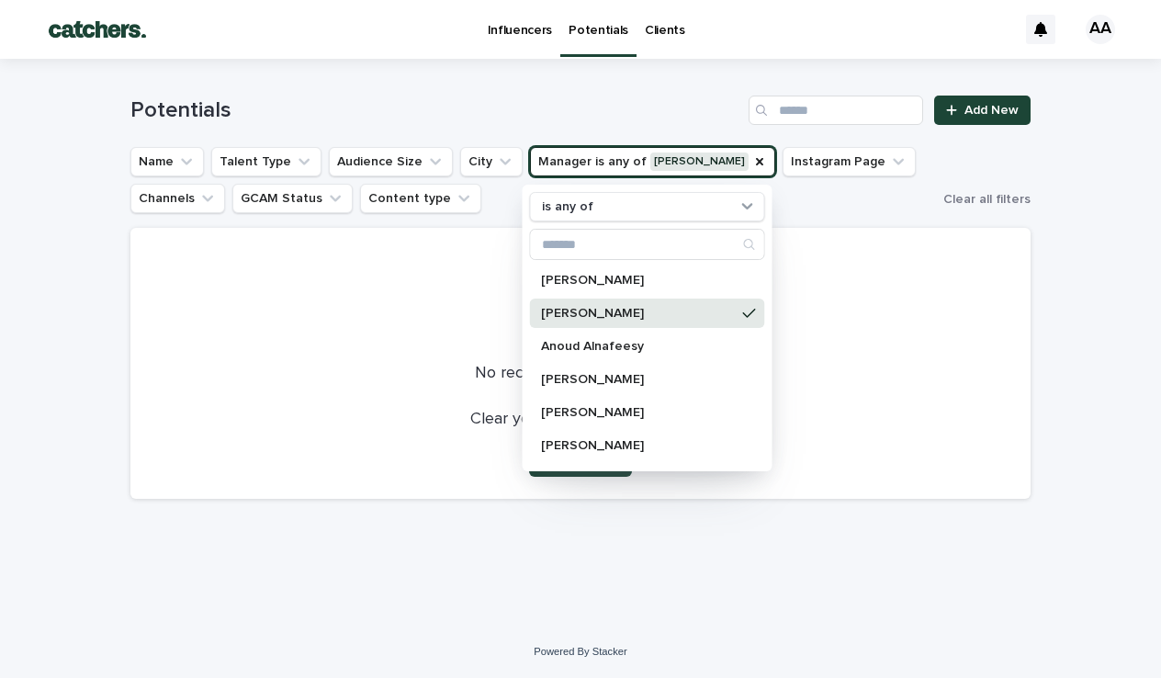
click at [585, 313] on p "[PERSON_NAME]" at bounding box center [638, 313] width 195 height 13
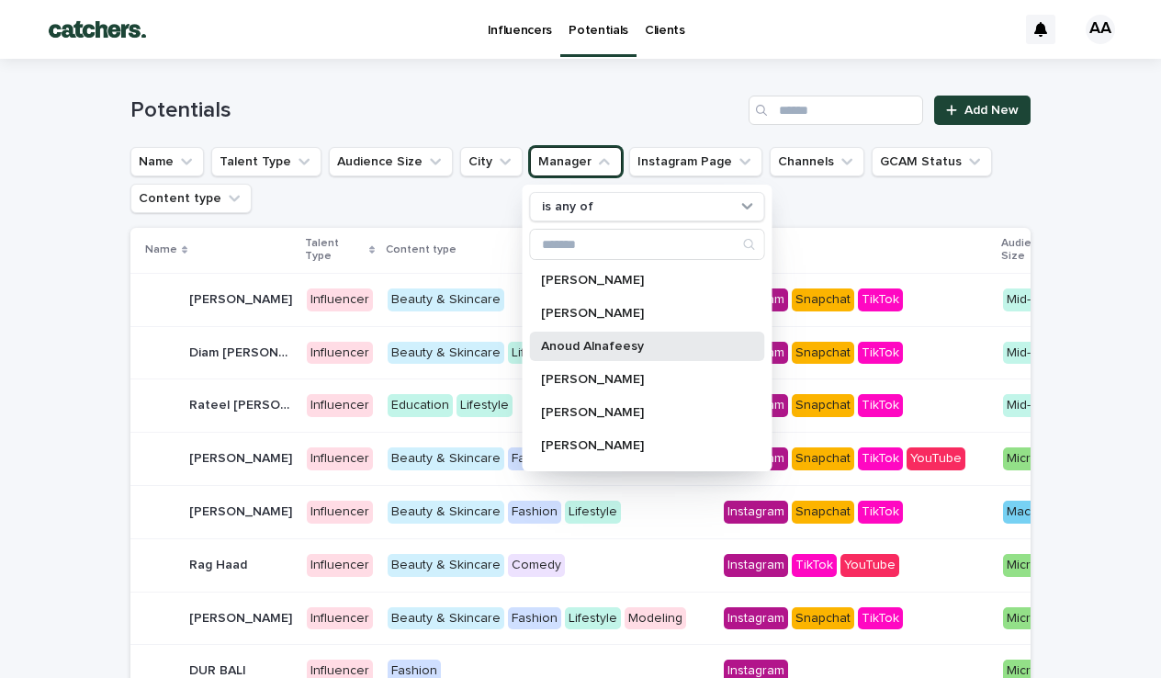
click at [576, 349] on p "Anoud Alnafeesy" at bounding box center [638, 346] width 195 height 13
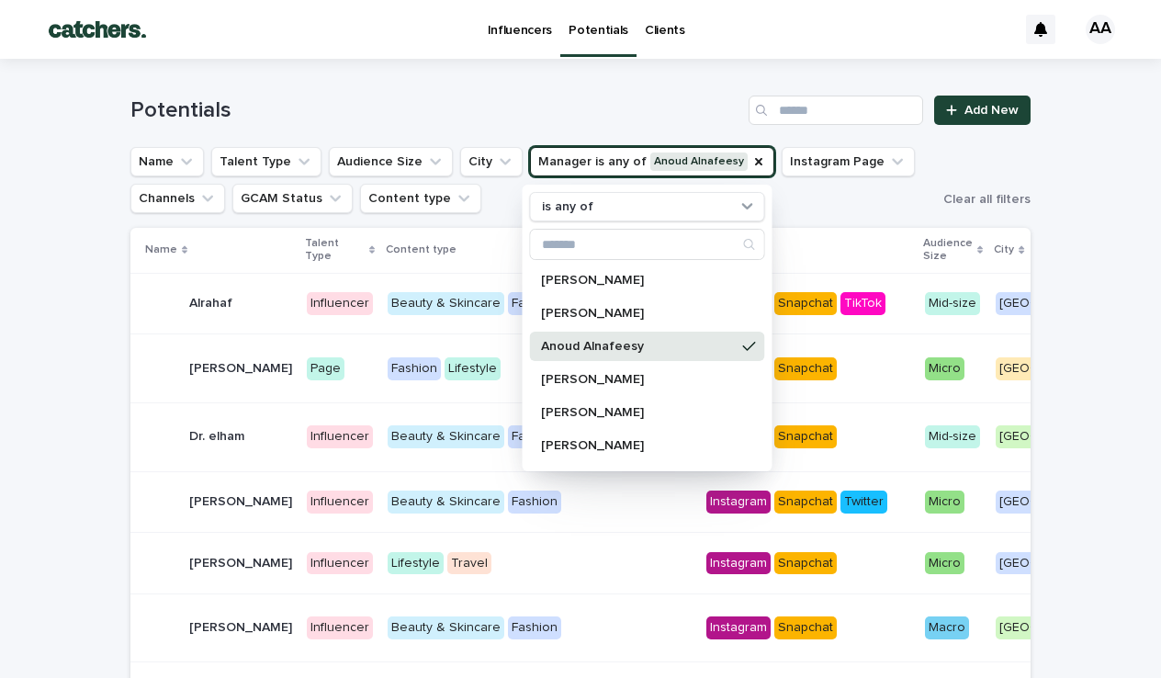
click at [652, 105] on h1 "Potentials" at bounding box center [435, 110] width 611 height 27
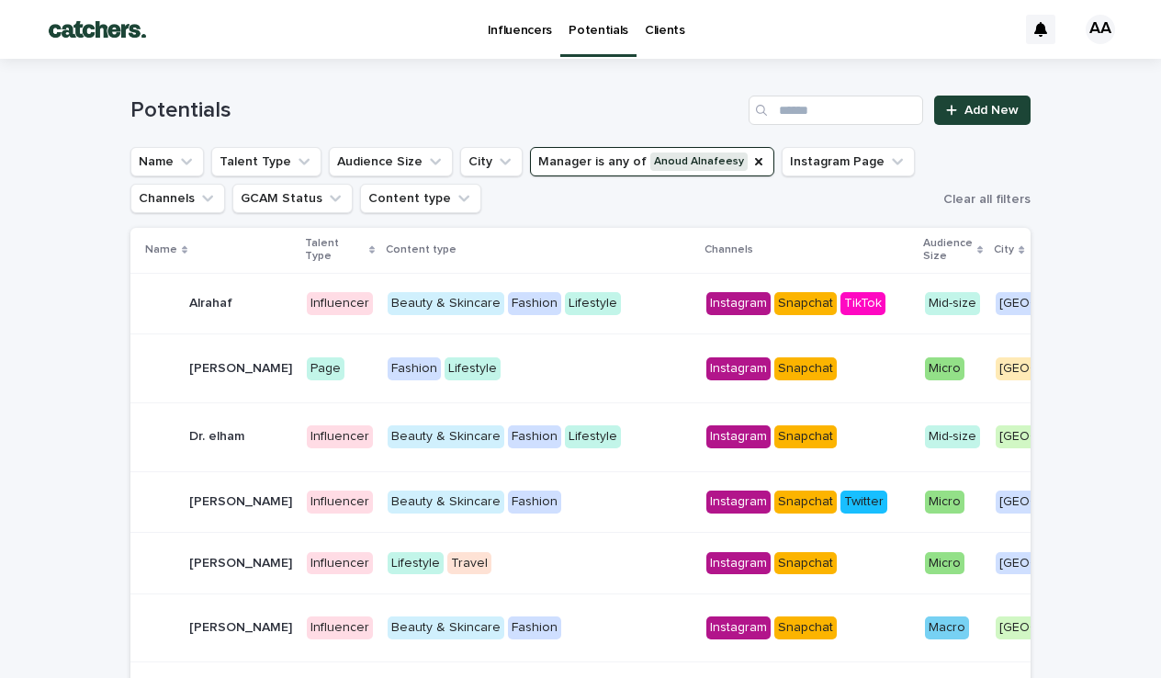
click at [747, 158] on button "Manager is any of [PERSON_NAME]" at bounding box center [652, 161] width 244 height 29
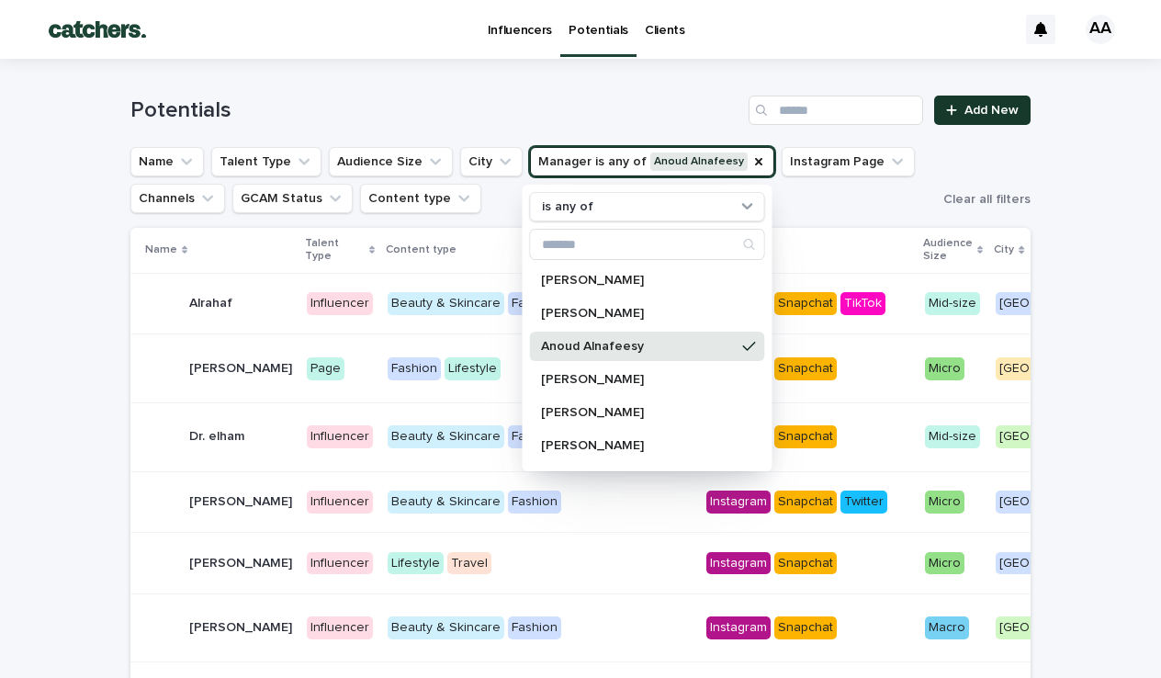
click at [993, 106] on span "Add New" at bounding box center [991, 110] width 54 height 13
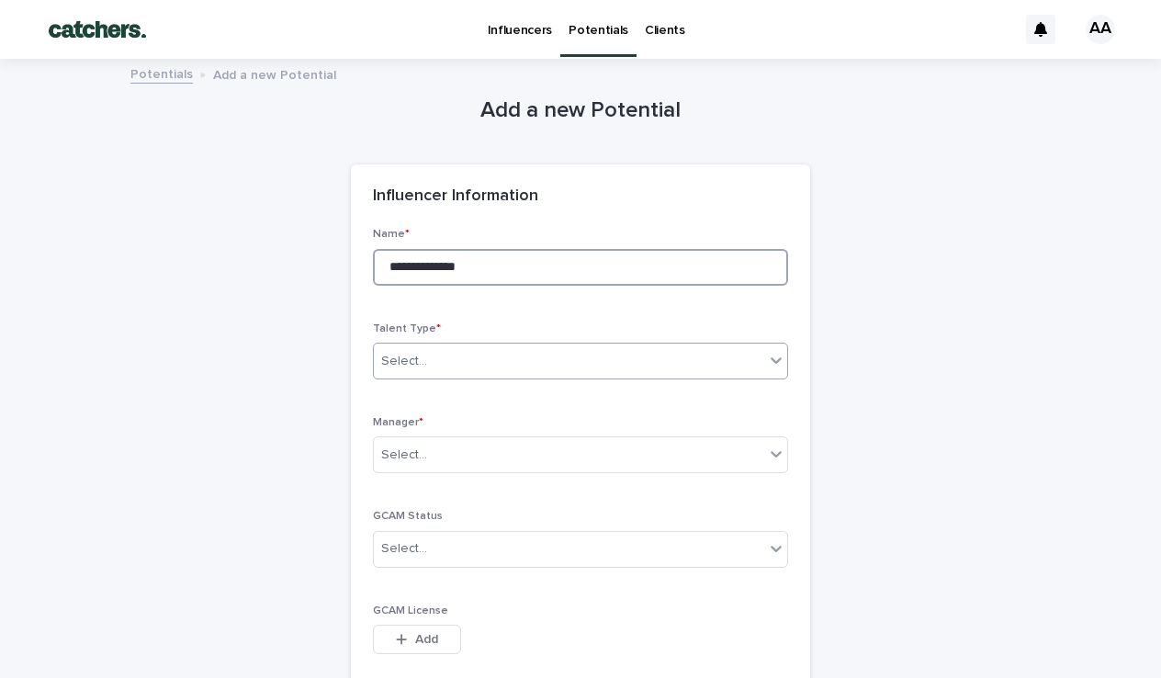
type input "**********"
click at [473, 362] on div "Select..." at bounding box center [569, 361] width 390 height 30
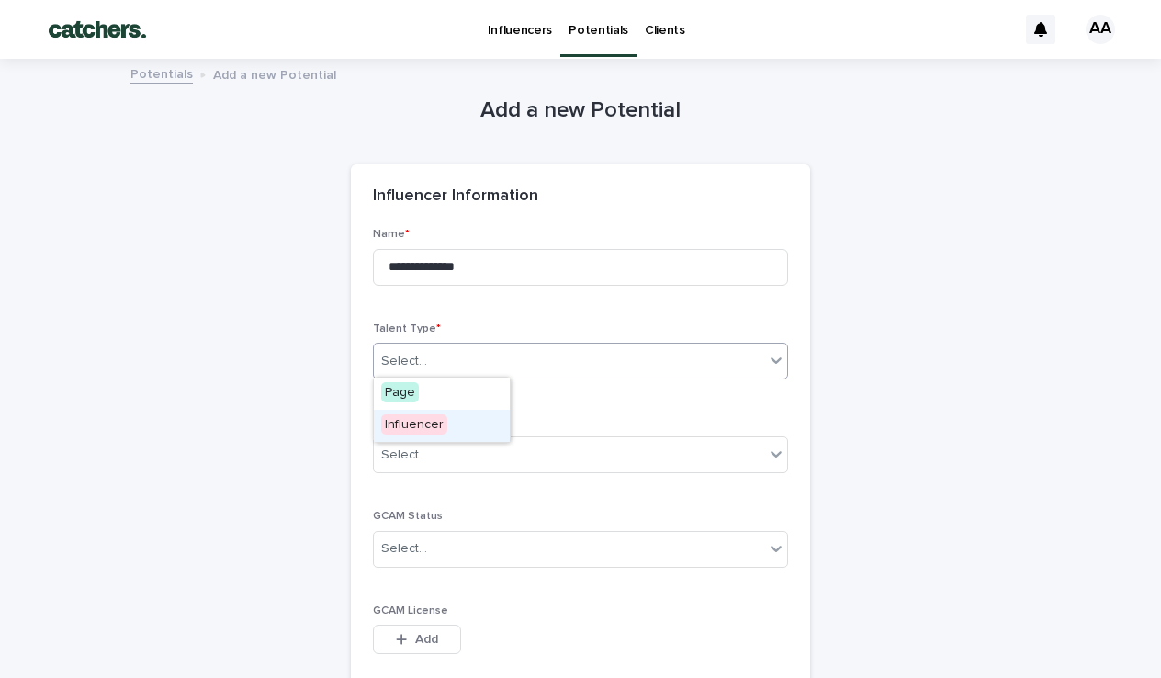
click at [437, 428] on span "Influencer" at bounding box center [414, 424] width 66 height 20
click at [424, 465] on div "Select..." at bounding box center [569, 455] width 390 height 30
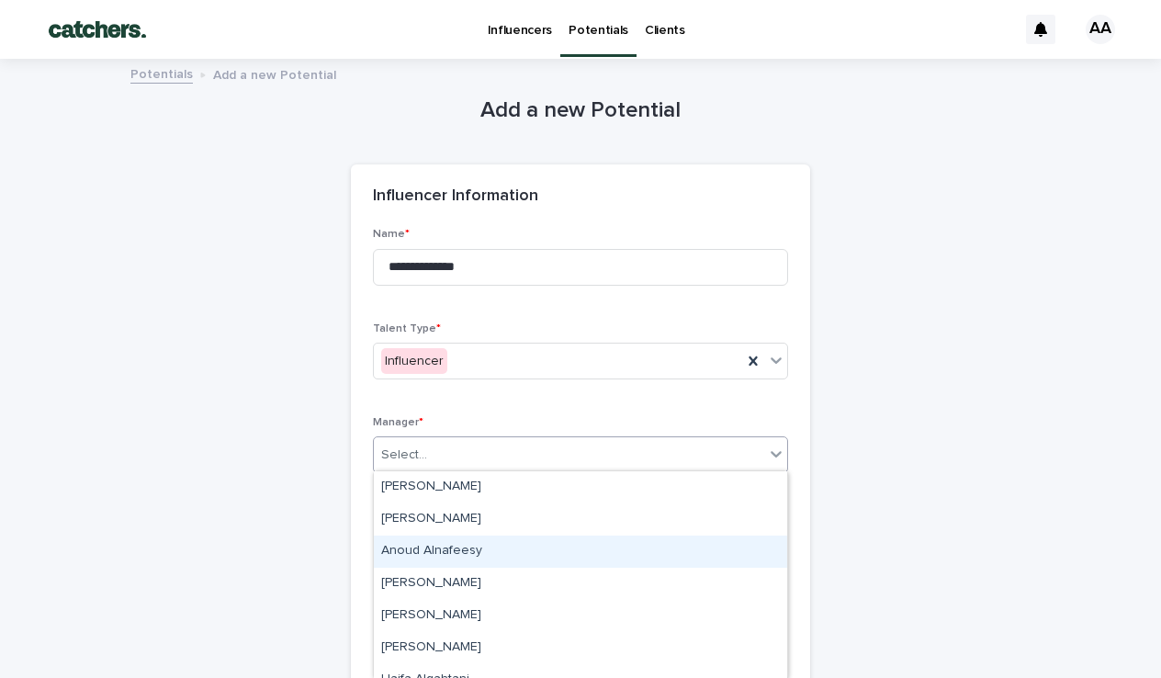
click at [414, 542] on div "Anoud Alnafeesy" at bounding box center [580, 551] width 413 height 32
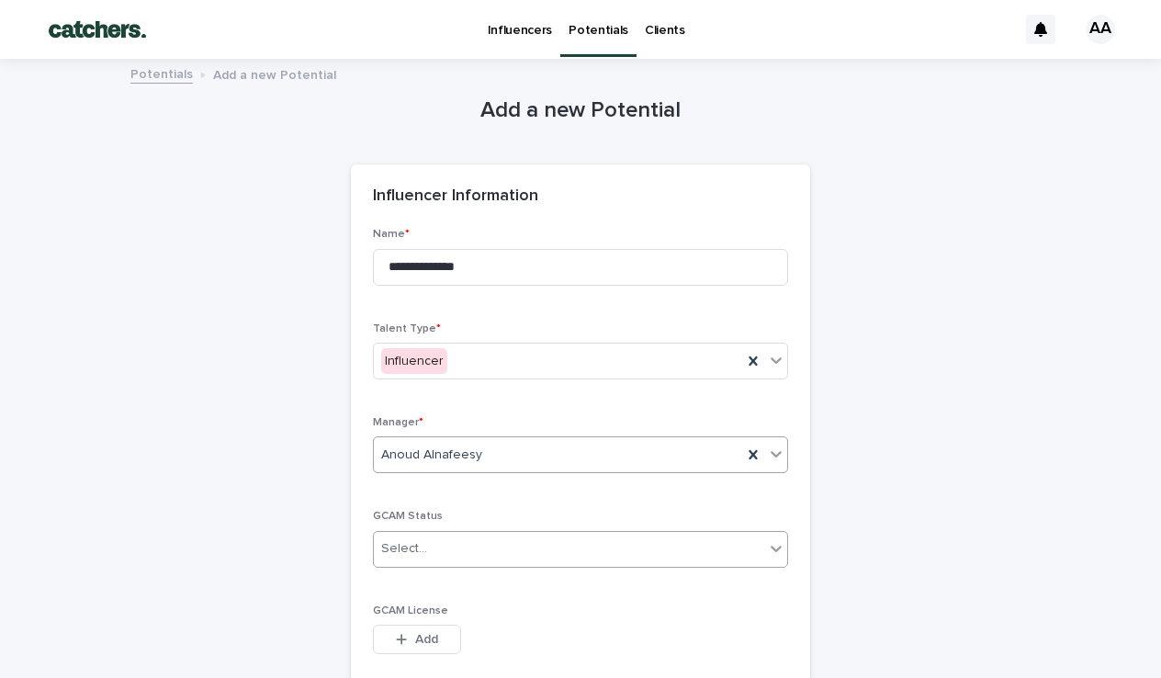
click at [432, 550] on div "Select..." at bounding box center [569, 548] width 390 height 30
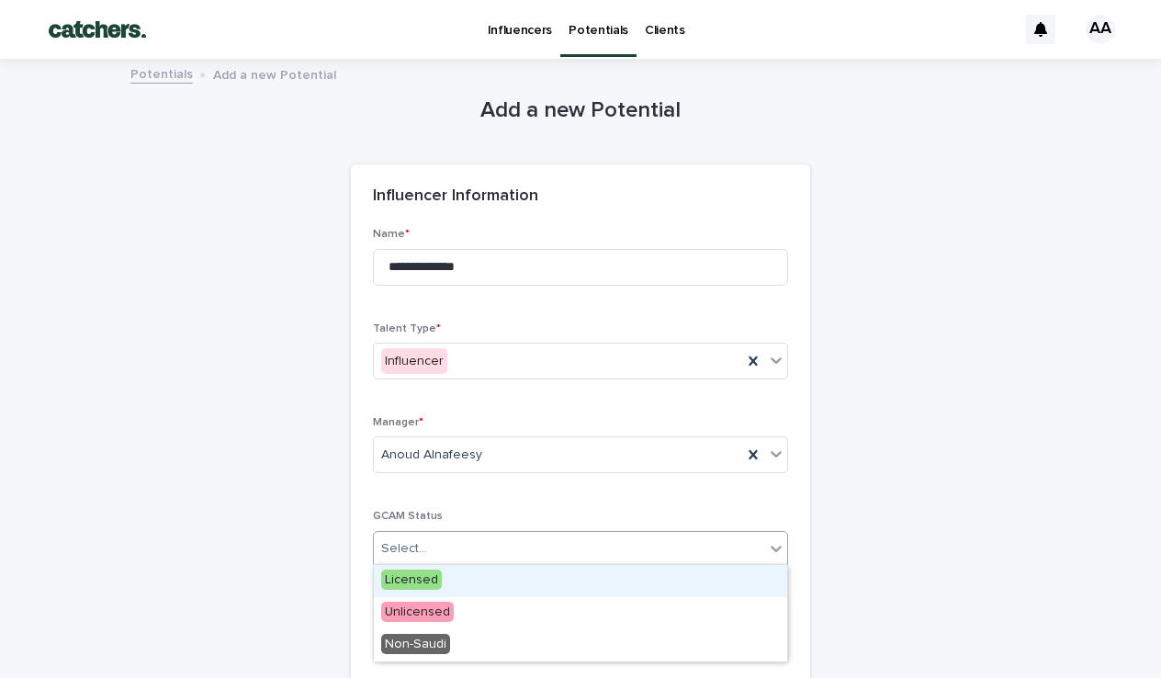
click at [399, 572] on span "Licensed" at bounding box center [411, 579] width 61 height 20
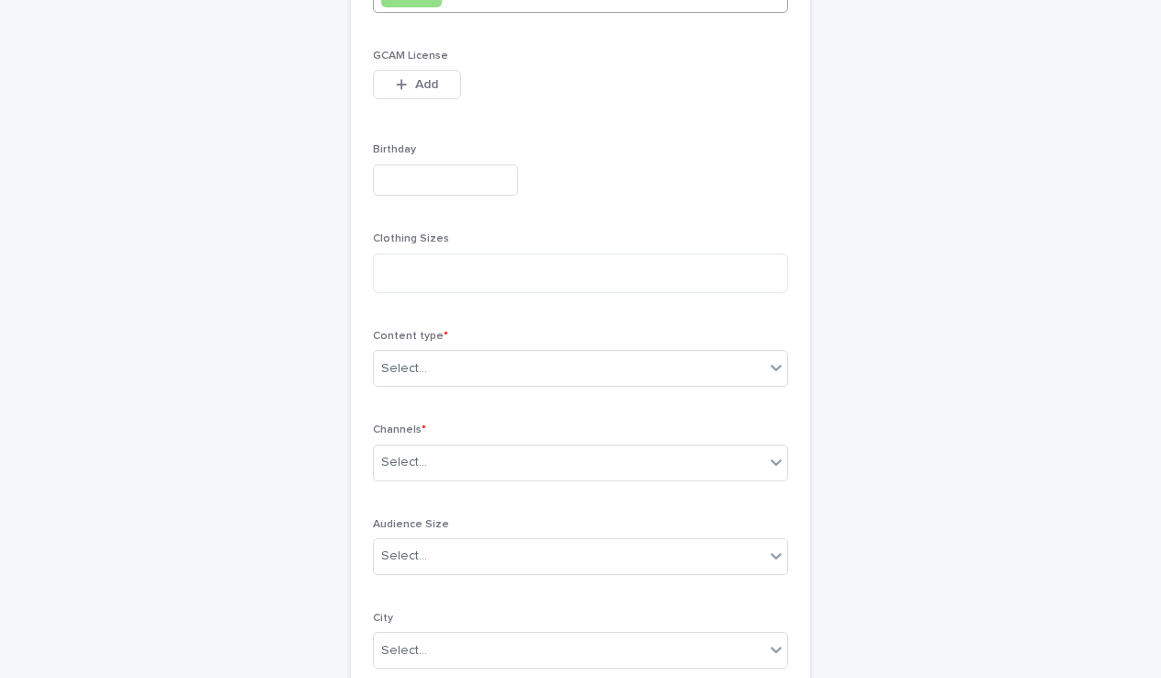
scroll to position [558, 0]
click at [510, 361] on div "Select..." at bounding box center [569, 365] width 390 height 30
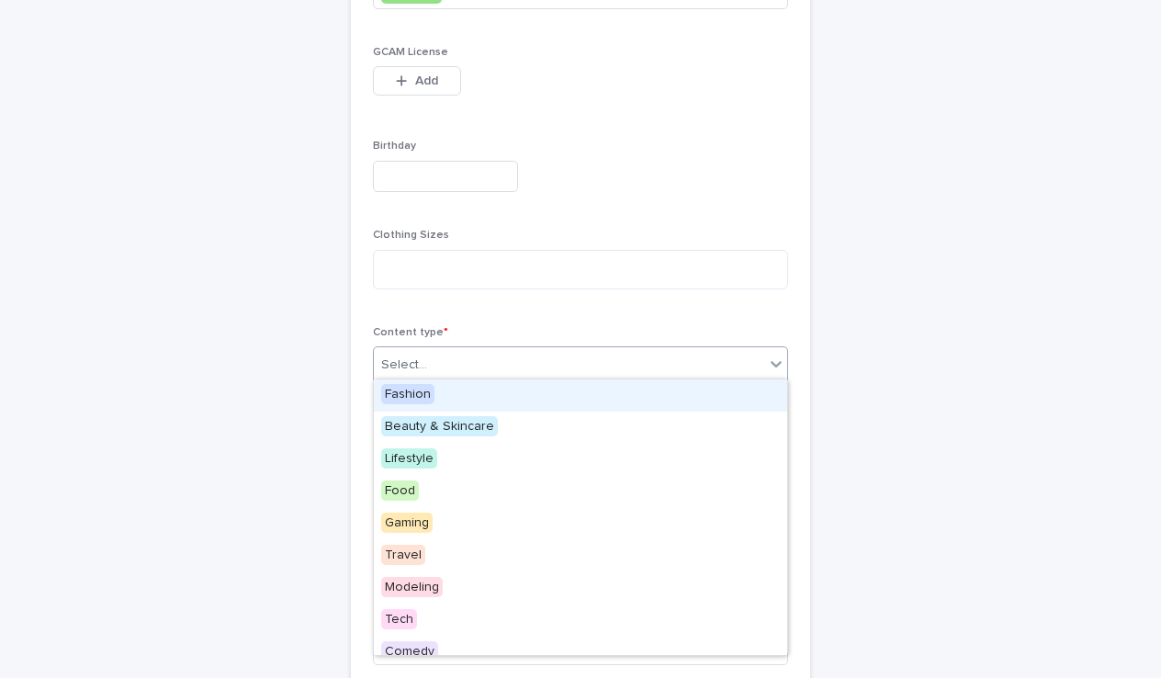
click at [411, 398] on span "Fashion" at bounding box center [407, 394] width 53 height 20
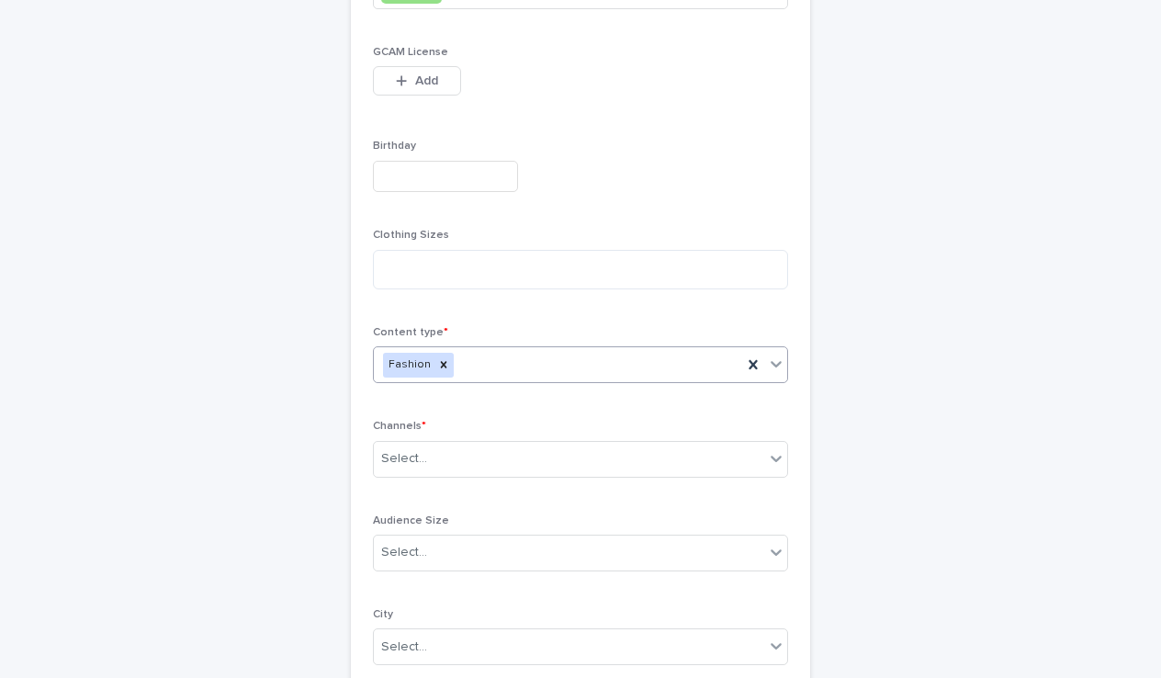
click at [550, 355] on div "Fashion" at bounding box center [558, 365] width 368 height 32
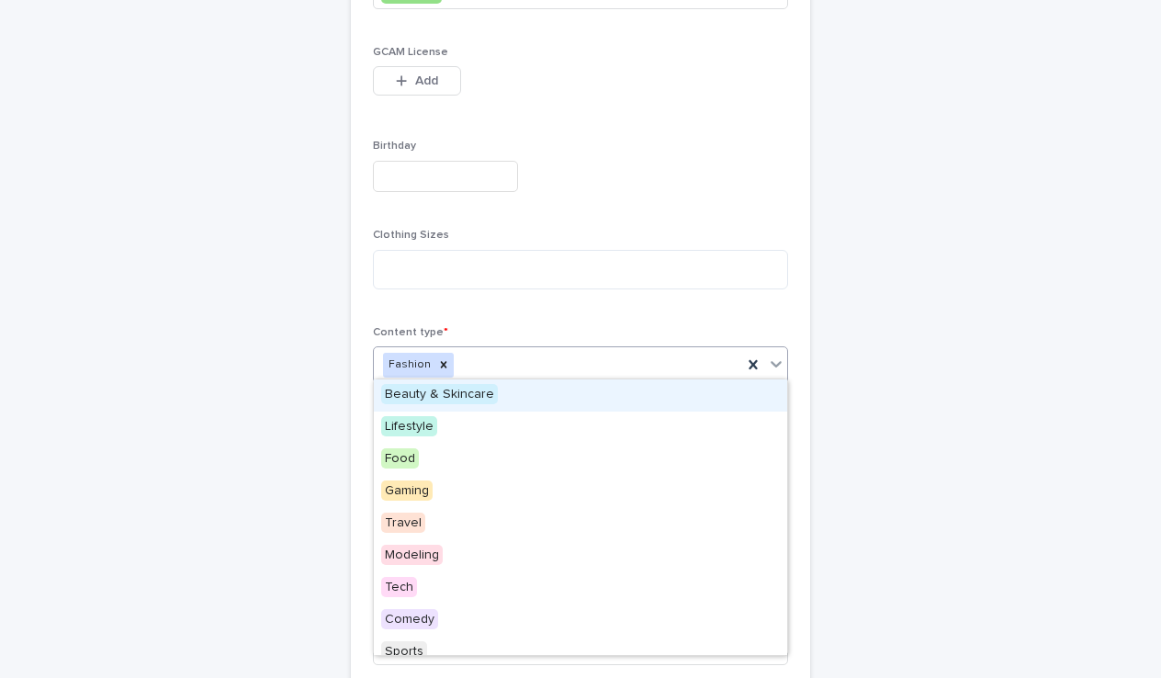
click at [453, 394] on span "Beauty & Skincare" at bounding box center [439, 394] width 117 height 20
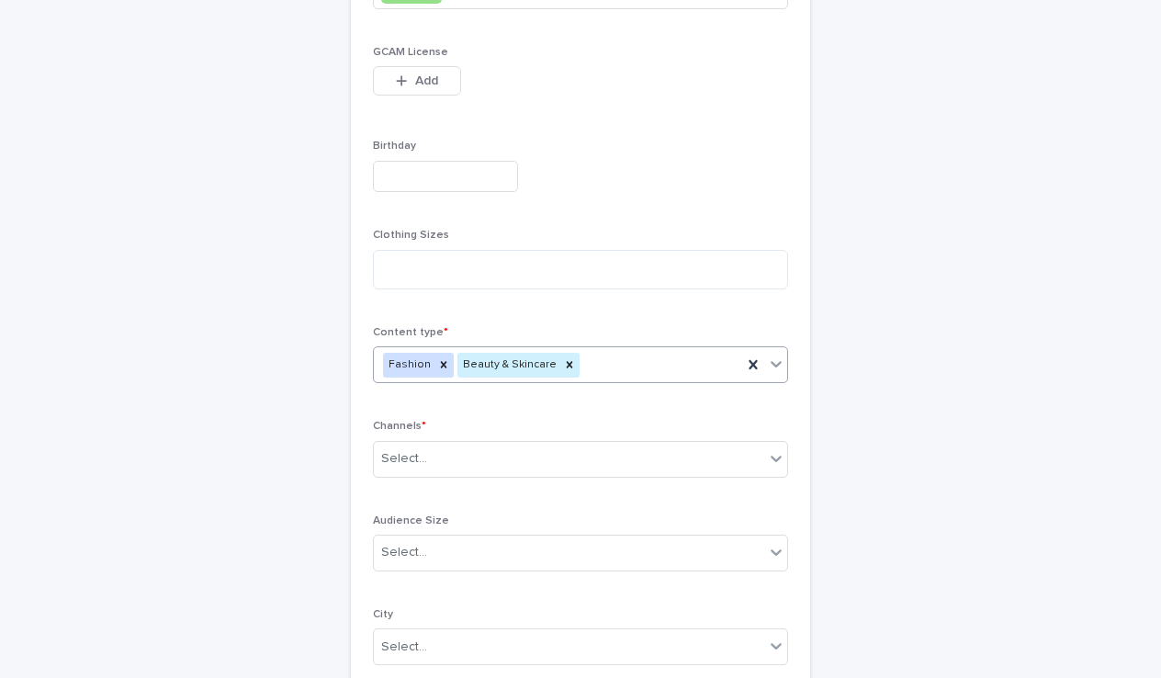
click at [606, 354] on div "Fashion Beauty & Skincare" at bounding box center [558, 365] width 368 height 32
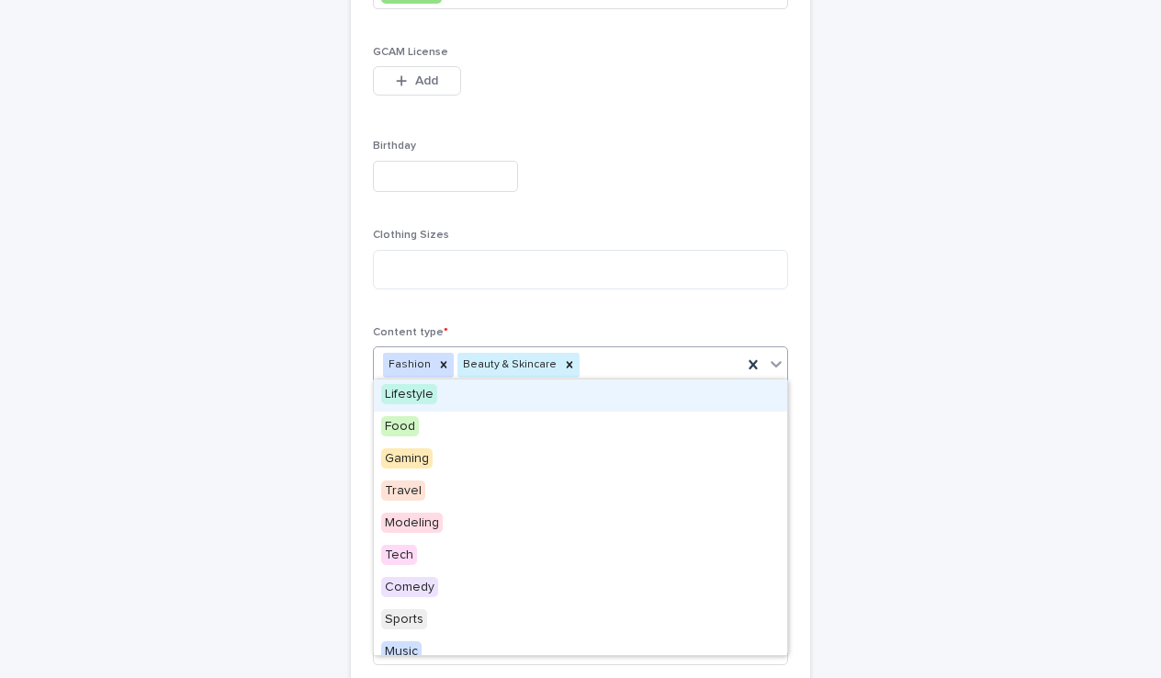
click at [500, 392] on div "Lifestyle" at bounding box center [580, 395] width 413 height 32
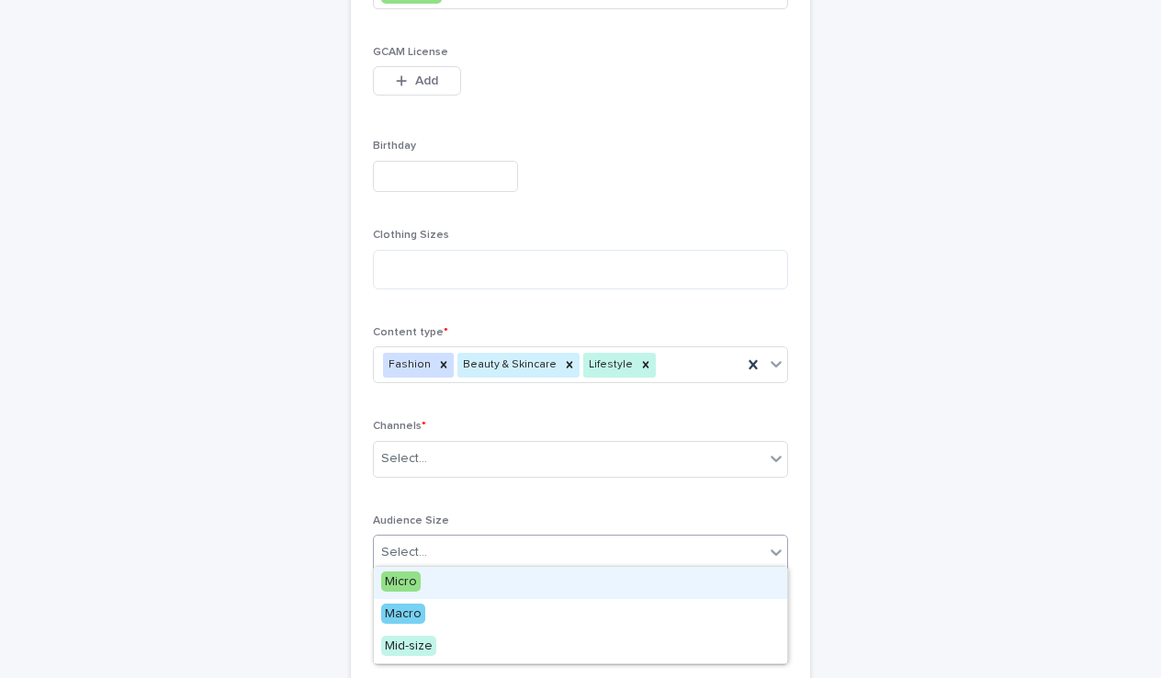
click at [452, 550] on div "Select..." at bounding box center [569, 552] width 390 height 30
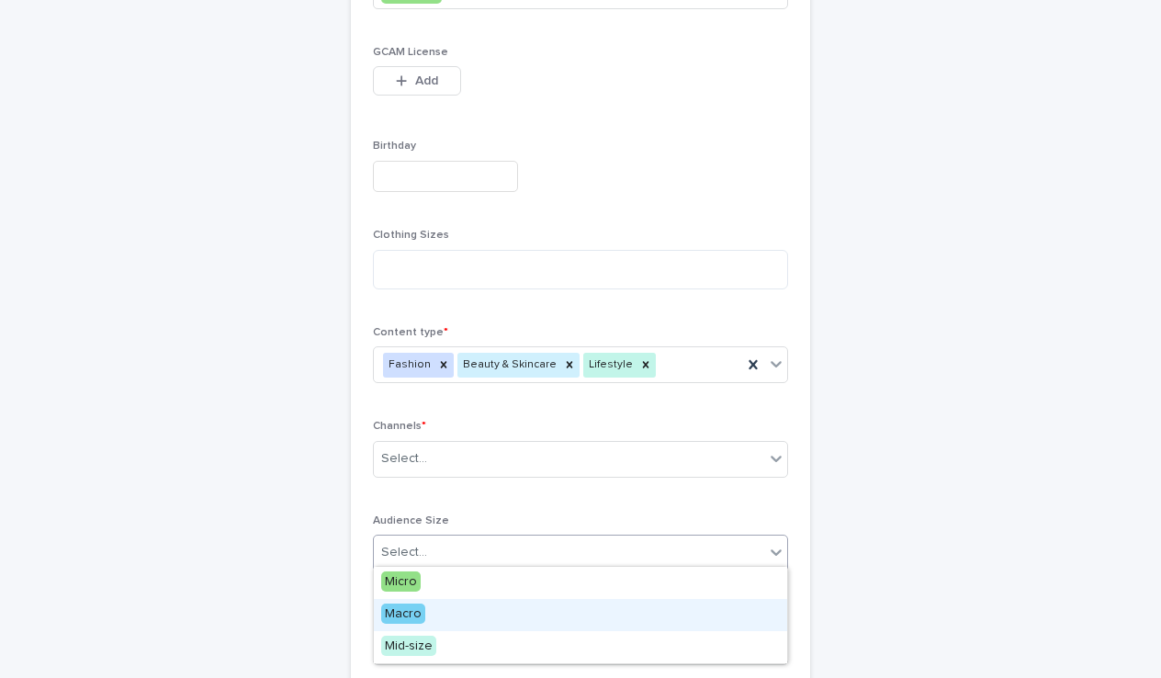
click at [416, 606] on span "Macro" at bounding box center [403, 613] width 44 height 20
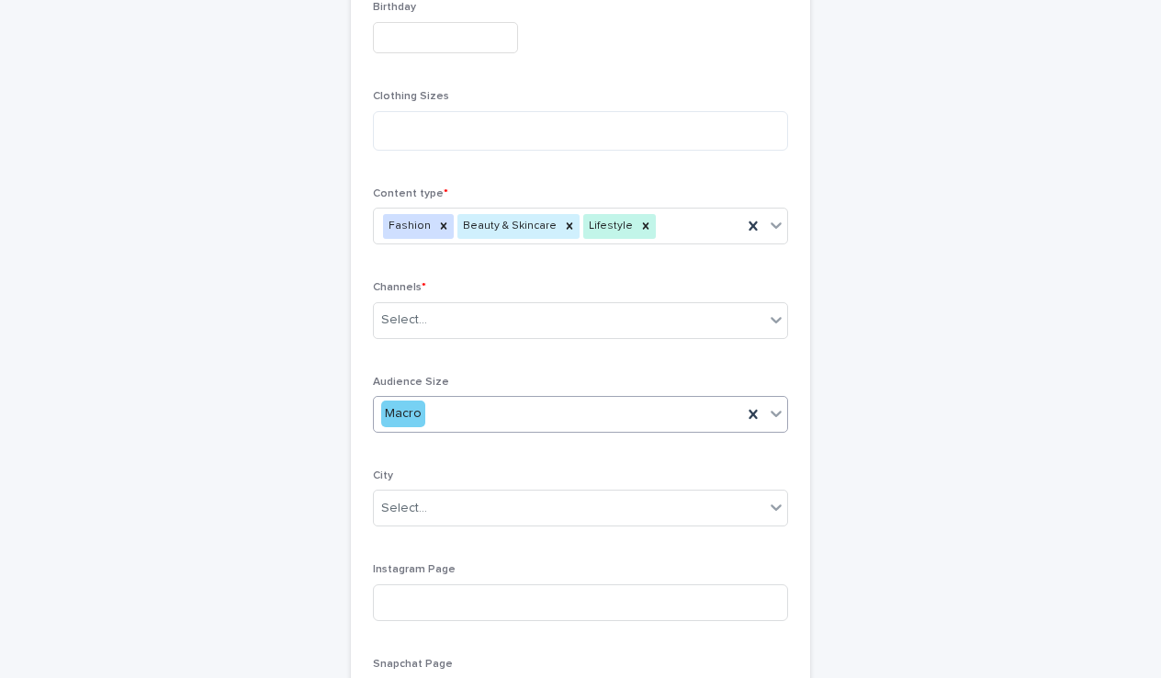
scroll to position [702, 0]
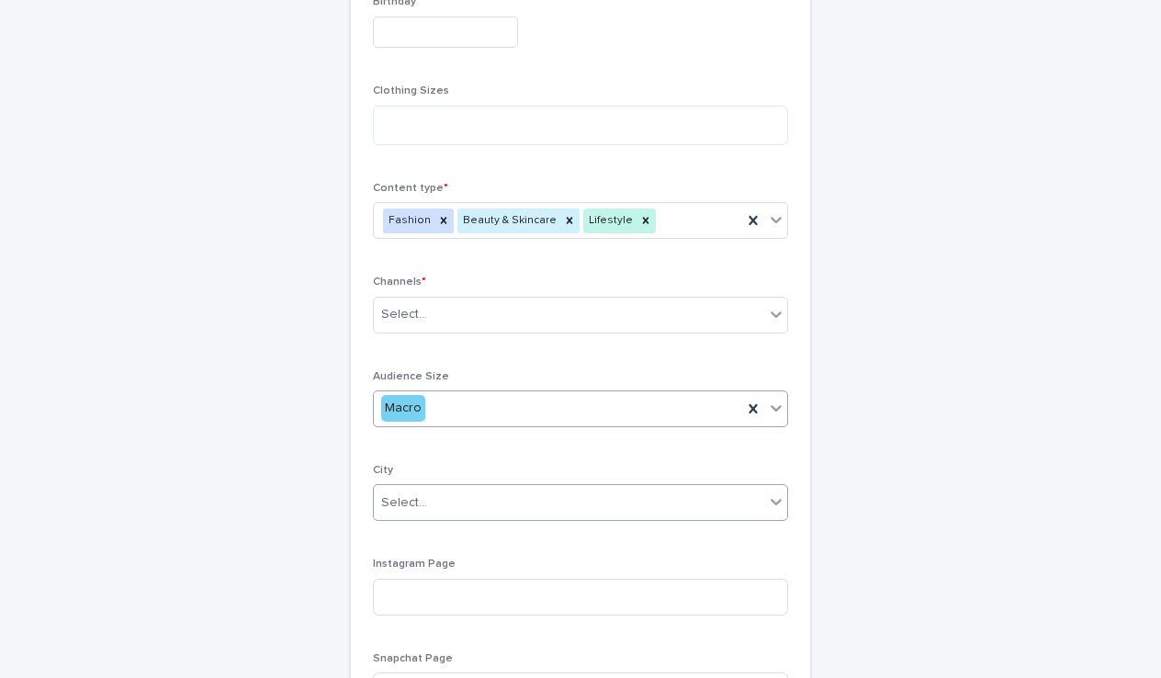
click at [476, 488] on div "Select..." at bounding box center [569, 503] width 390 height 30
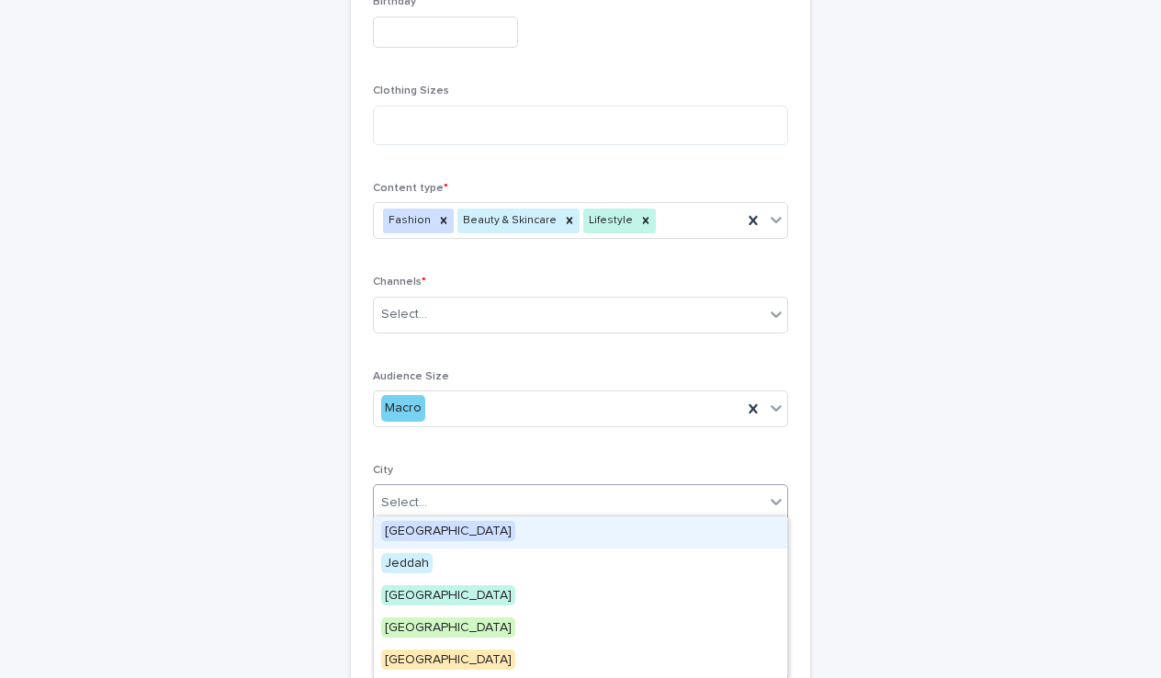
click at [427, 529] on div "[GEOGRAPHIC_DATA]" at bounding box center [580, 532] width 413 height 32
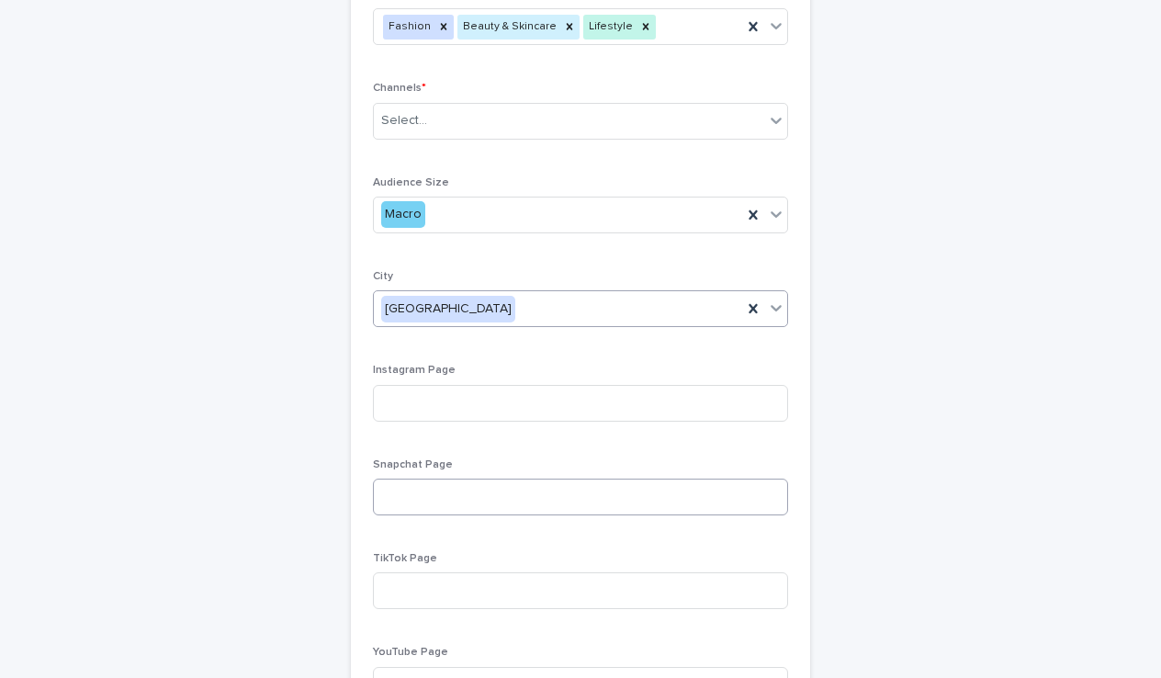
scroll to position [921, 0]
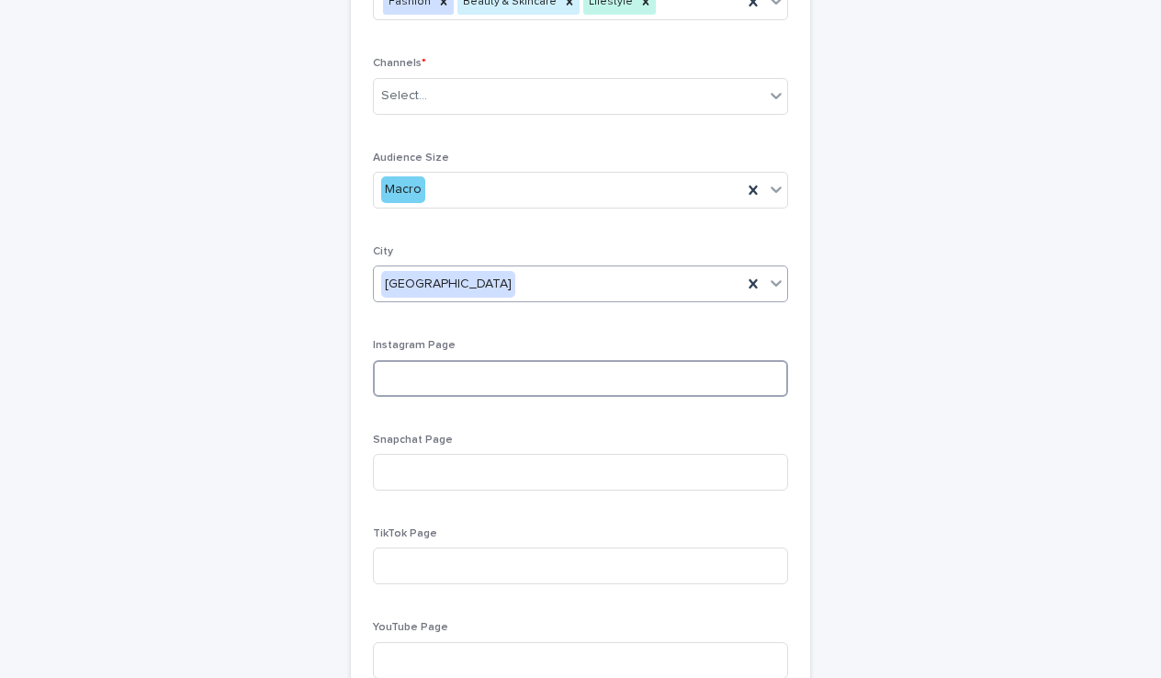
click at [472, 364] on input at bounding box center [580, 378] width 415 height 37
click at [1140, 2] on div "**********" at bounding box center [580, 641] width 1161 height 3002
click at [497, 365] on input at bounding box center [580, 378] width 415 height 37
paste input "**********"
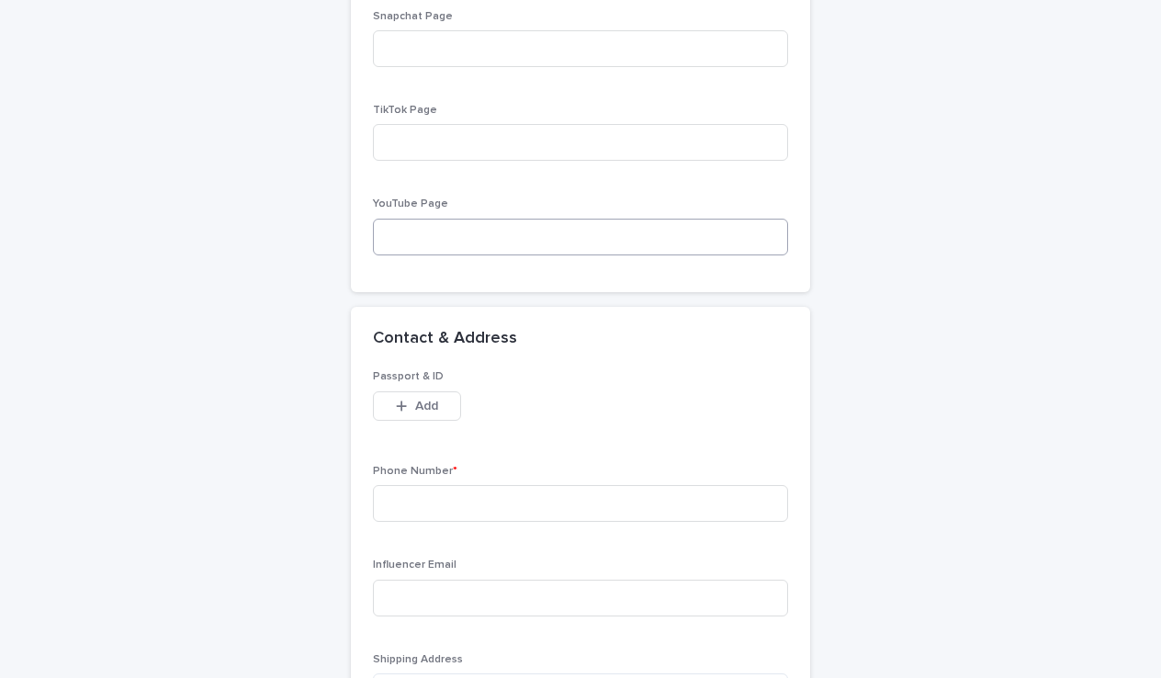
scroll to position [1348, 0]
type input "**********"
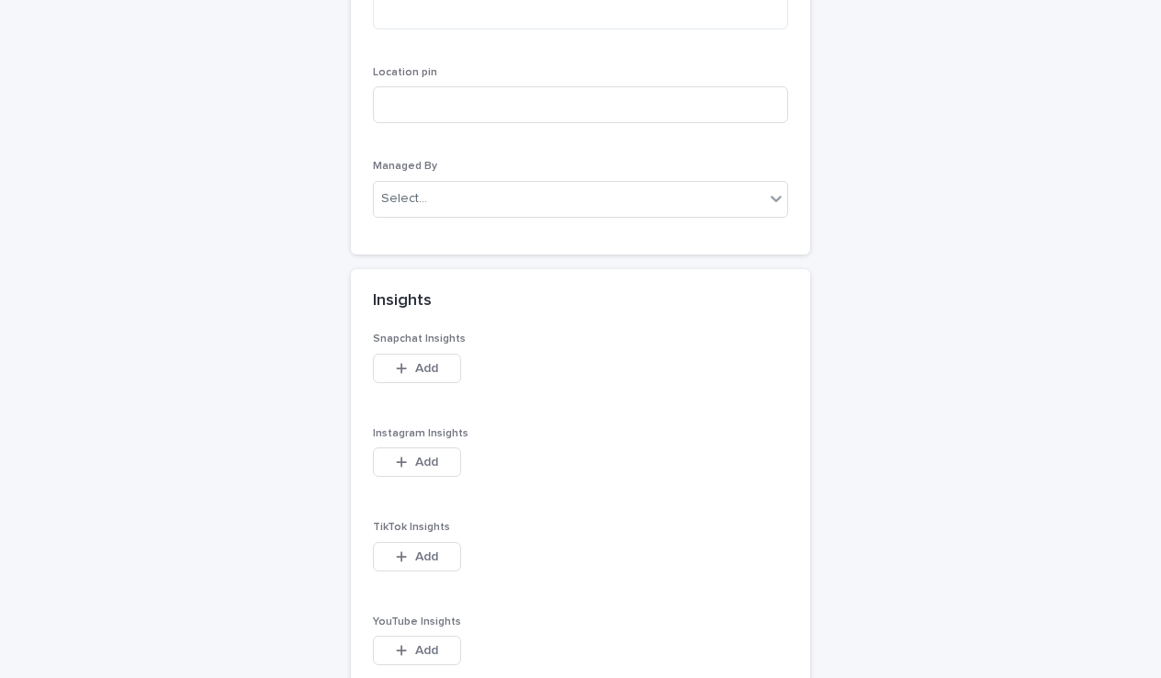
scroll to position [1801, 0]
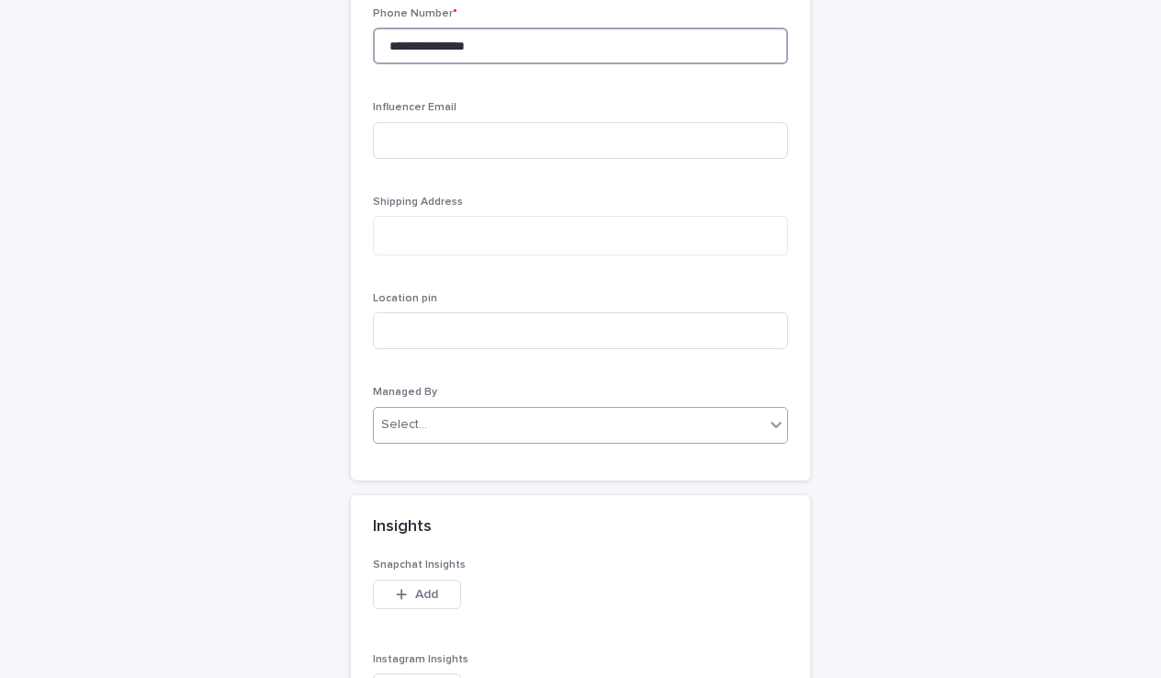
type input "**********"
click at [502, 409] on div "Select..." at bounding box center [569, 424] width 390 height 30
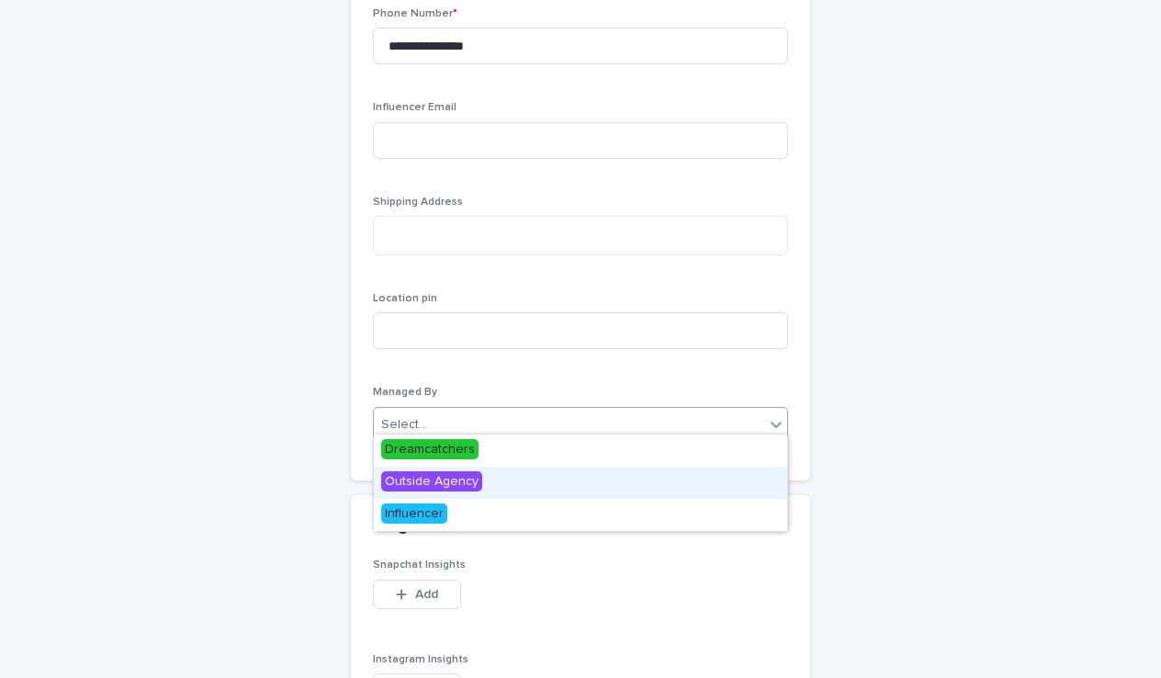
click at [447, 488] on span "Outside Agency" at bounding box center [431, 481] width 101 height 20
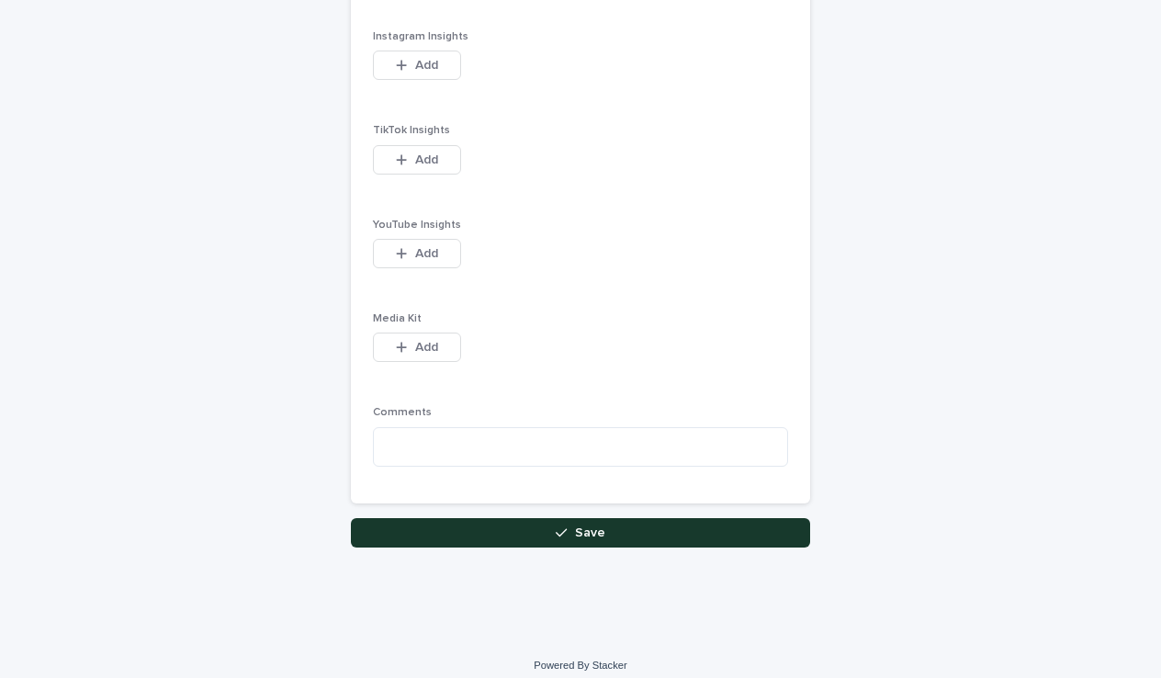
click at [519, 520] on button "Save" at bounding box center [580, 532] width 459 height 29
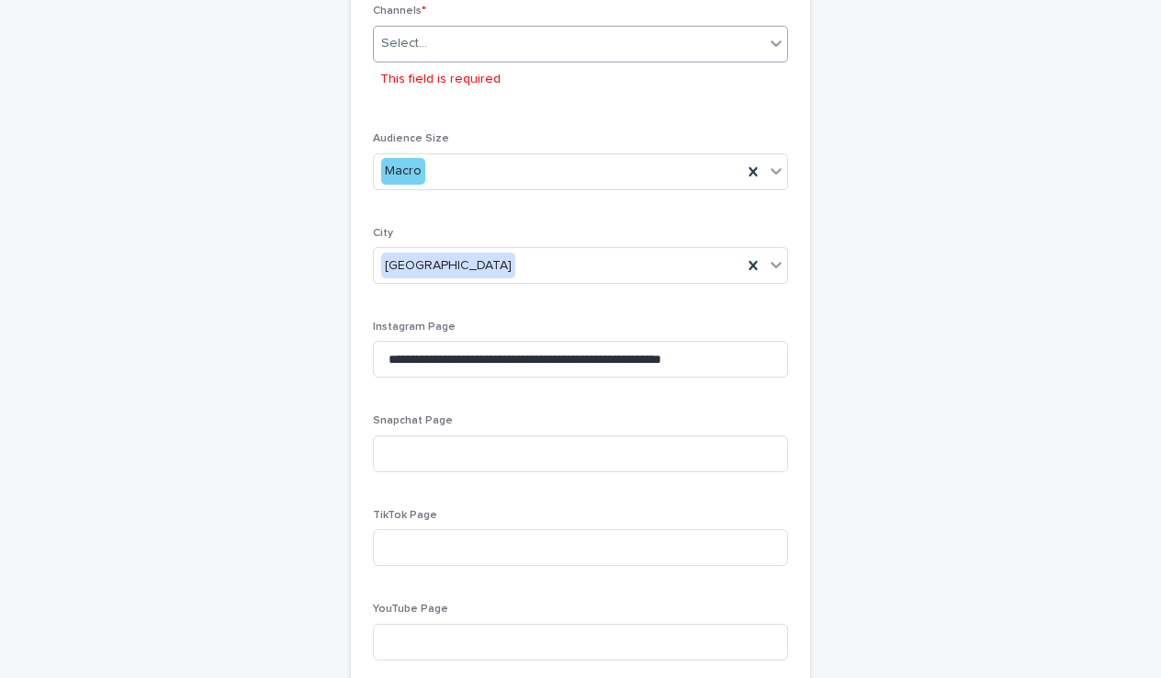
click at [523, 56] on body "**********" at bounding box center [580, 339] width 1161 height 678
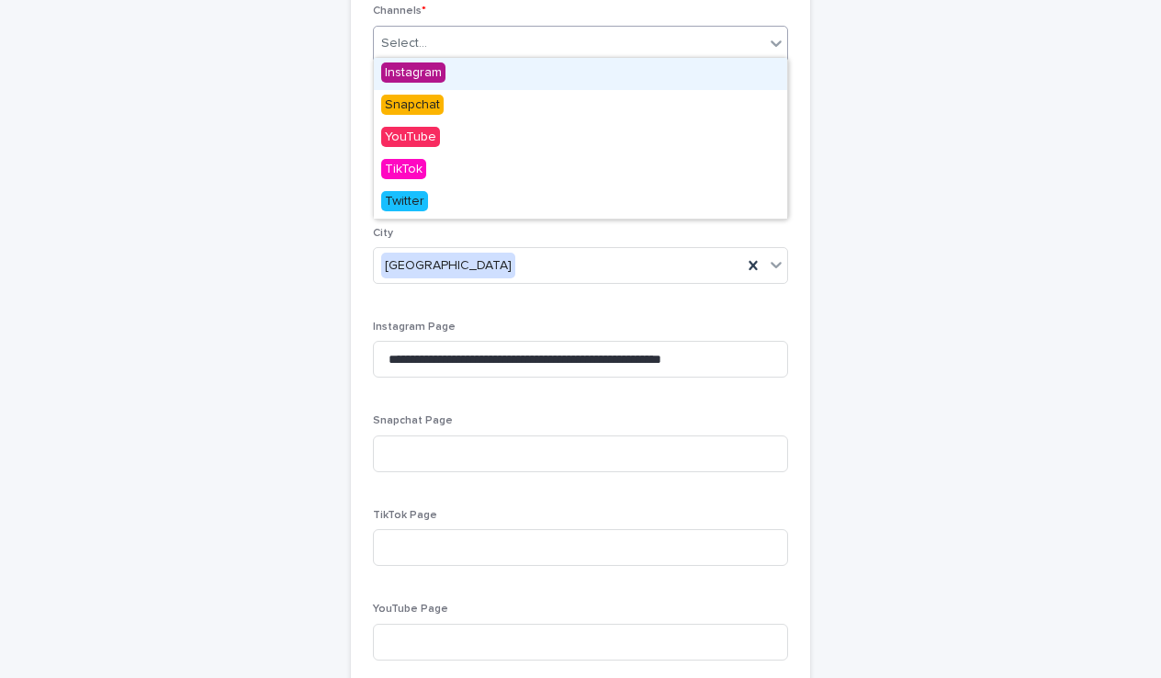
click at [446, 66] on div "Instagram" at bounding box center [580, 74] width 413 height 32
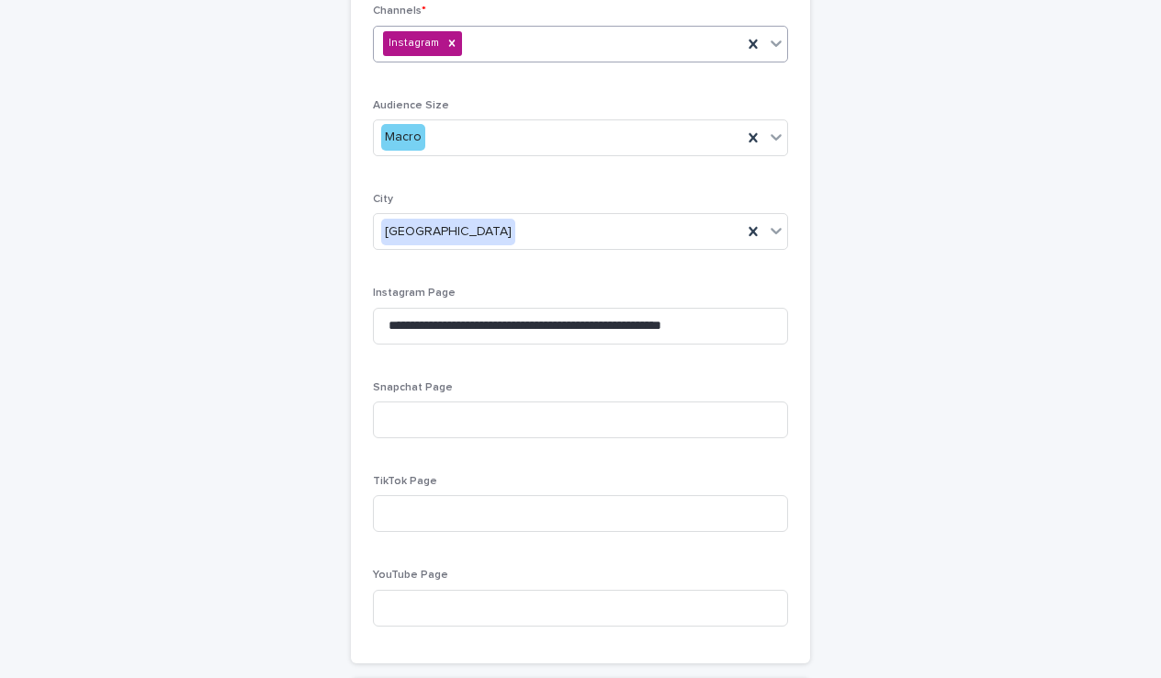
click at [523, 42] on div "Instagram" at bounding box center [558, 44] width 368 height 32
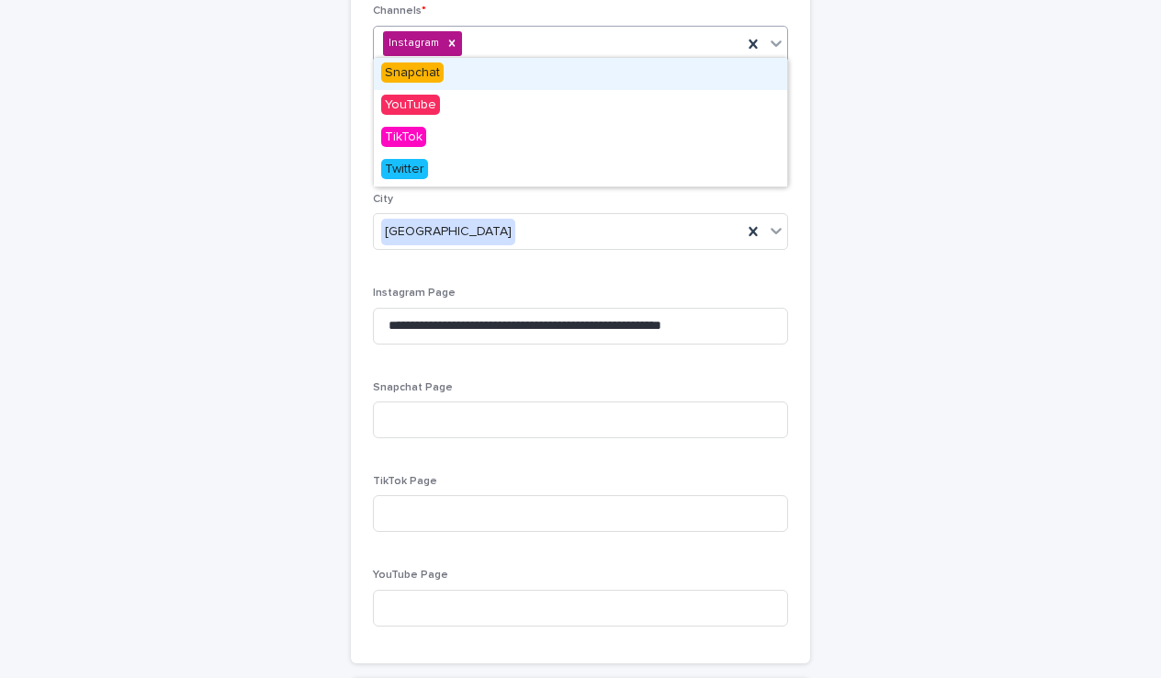
click at [437, 76] on span "Snapchat" at bounding box center [412, 72] width 62 height 20
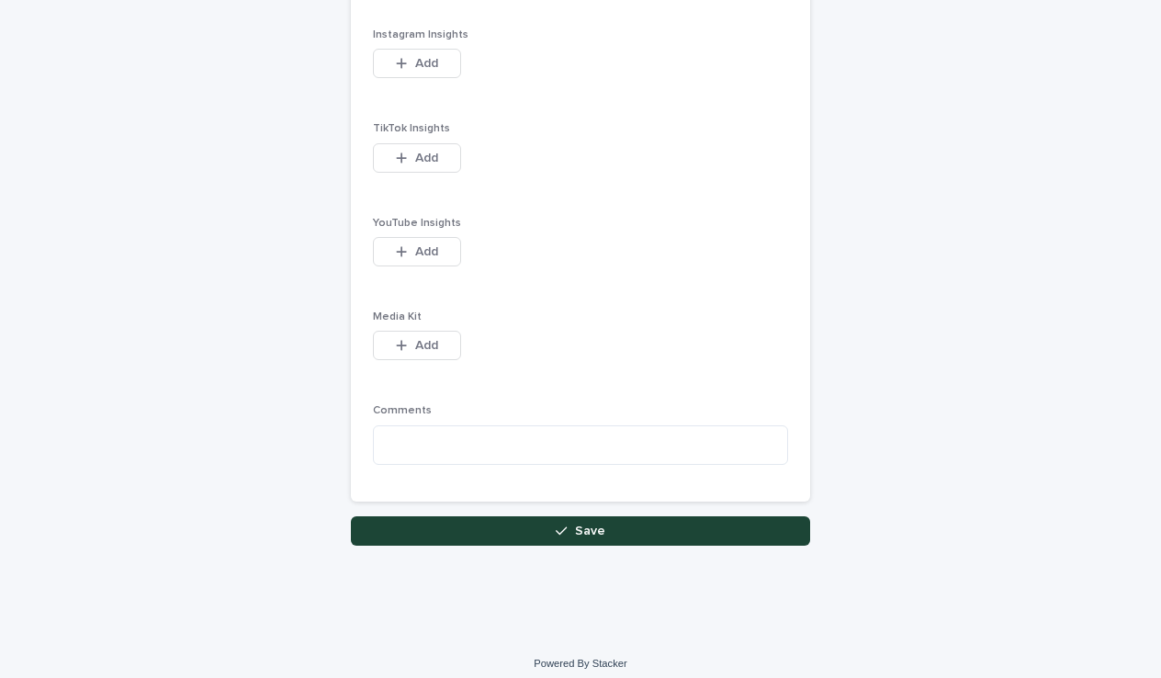
scroll to position [2424, 0]
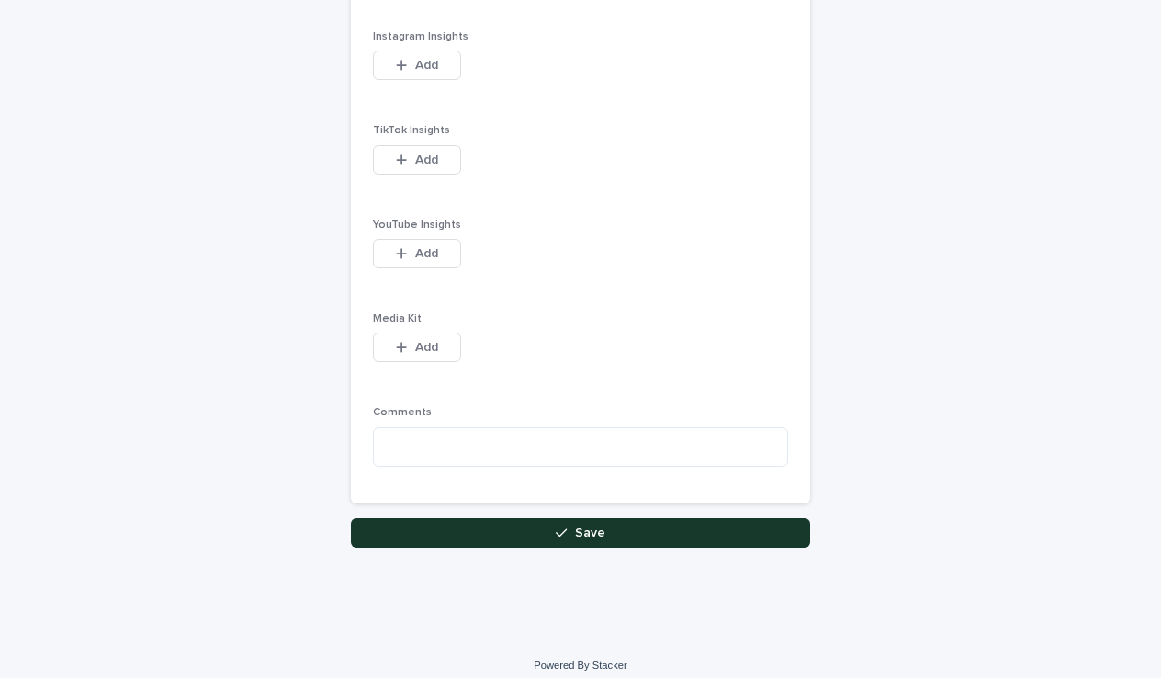
click at [532, 518] on button "Save" at bounding box center [580, 532] width 459 height 29
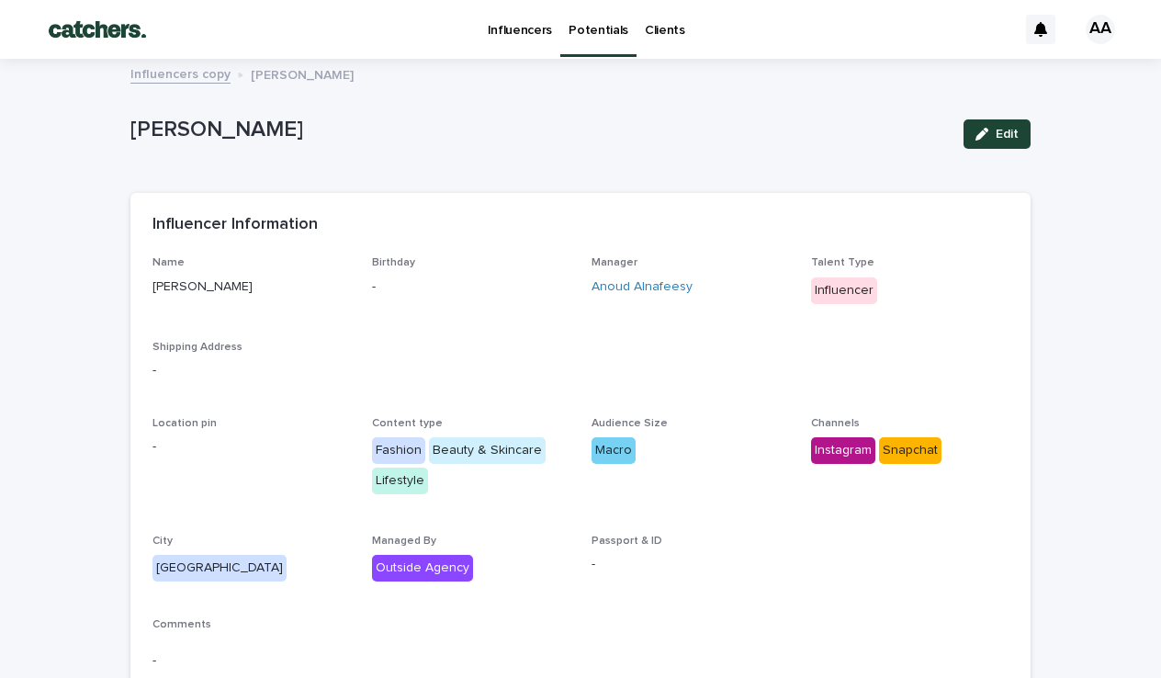
click at [584, 39] on link "Potentials" at bounding box center [598, 27] width 76 height 54
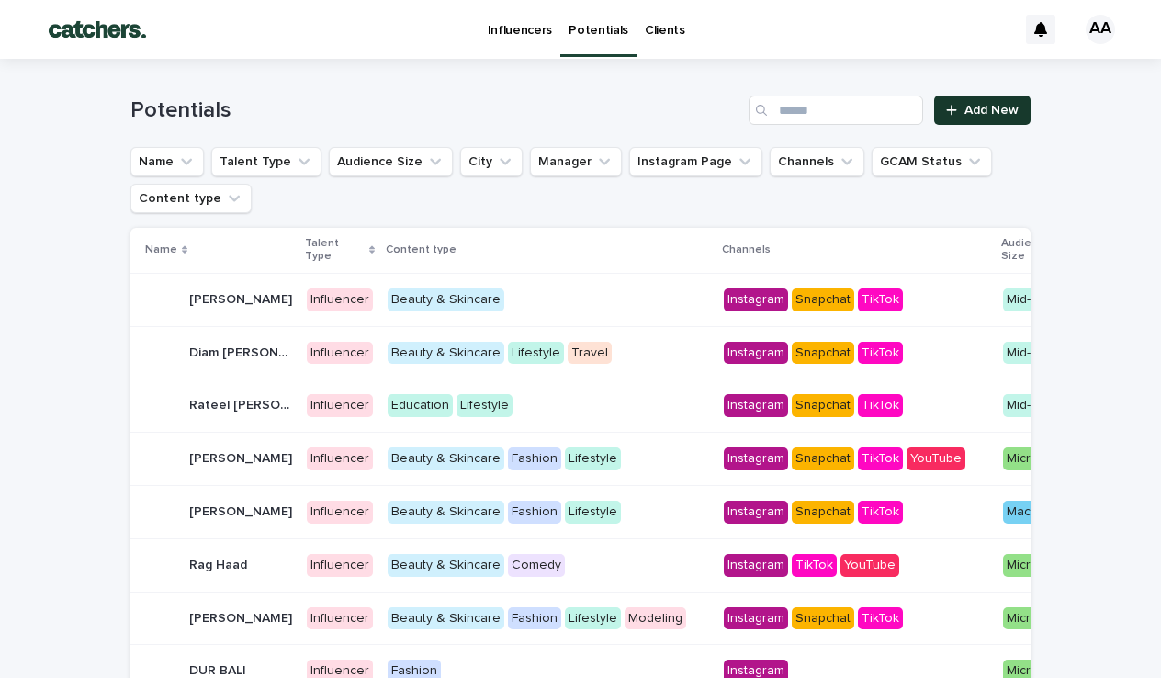
click at [987, 118] on link "Add New" at bounding box center [982, 109] width 96 height 29
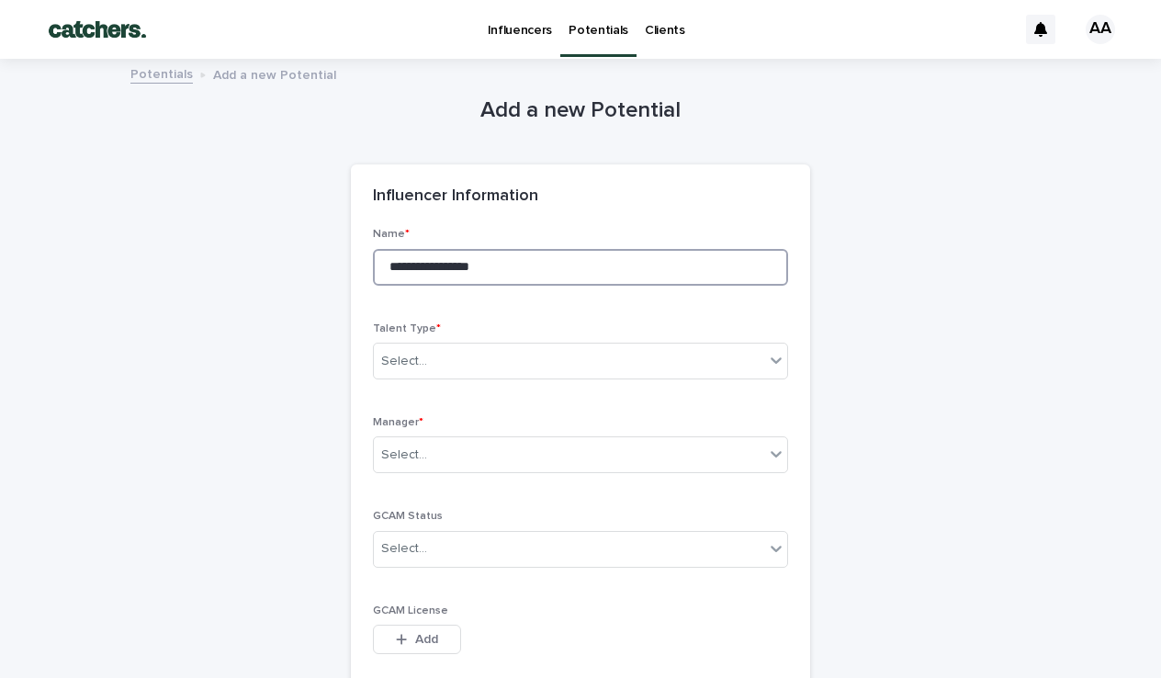
click at [425, 263] on input "**********" at bounding box center [580, 267] width 415 height 37
type input "**********"
click at [430, 362] on div "Select..." at bounding box center [569, 361] width 390 height 30
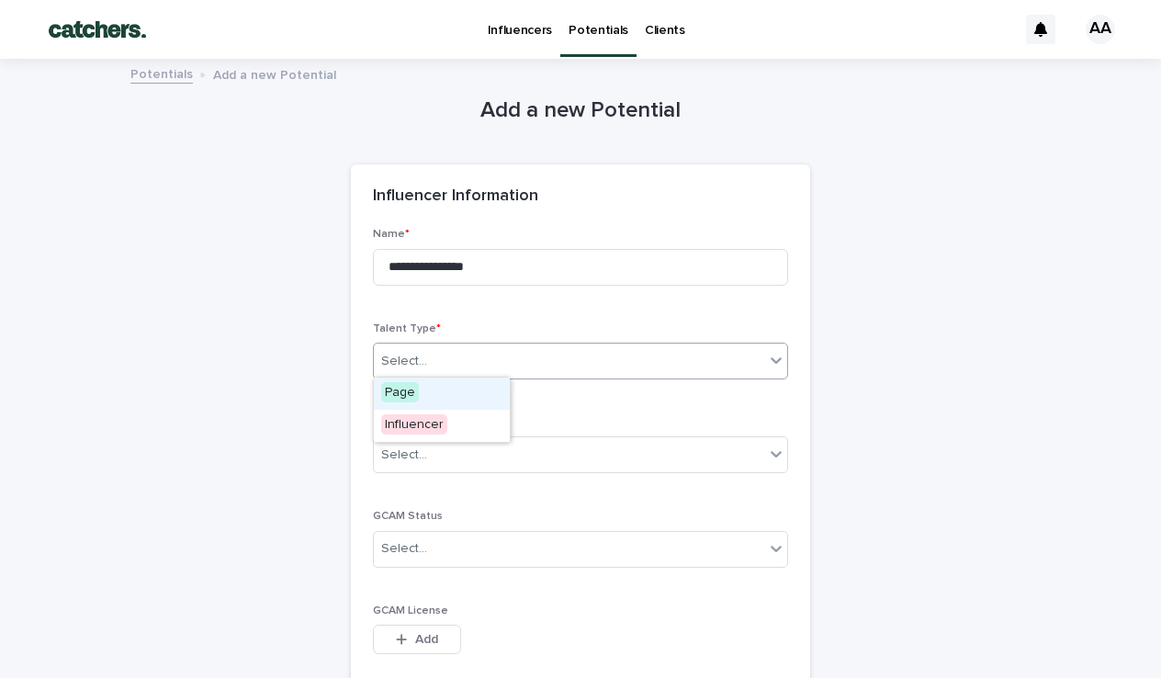
click at [422, 391] on div "Page" at bounding box center [442, 393] width 136 height 32
click at [423, 462] on div "Select..." at bounding box center [569, 455] width 390 height 30
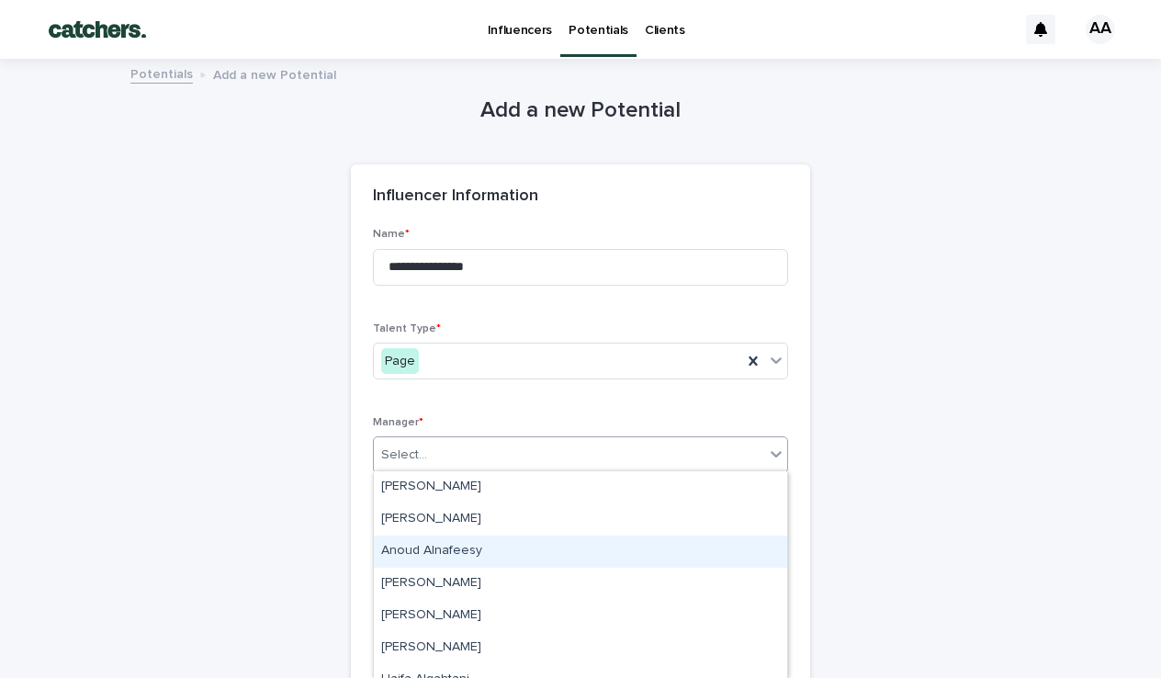
click at [422, 551] on div "Anoud Alnafeesy" at bounding box center [580, 551] width 413 height 32
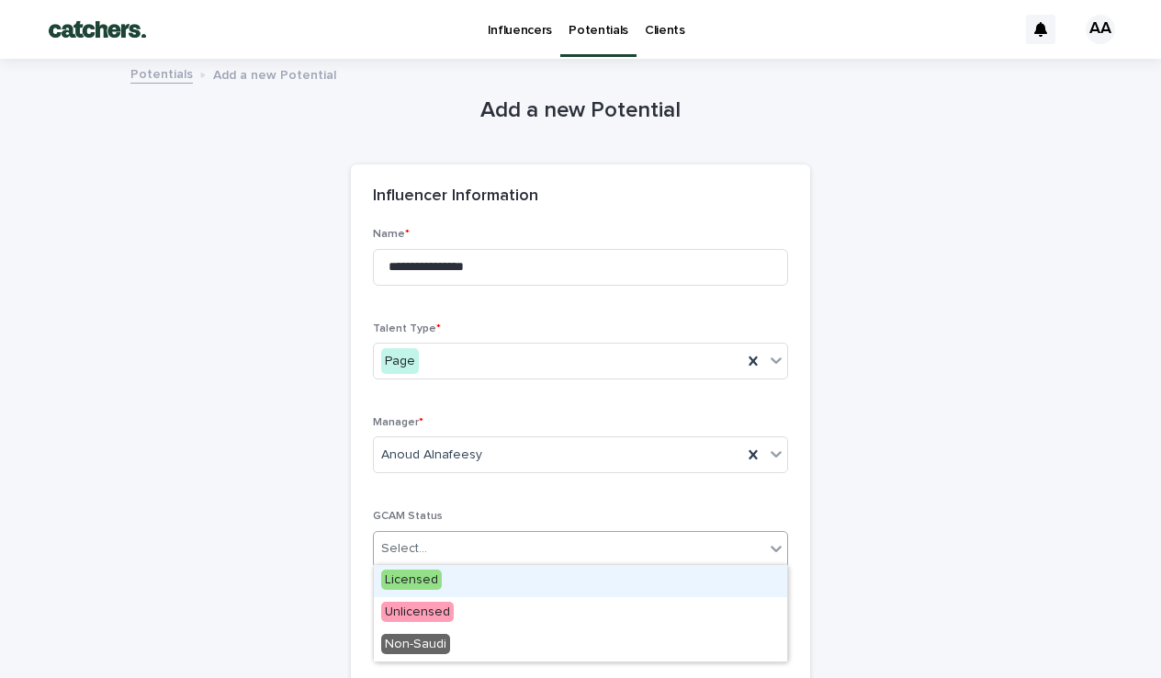
click at [448, 541] on div "Select..." at bounding box center [569, 548] width 390 height 30
click at [421, 573] on span "Licensed" at bounding box center [411, 579] width 61 height 20
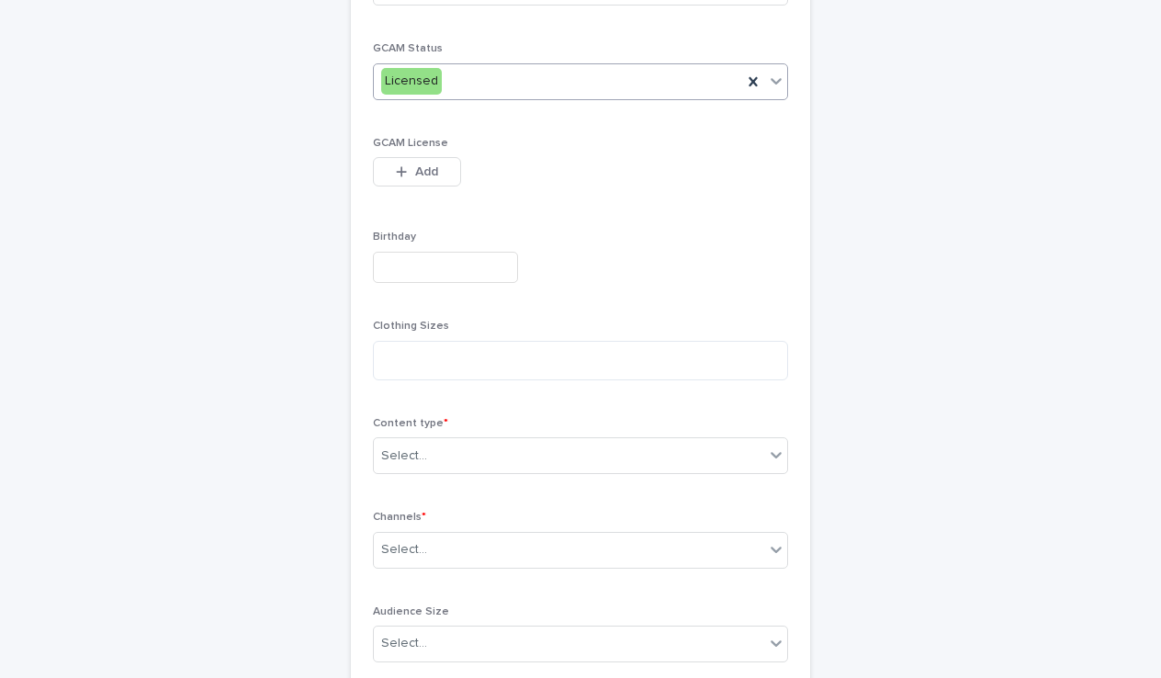
scroll to position [470, 0]
click at [489, 456] on div "Select..." at bounding box center [569, 453] width 390 height 30
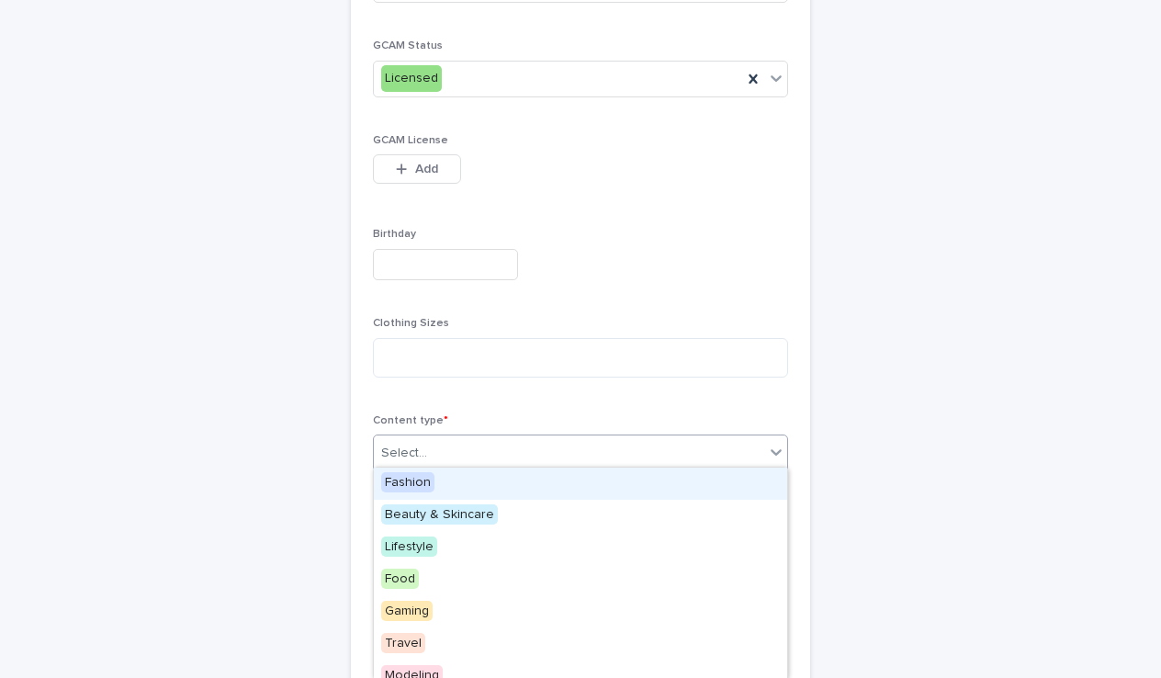
click at [440, 486] on div "Fashion" at bounding box center [580, 483] width 413 height 32
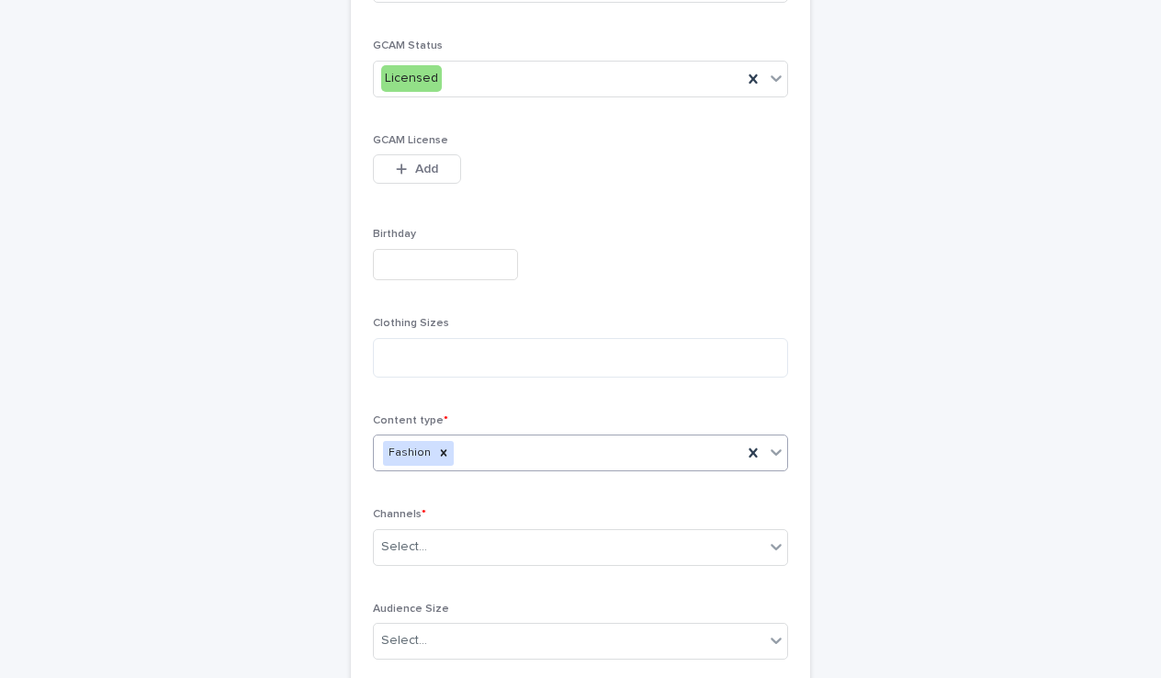
click at [510, 454] on div "Fashion" at bounding box center [558, 453] width 368 height 32
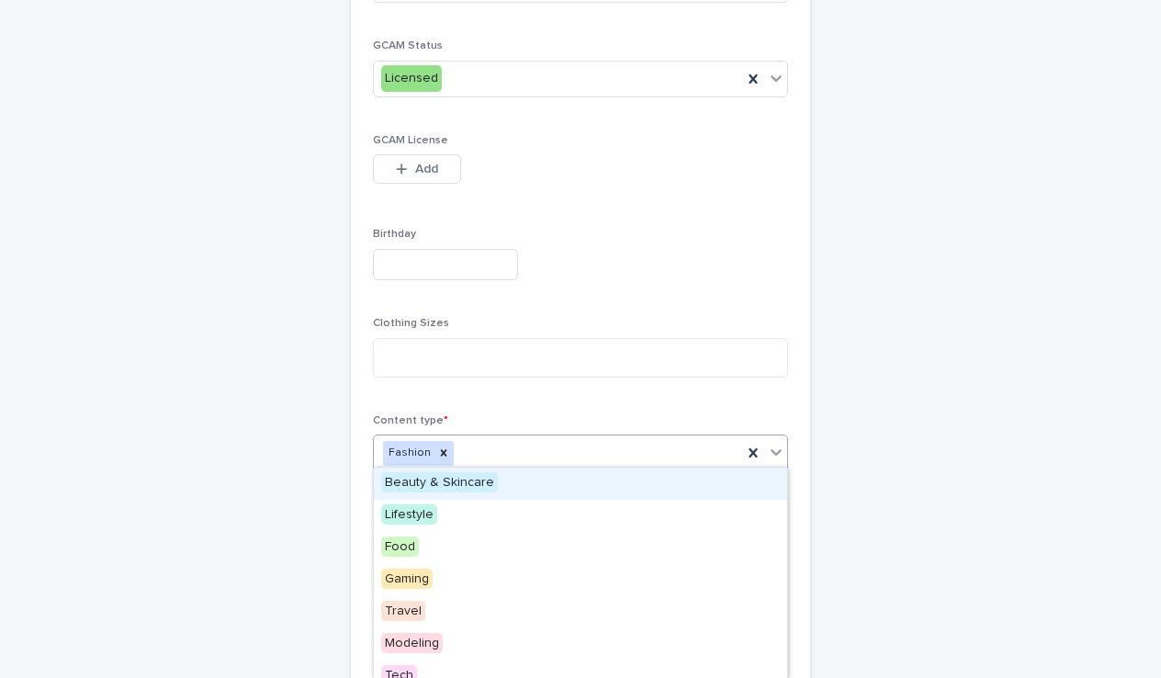
click at [467, 488] on span "Beauty & Skincare" at bounding box center [439, 482] width 117 height 20
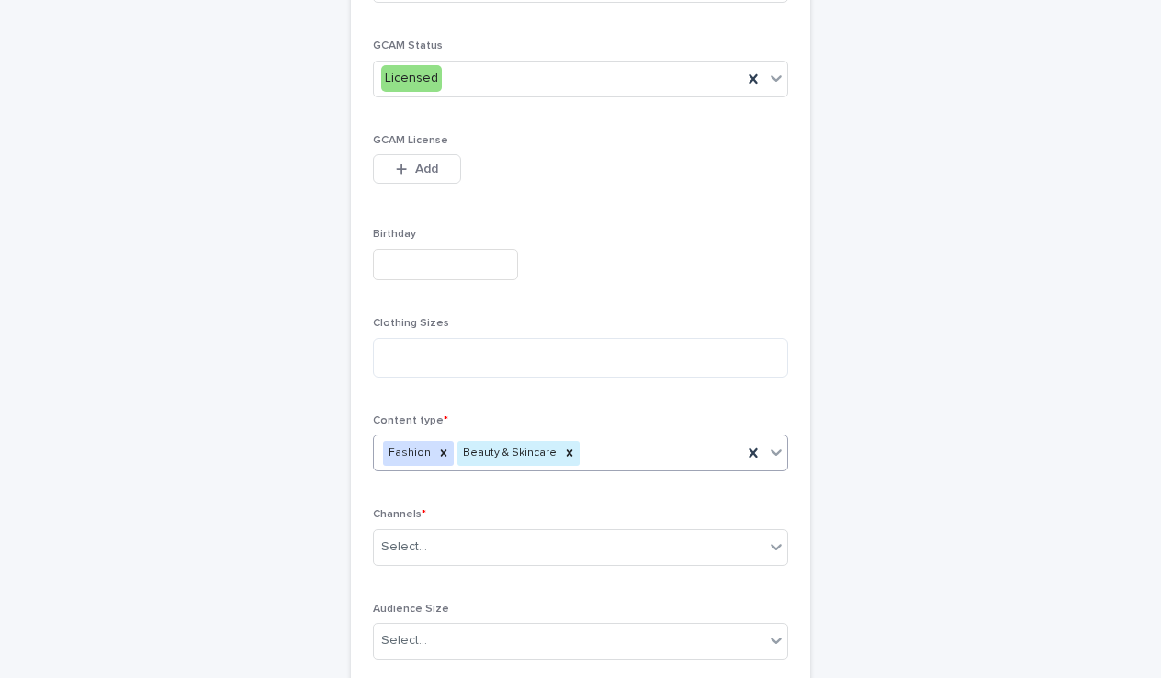
click at [590, 443] on div "Fashion Beauty & Skincare" at bounding box center [558, 453] width 368 height 32
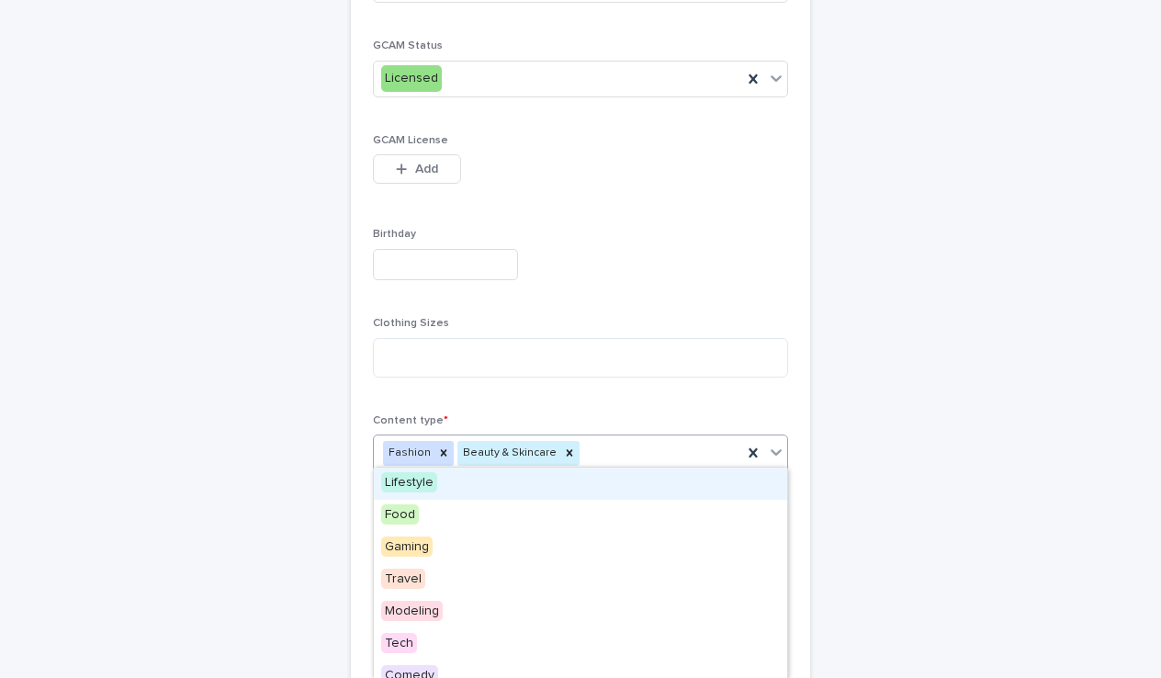
click at [472, 484] on div "Lifestyle" at bounding box center [580, 483] width 413 height 32
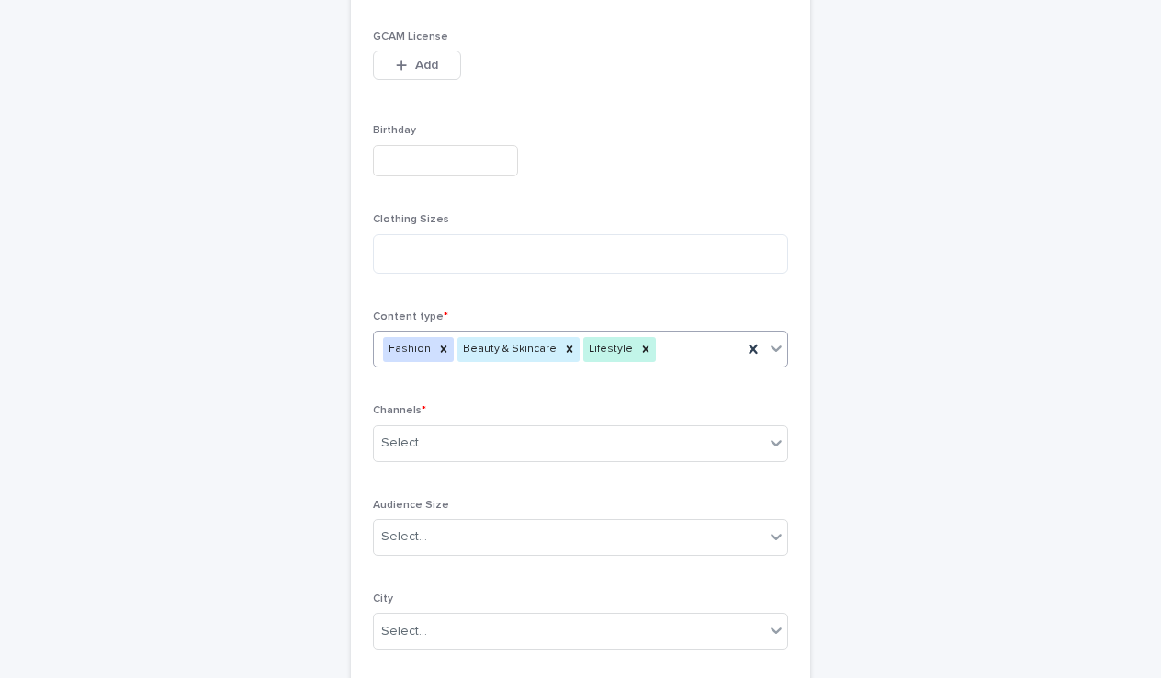
scroll to position [585, 0]
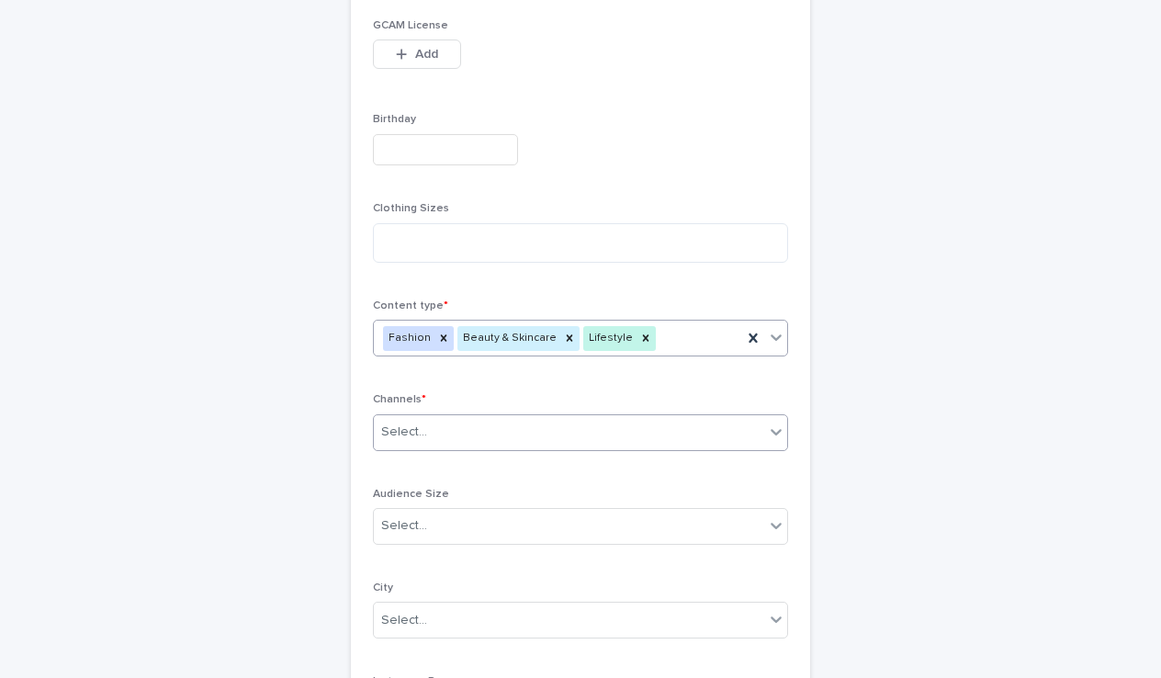
click at [471, 423] on div "Select..." at bounding box center [569, 432] width 390 height 30
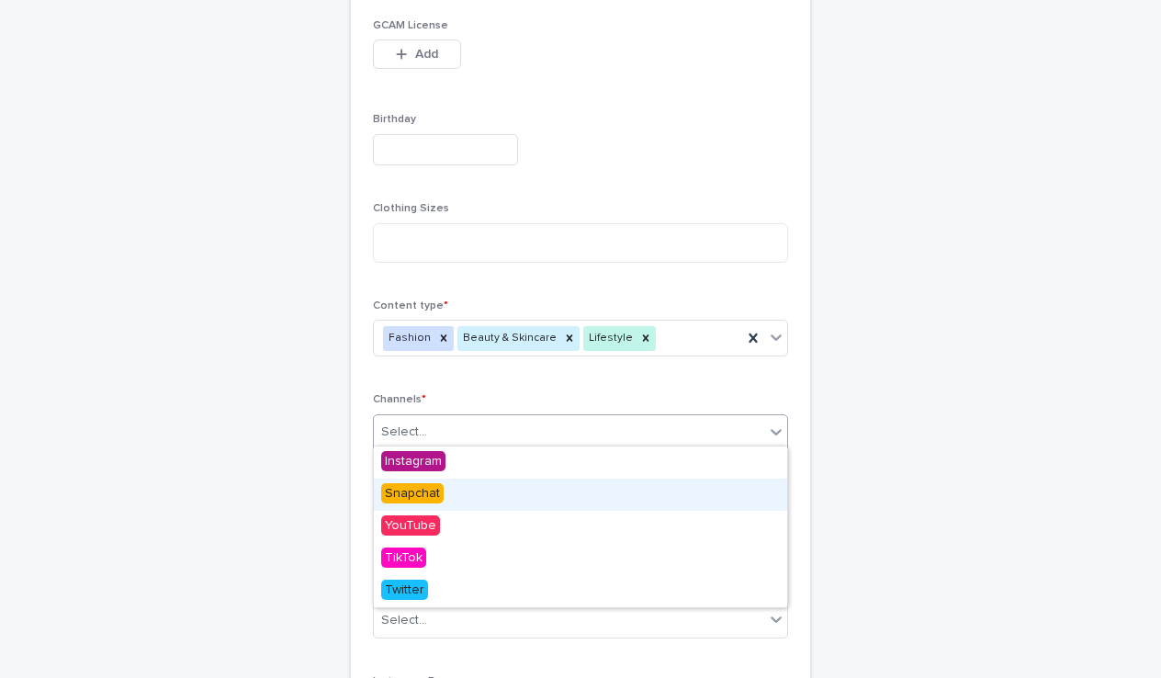
click at [437, 492] on span "Snapchat" at bounding box center [412, 493] width 62 height 20
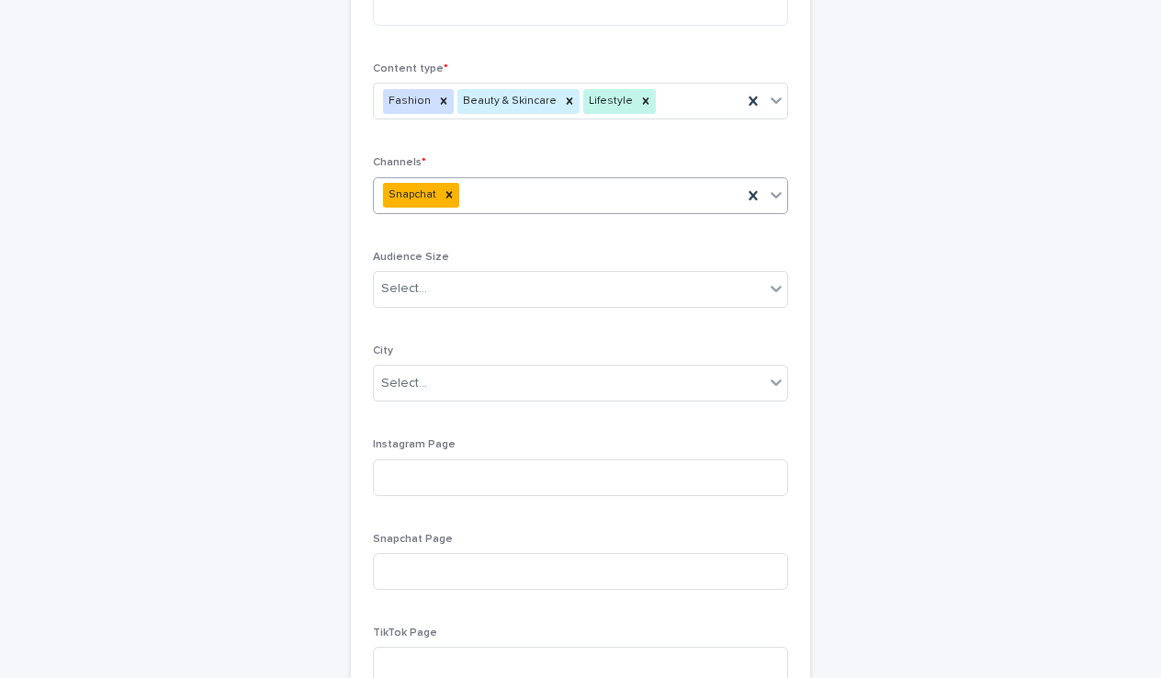
scroll to position [836, 0]
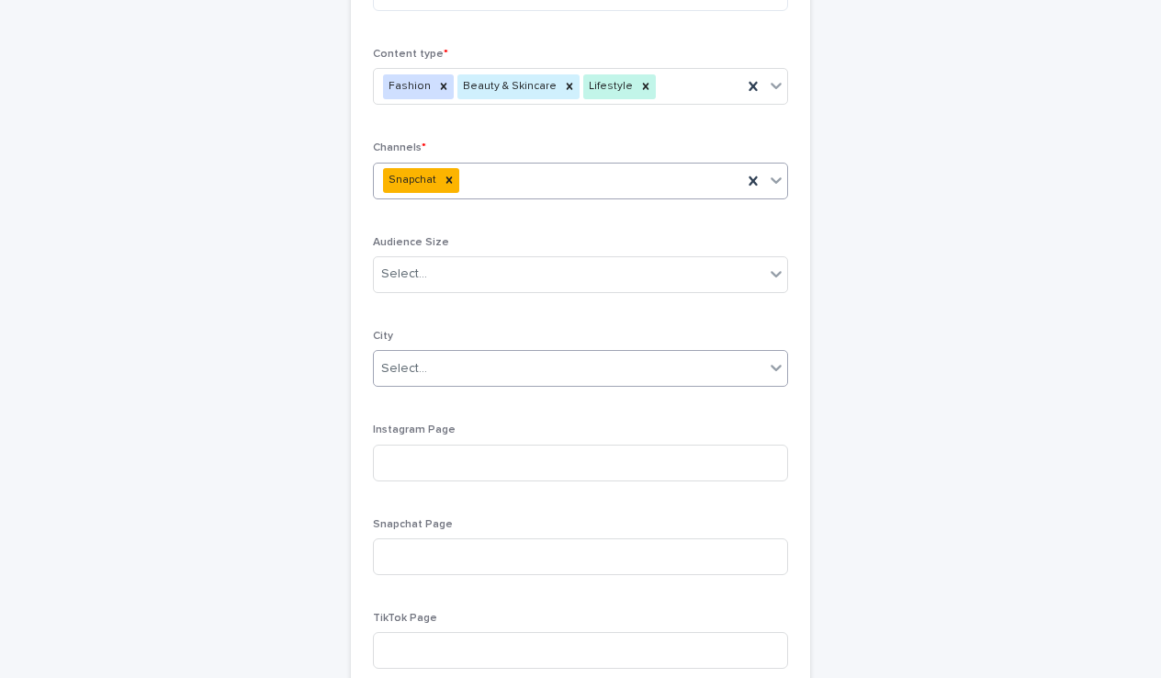
click at [500, 364] on div "Select..." at bounding box center [569, 368] width 390 height 30
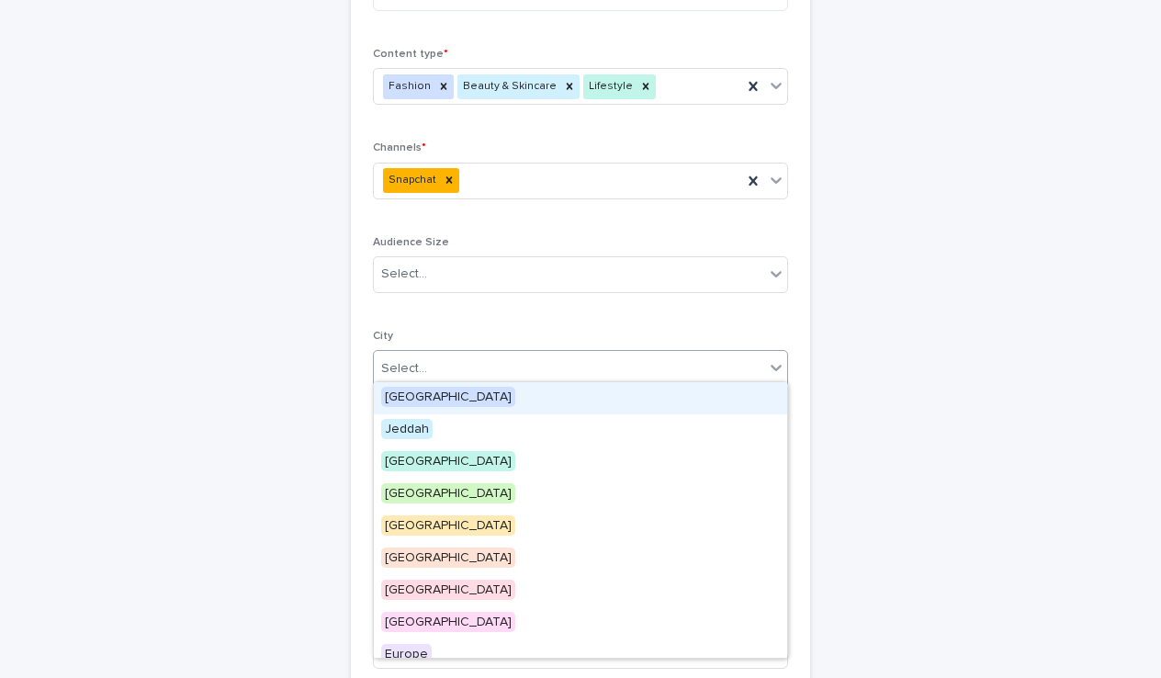
click at [478, 302] on div "**********" at bounding box center [580, 84] width 415 height 1386
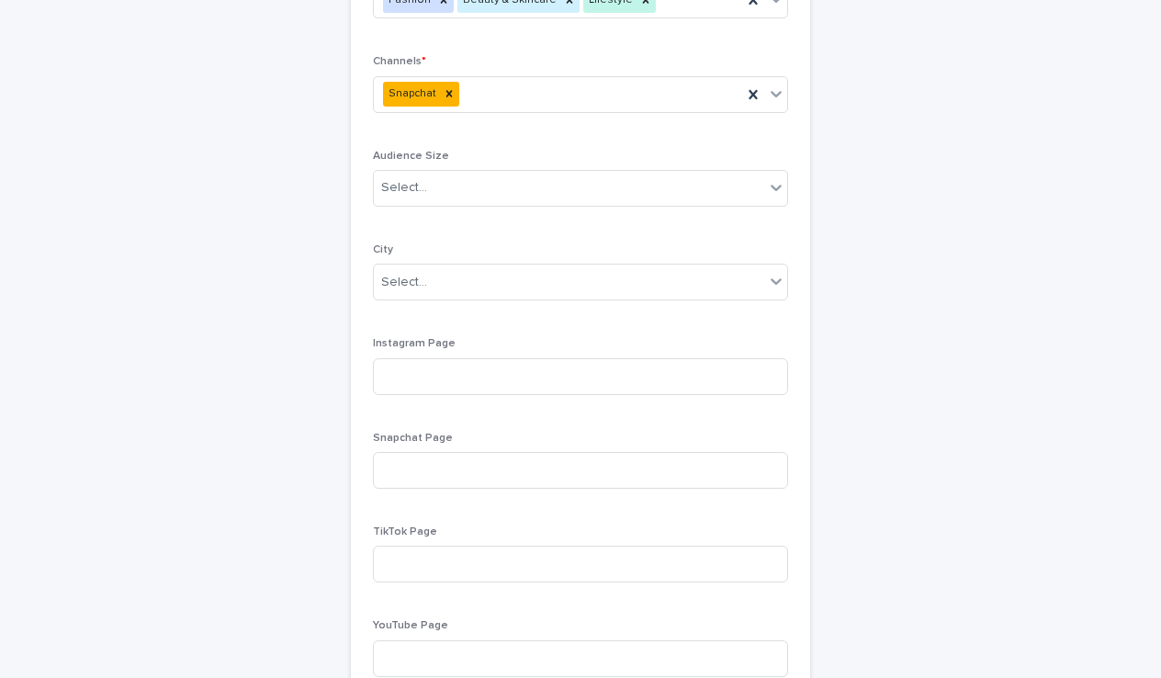
scroll to position [929, 0]
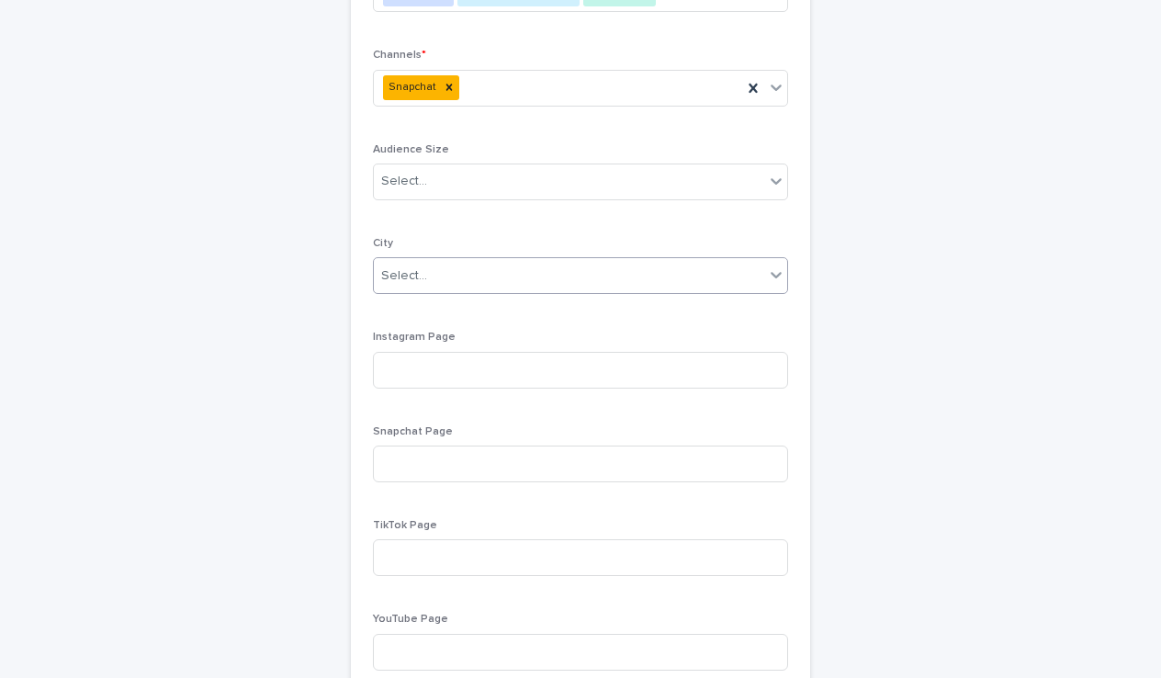
click at [465, 285] on div "Select..." at bounding box center [580, 275] width 415 height 37
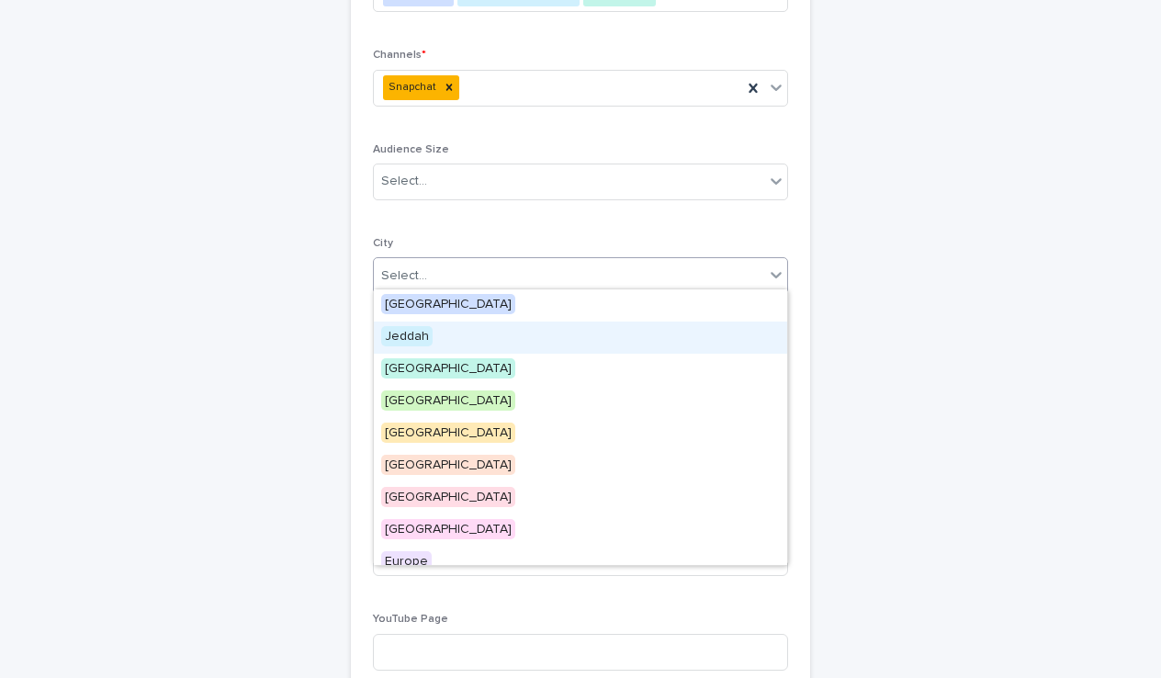
click at [417, 337] on span "Jeddah" at bounding box center [406, 336] width 51 height 20
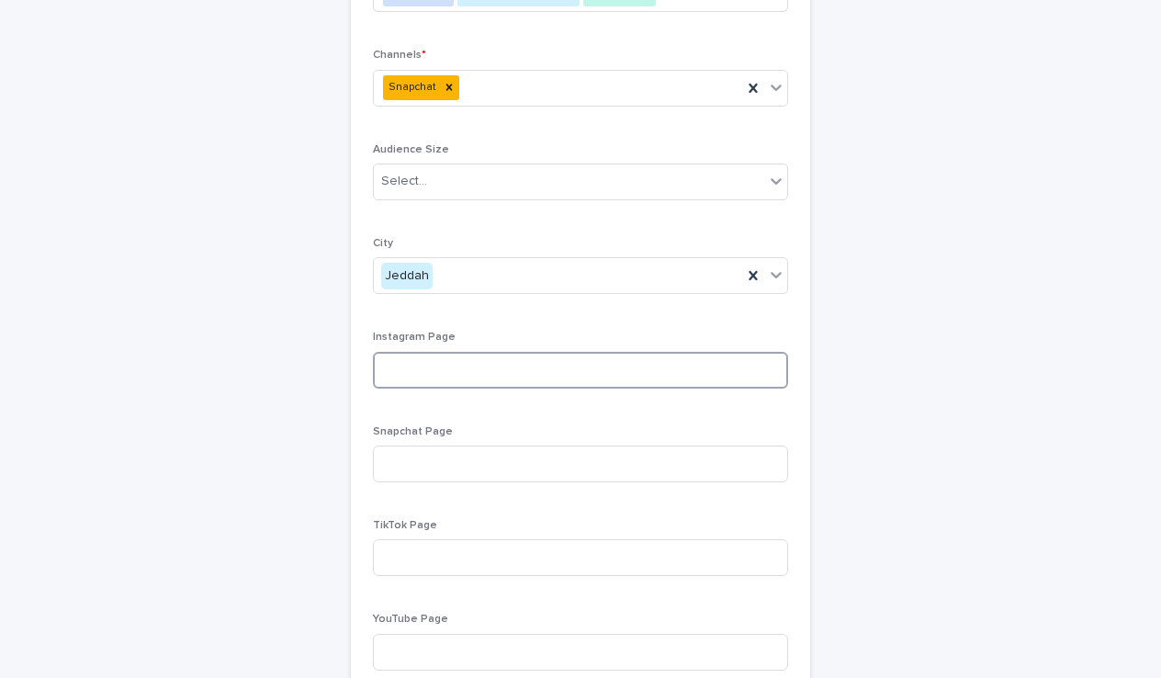
click at [543, 368] on input at bounding box center [580, 370] width 415 height 37
click at [479, 448] on input at bounding box center [580, 463] width 415 height 37
paste input "**********"
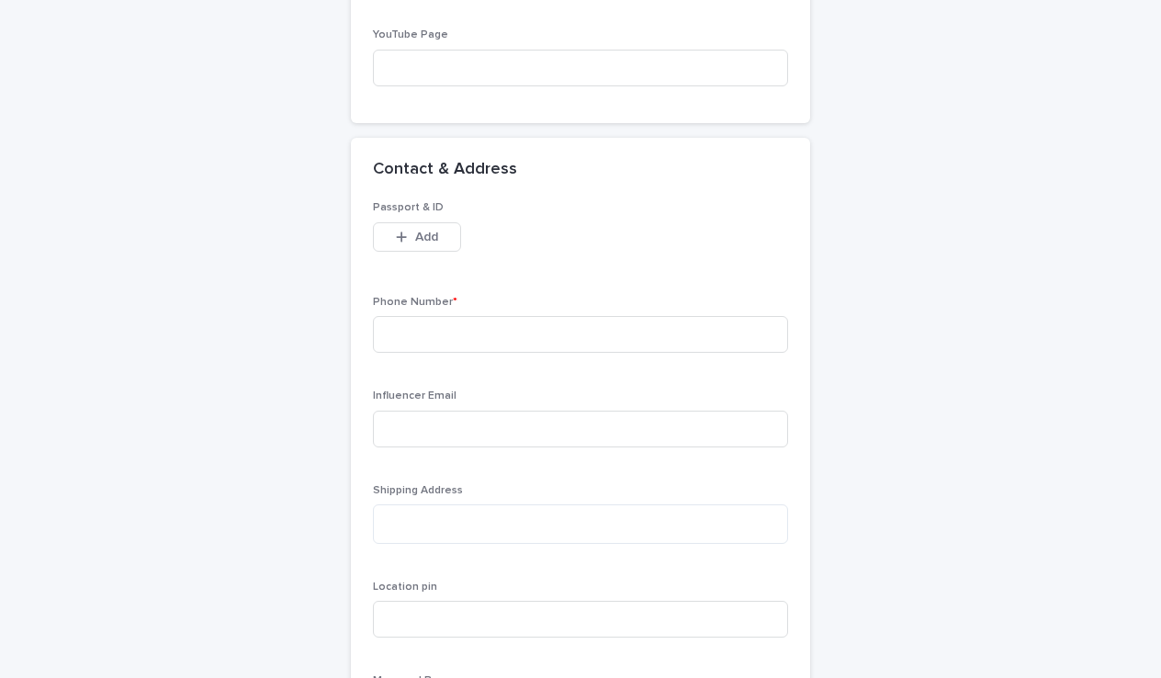
scroll to position [1515, 0]
type input "**********"
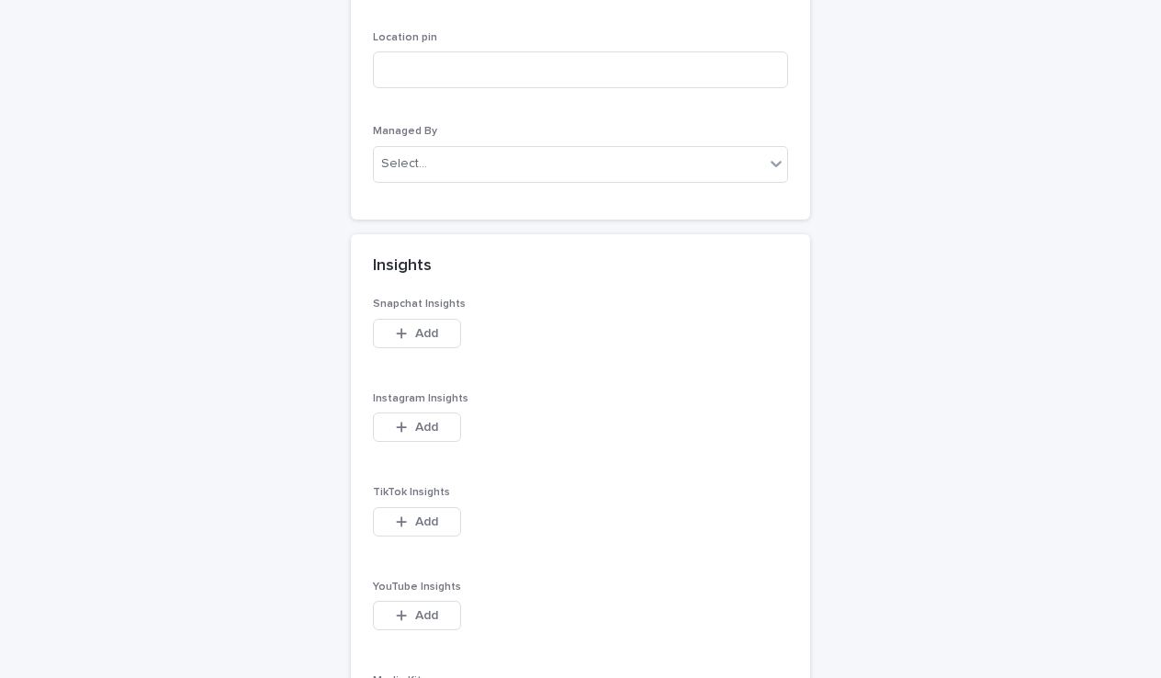
scroll to position [2060, 0]
type input "**********"
click at [585, 153] on div "Select..." at bounding box center [569, 166] width 390 height 30
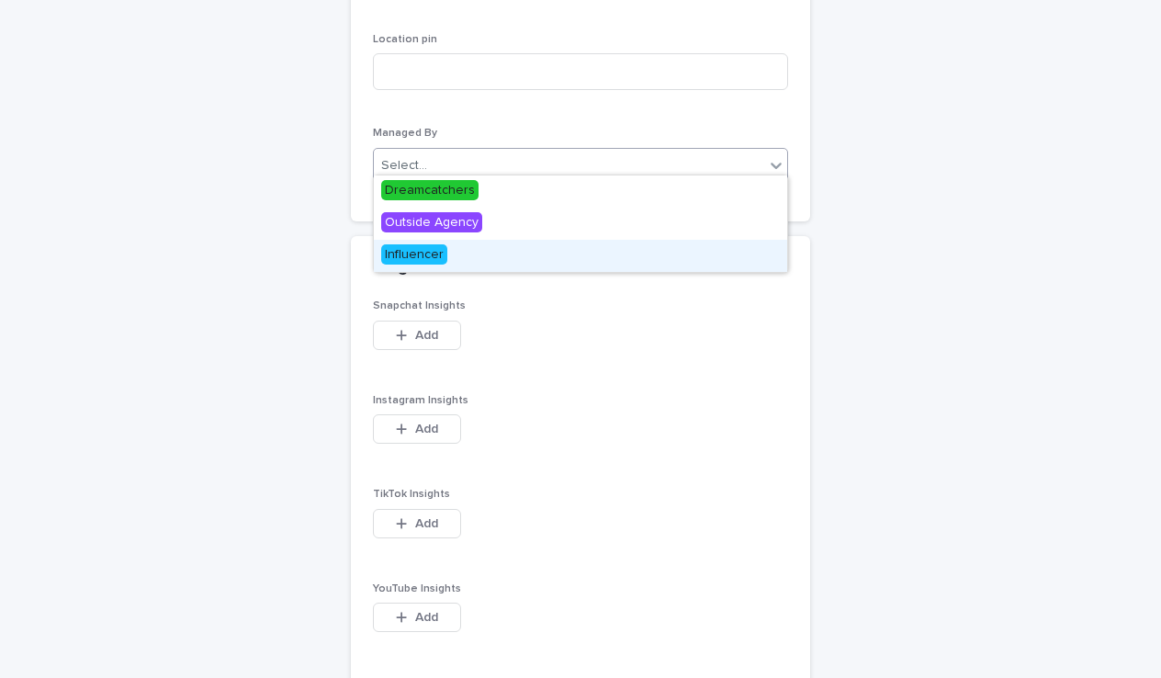
click at [457, 250] on div "Influencer" at bounding box center [580, 256] width 413 height 32
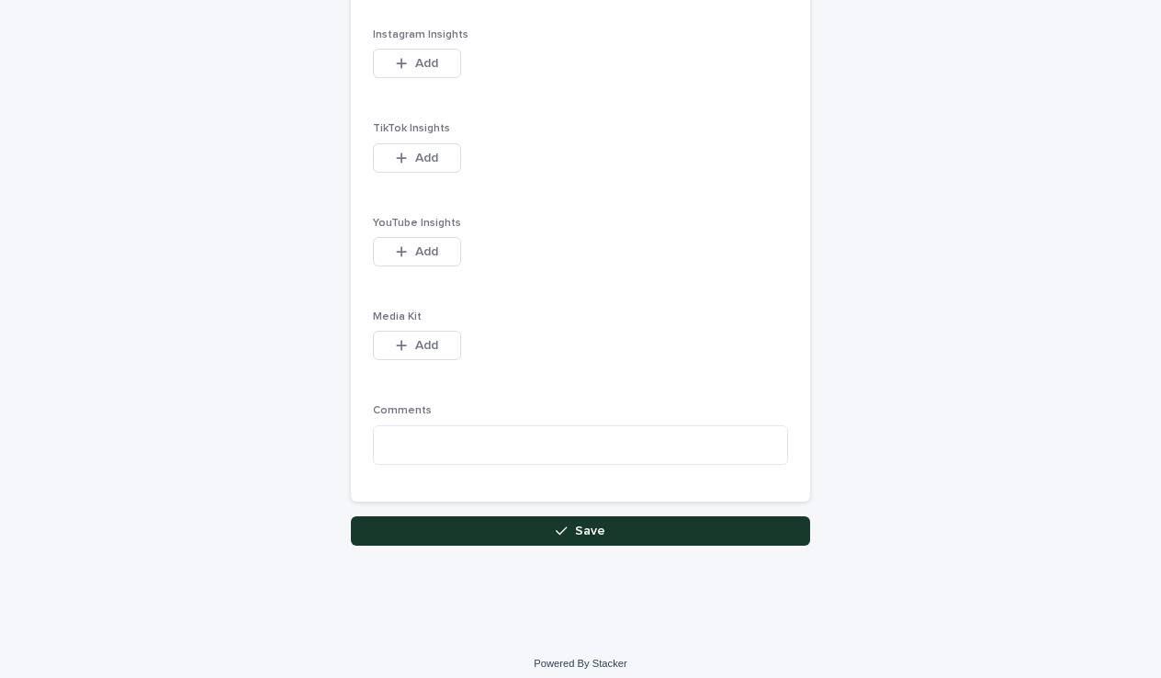
scroll to position [2424, 0]
click at [488, 518] on button "Save" at bounding box center [580, 532] width 459 height 29
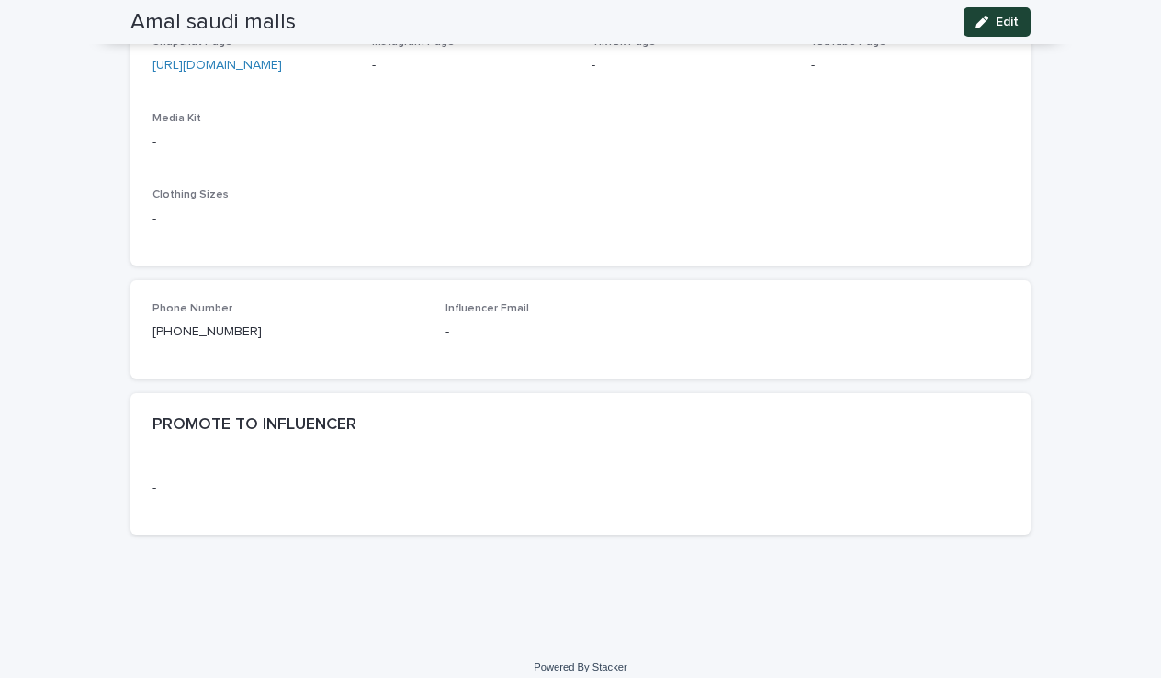
scroll to position [922, 0]
